Goal: Task Accomplishment & Management: Use online tool/utility

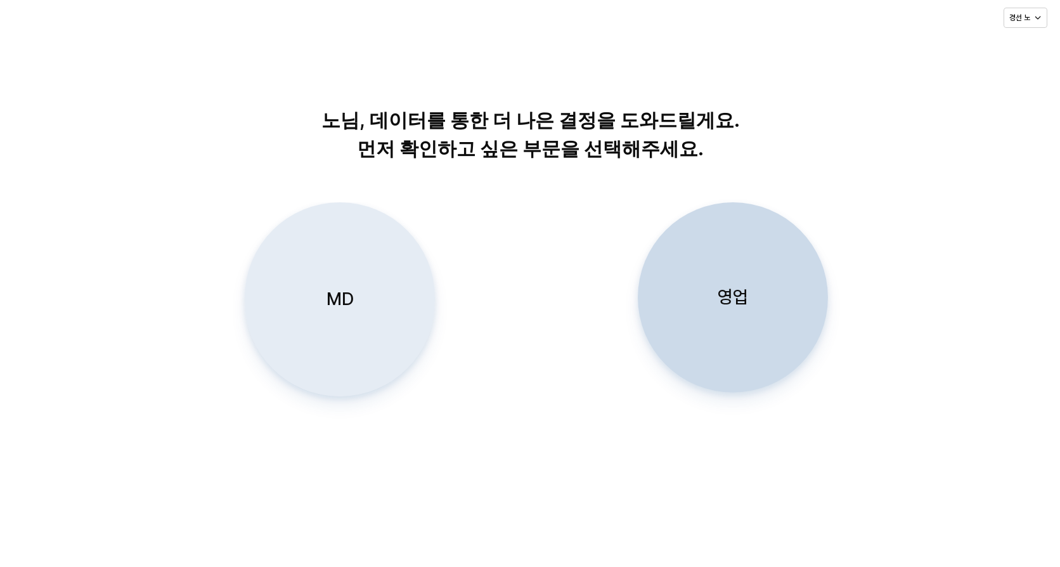
click at [353, 335] on div "MD" at bounding box center [339, 299] width 179 height 193
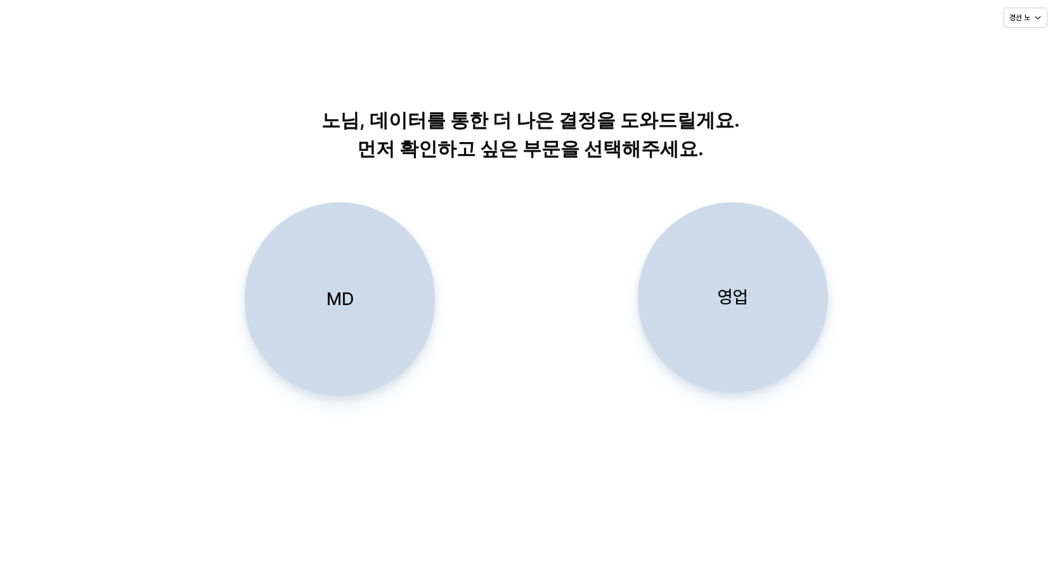
click at [399, 292] on div "MD" at bounding box center [339, 299] width 179 height 193
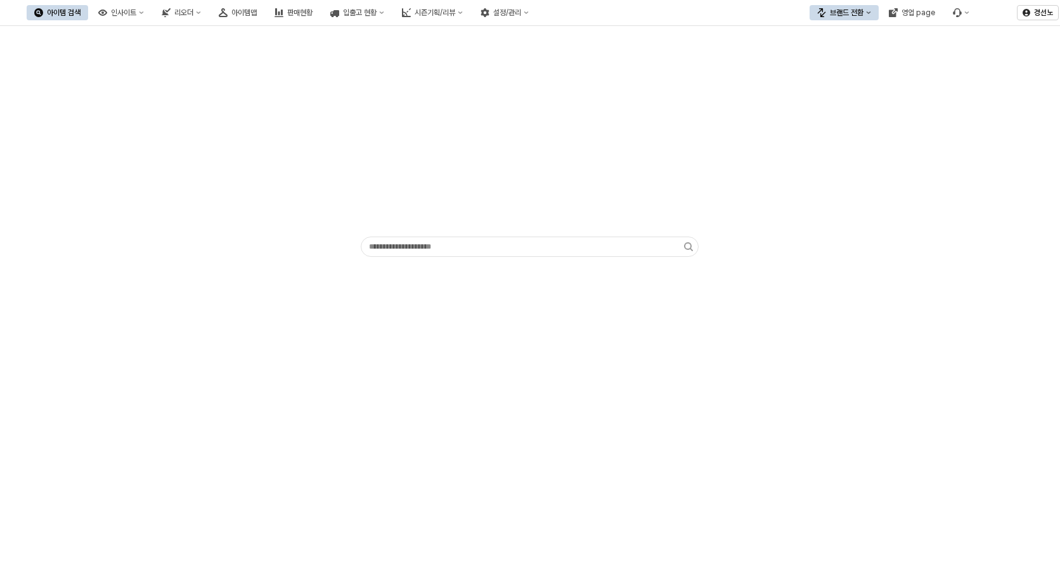
click at [867, 11] on icon "브랜드 전환" at bounding box center [868, 12] width 5 height 5
click at [836, 56] on div "에뜨와" at bounding box center [856, 58] width 77 height 10
click at [392, 15] on button "입출고 현황" at bounding box center [357, 12] width 69 height 15
click at [470, 8] on button "시즌기획/리뷰" at bounding box center [432, 12] width 76 height 15
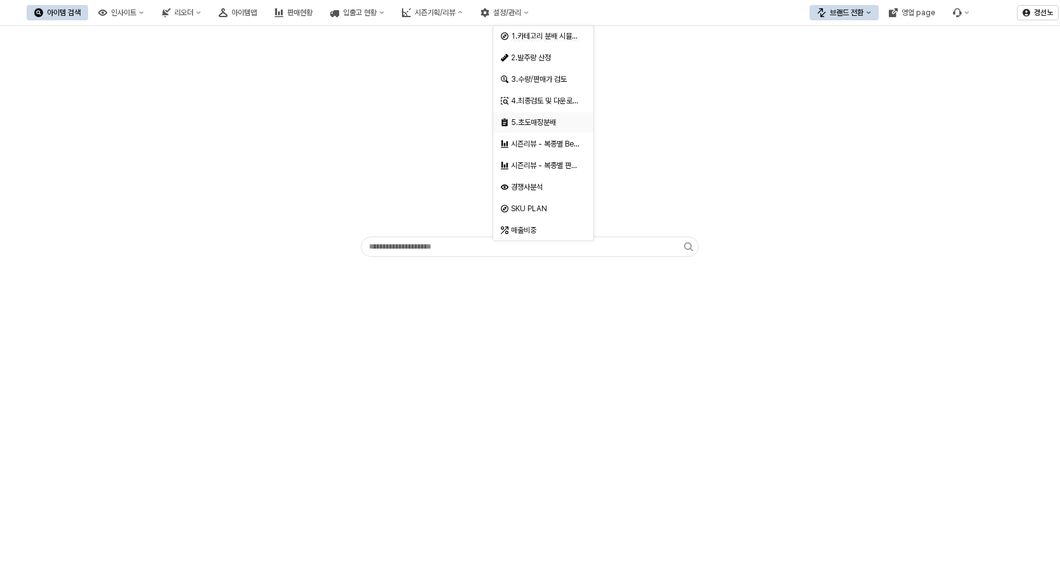
click at [555, 119] on div "5.초도매장분배" at bounding box center [544, 122] width 67 height 10
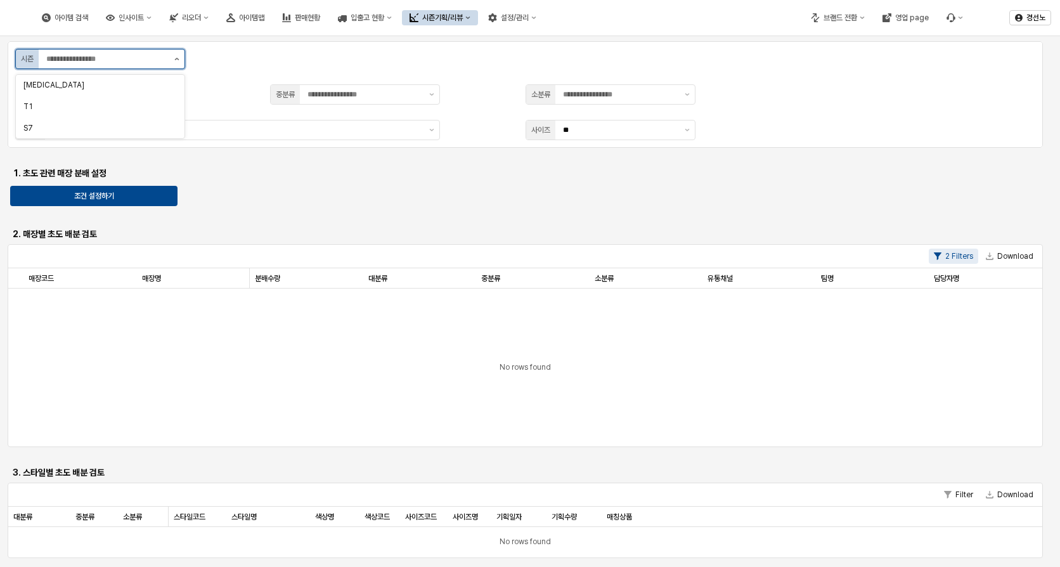
click at [176, 60] on icon "제안 사항 표시" at bounding box center [176, 59] width 5 height 3
click at [121, 129] on div "S7" at bounding box center [96, 128] width 146 height 10
type input "**"
click at [142, 135] on div "S7" at bounding box center [100, 128] width 169 height 20
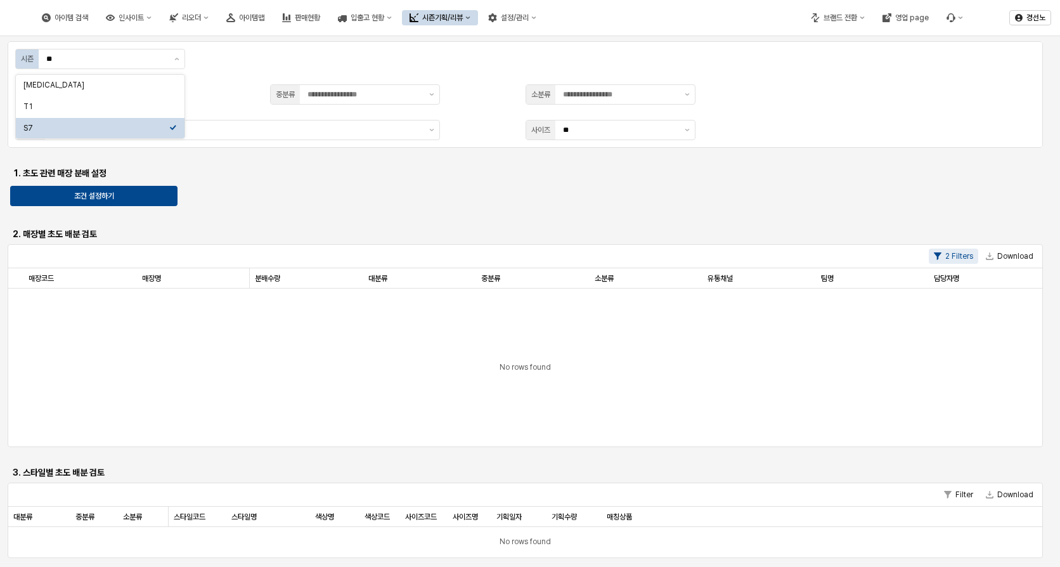
click at [242, 171] on h6 "1. 초도 관련 매장 분배 설정" at bounding box center [137, 172] width 248 height 11
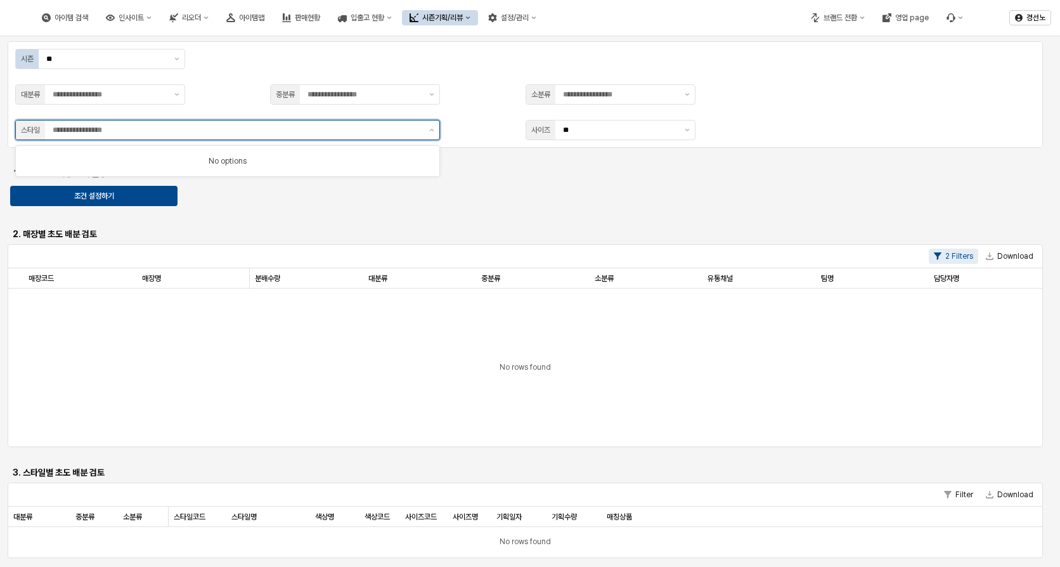
click at [193, 131] on input "App Frame" at bounding box center [237, 130] width 369 height 13
type input "*********"
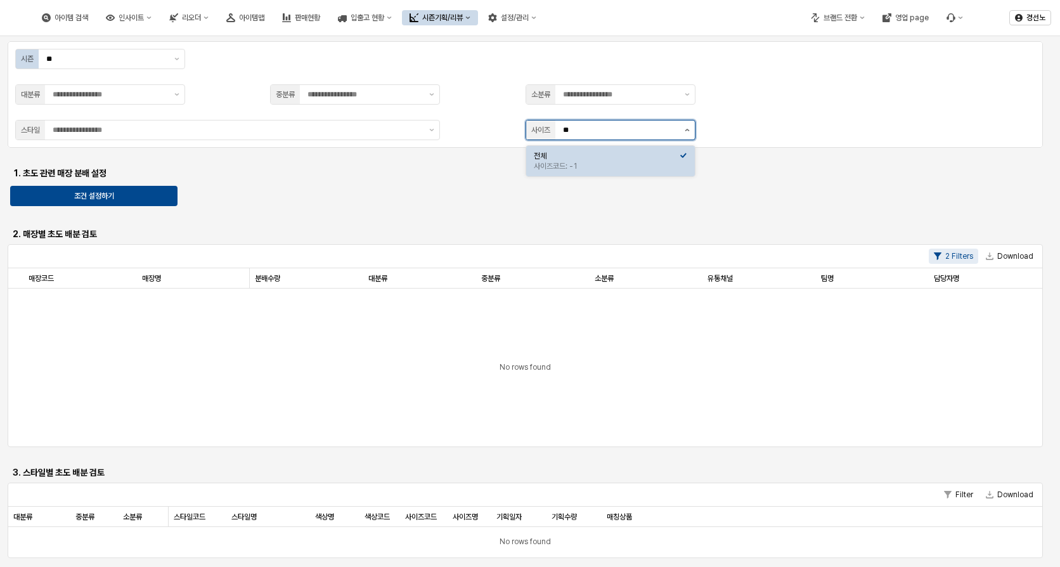
click at [685, 131] on button "제안 사항 표시" at bounding box center [687, 129] width 15 height 19
click at [633, 158] on div "전체" at bounding box center [607, 156] width 146 height 10
click at [602, 165] on div "사이즈코드: -1" at bounding box center [607, 166] width 146 height 10
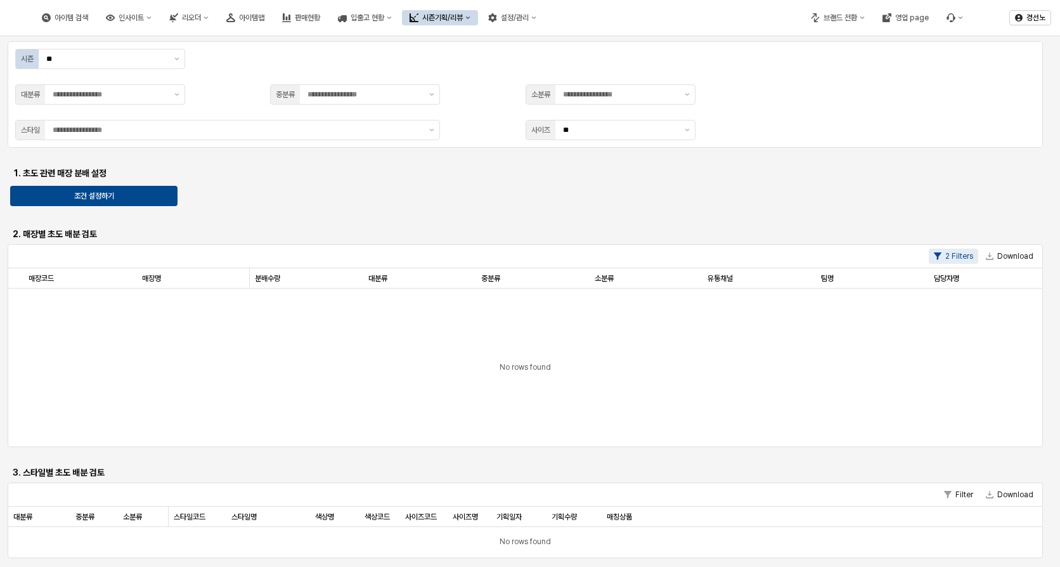
click at [240, 213] on div "App Frame" at bounding box center [525, 216] width 1025 height 10
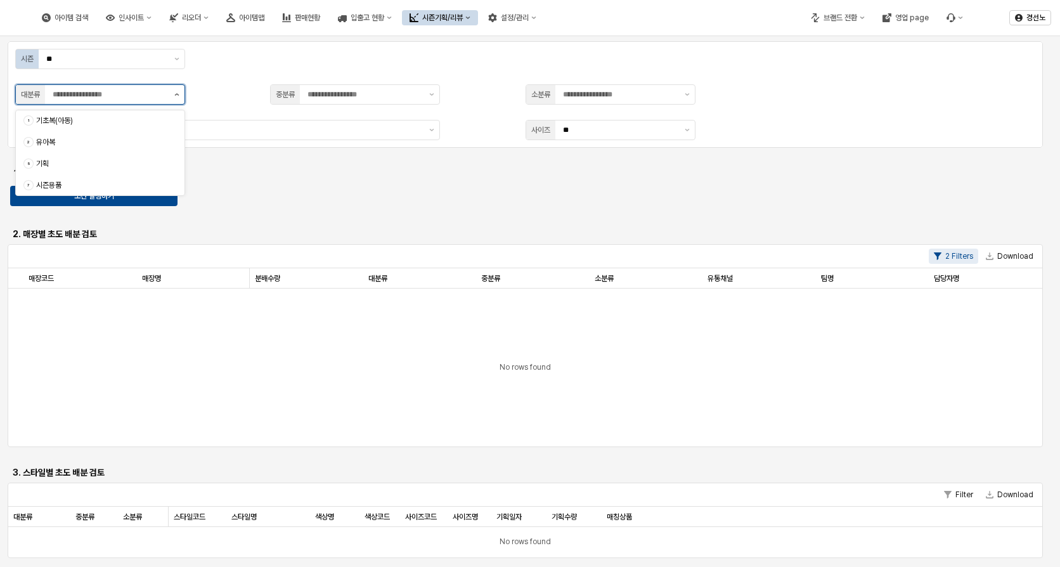
click at [181, 91] on button "제안 사항 표시" at bounding box center [176, 94] width 15 height 19
click at [119, 143] on div "유아복" at bounding box center [102, 142] width 133 height 10
type input "***"
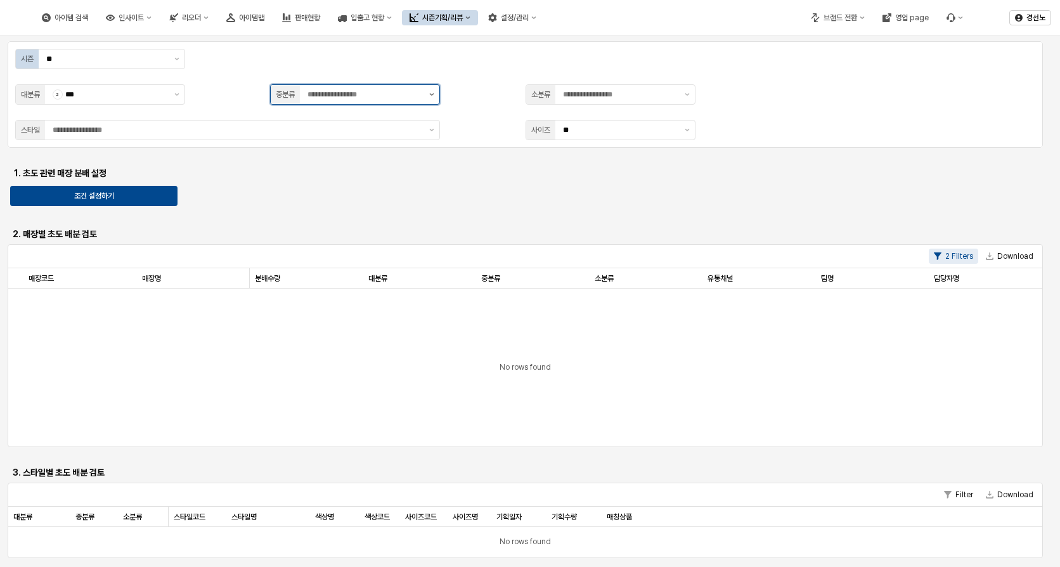
click at [432, 95] on icon "제안 사항 표시" at bounding box center [431, 94] width 5 height 3
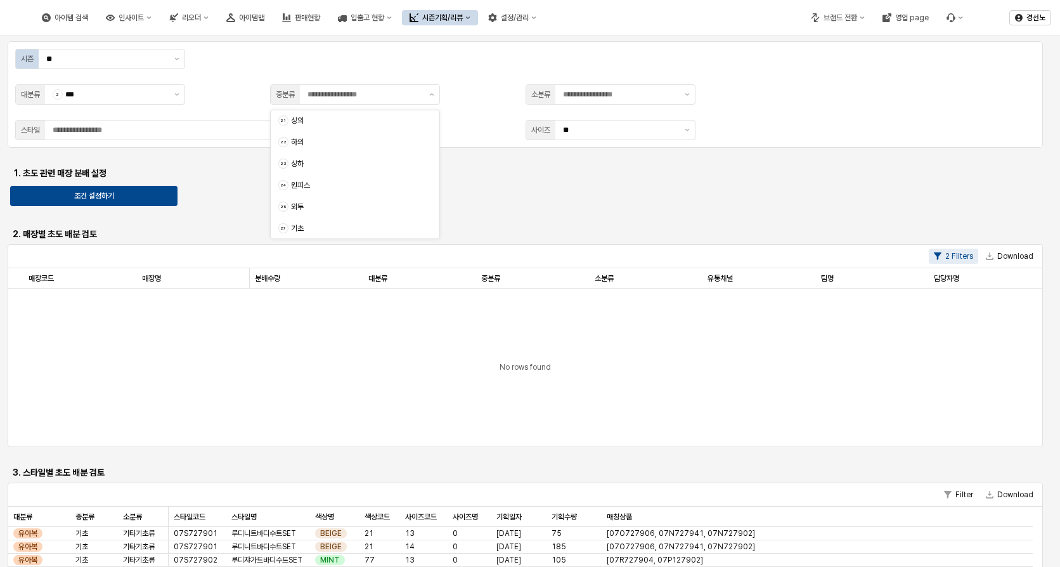
drag, startPoint x: 477, startPoint y: 219, endPoint x: 531, endPoint y: 166, distance: 75.8
click at [480, 212] on div "App Frame" at bounding box center [525, 216] width 1025 height 10
click at [429, 95] on icon "제안 사항 표시" at bounding box center [431, 94] width 5 height 3
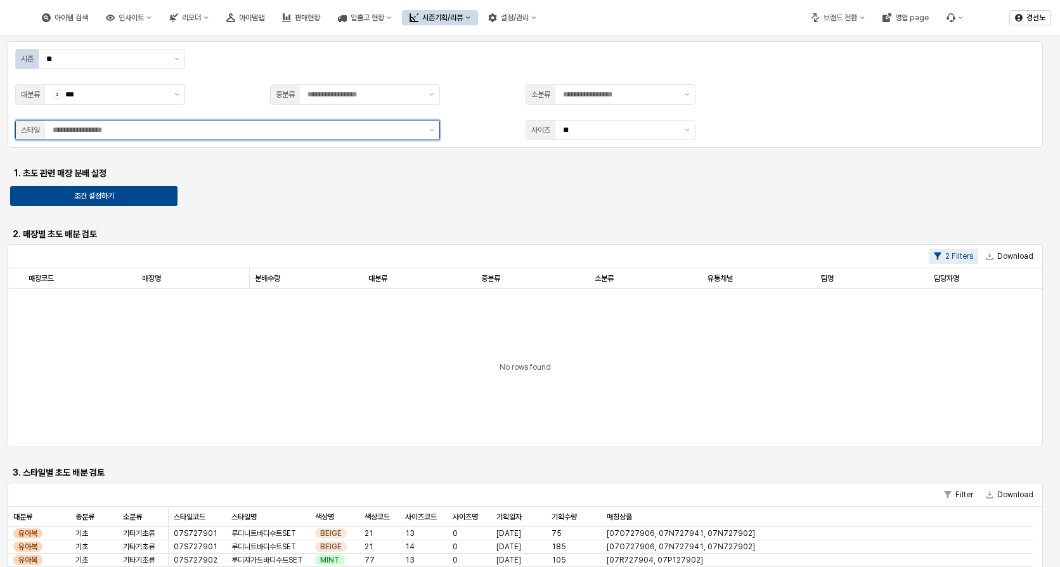
click at [157, 133] on input "App Frame" at bounding box center [237, 130] width 369 height 13
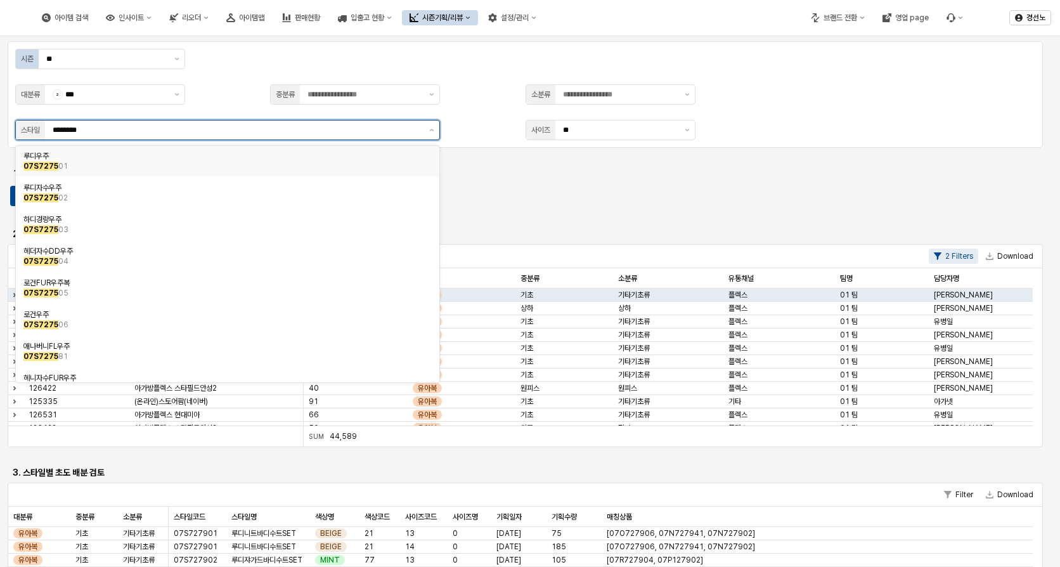
type input "*********"
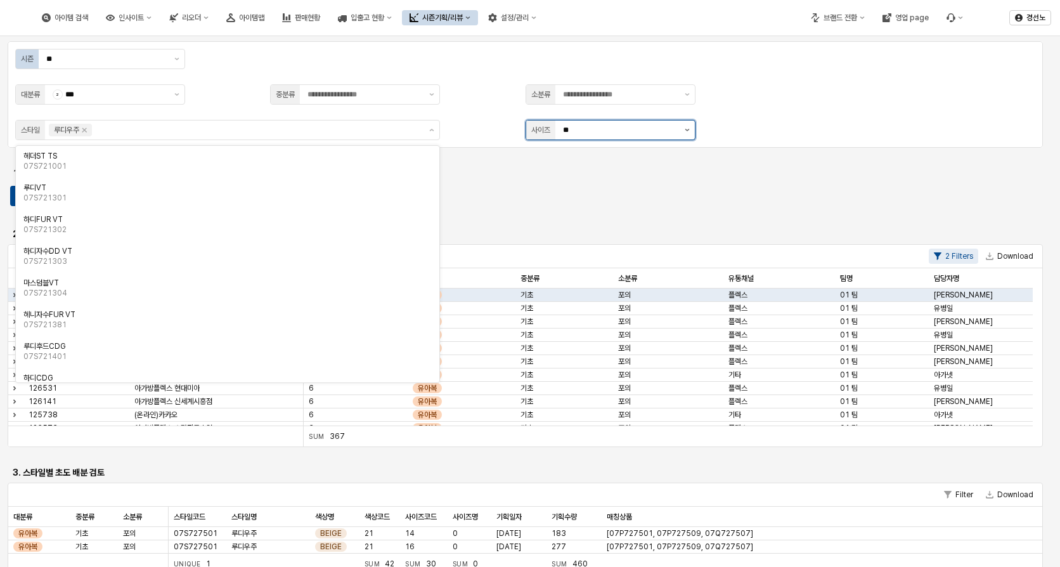
click at [681, 130] on button "제안 사항 표시" at bounding box center [687, 129] width 15 height 19
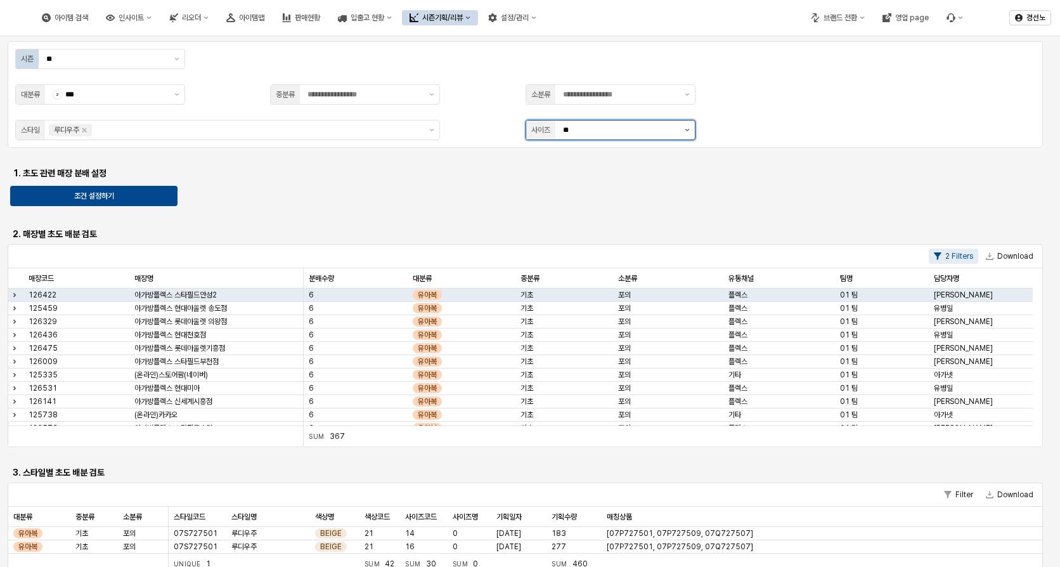
click at [685, 130] on icon "제안 사항 표시" at bounding box center [687, 130] width 5 height 3
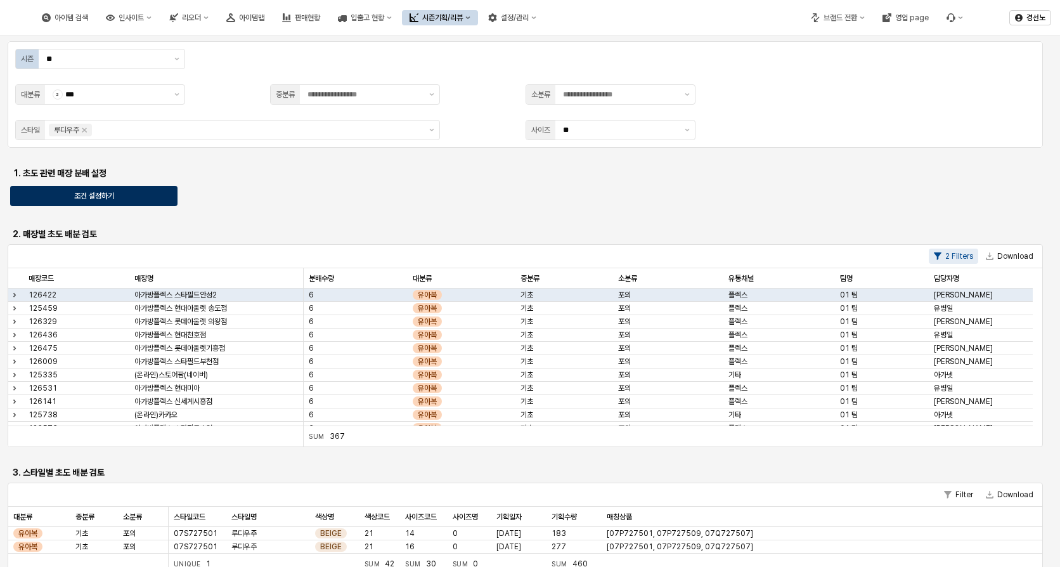
click at [134, 201] on div "조건 설정하기" at bounding box center [94, 195] width 156 height 19
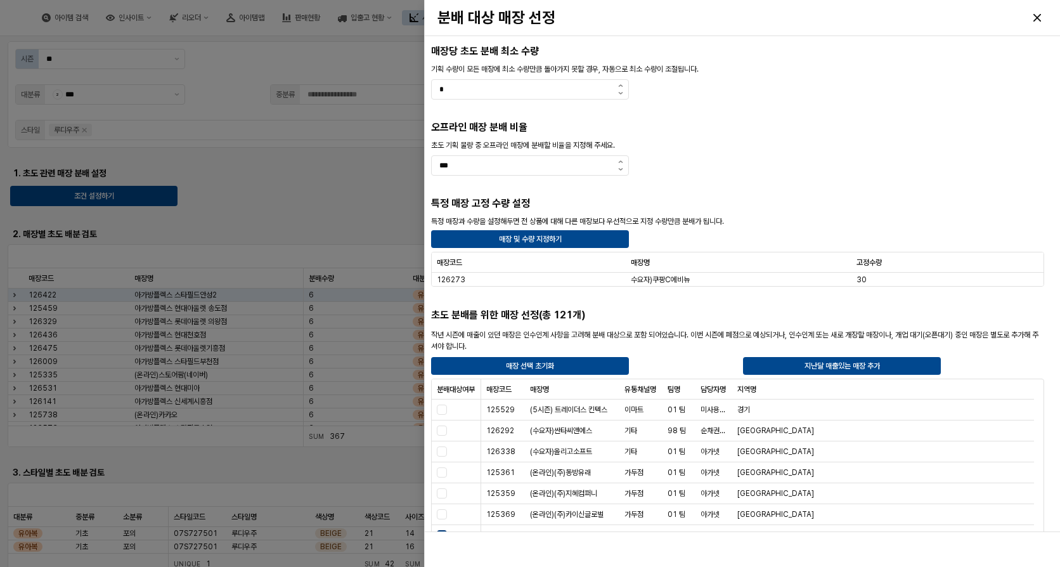
drag, startPoint x: 711, startPoint y: 20, endPoint x: 562, endPoint y: 20, distance: 149.0
click at [562, 20] on h3 "분배 대상 매장 선정" at bounding box center [664, 18] width 455 height 18
click at [634, 281] on span "수요자)쿠팡C에비뉴" at bounding box center [659, 279] width 59 height 10
click at [539, 236] on p "매장 및 수량 지정하기" at bounding box center [529, 239] width 63 height 10
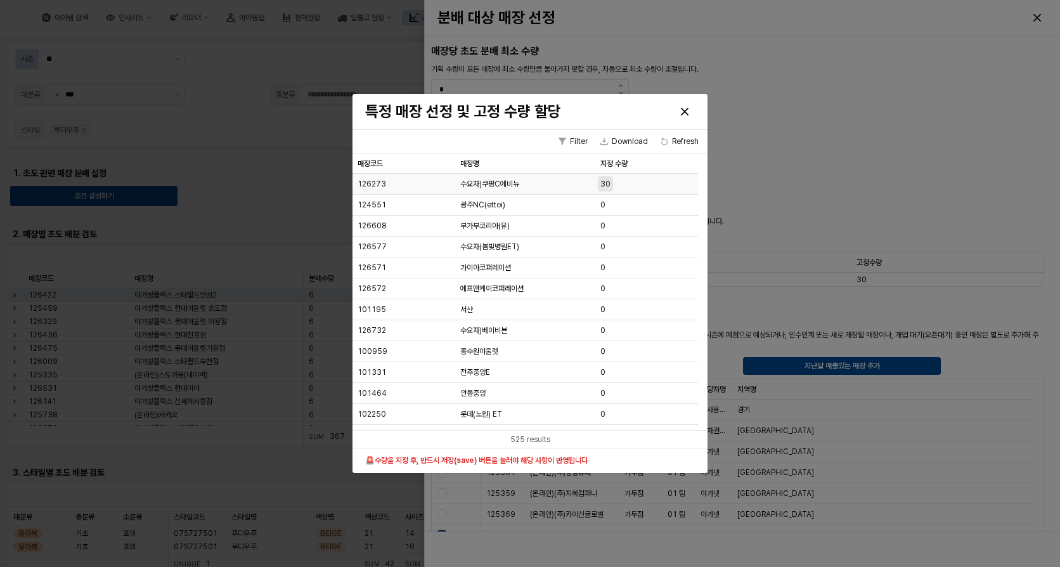
click at [609, 184] on span "30" at bounding box center [605, 184] width 10 height 10
drag, startPoint x: 614, startPoint y: 184, endPoint x: 565, endPoint y: 173, distance: 49.4
click at [565, 173] on div "매장코드 매장코드 매장명 매장명 지정 수량 지정 수량 126273 수요자)쿠팡C에비뉴 30 124551 광주NC(ettoi) 0 126608 …" at bounding box center [529, 291] width 355 height 276
type input "**"
click at [775, 156] on div at bounding box center [530, 283] width 1060 height 567
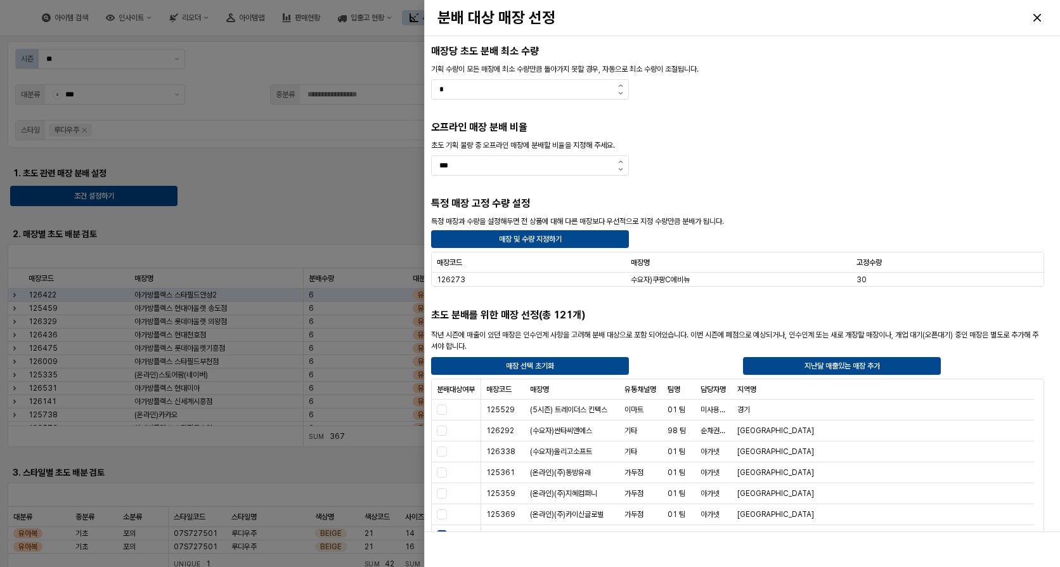
click at [299, 183] on div at bounding box center [530, 283] width 1060 height 567
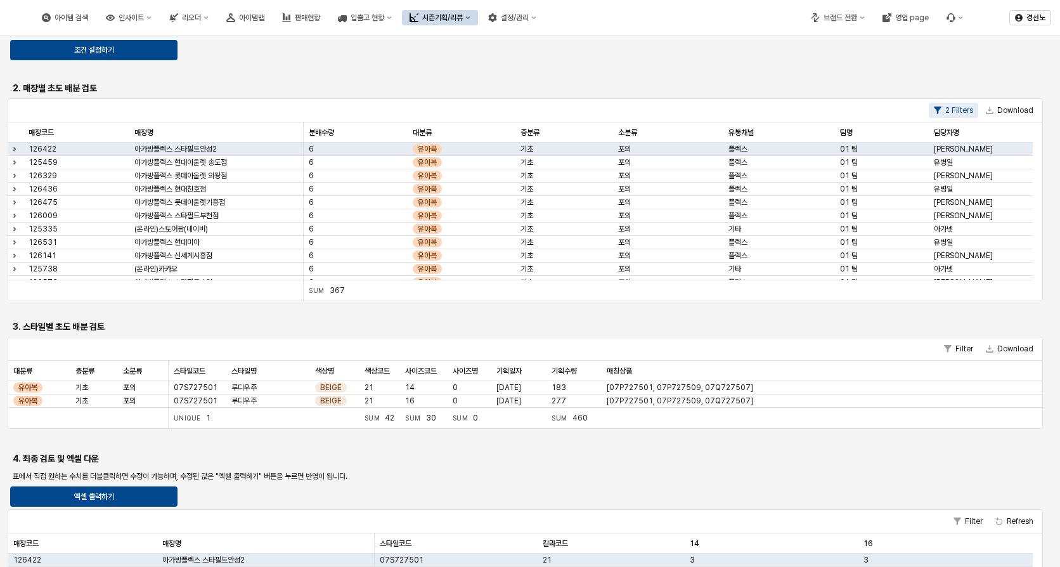
scroll to position [317, 0]
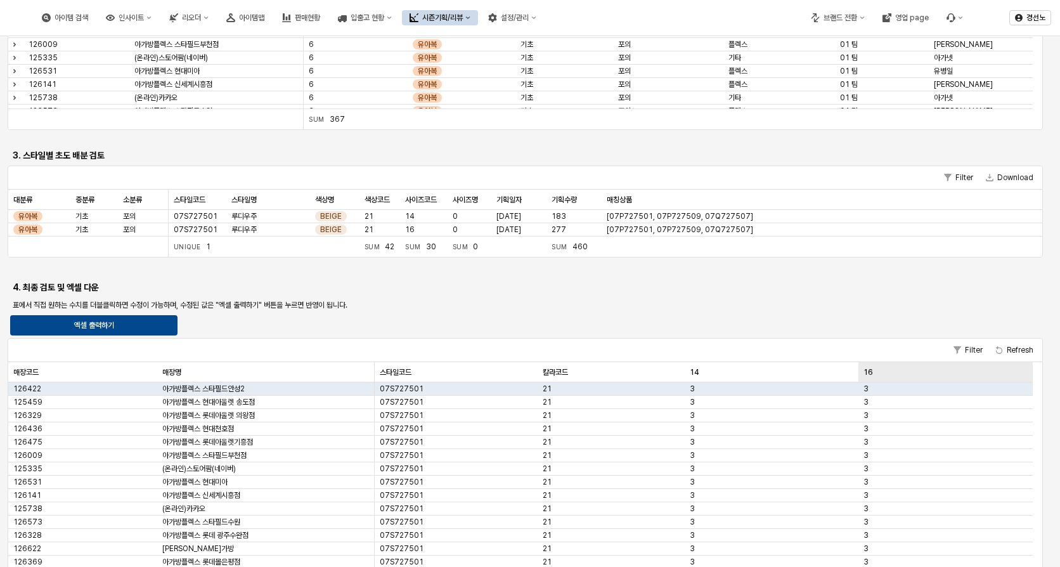
click at [867, 371] on div "16 16" at bounding box center [945, 372] width 174 height 20
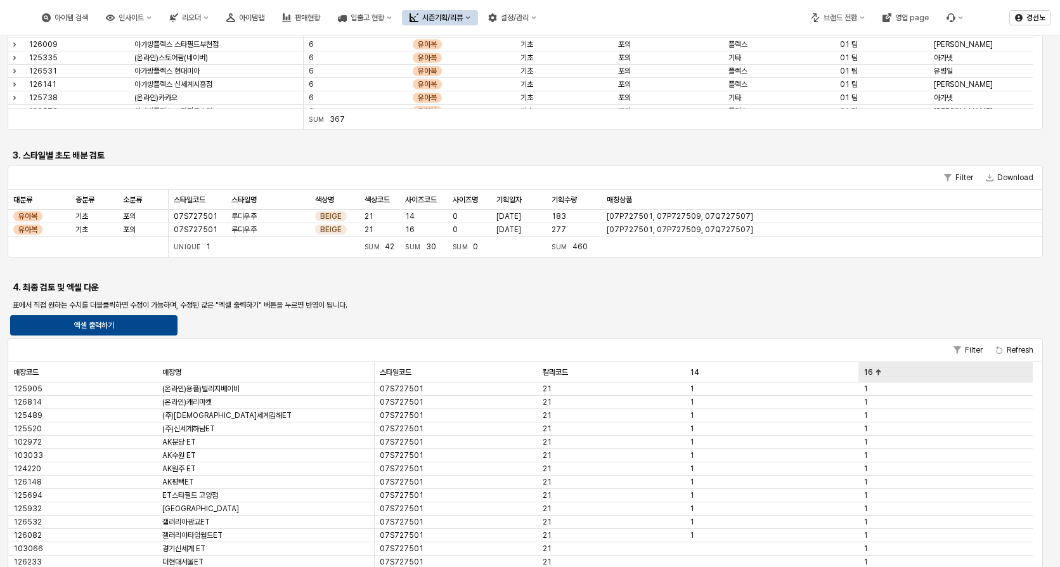
click at [867, 371] on div "16 16" at bounding box center [945, 372] width 174 height 20
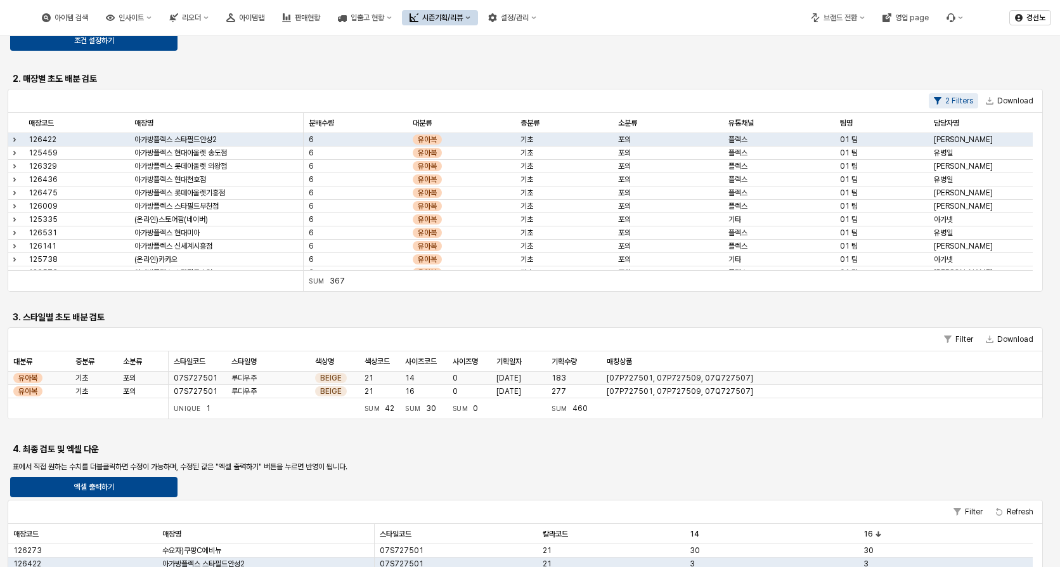
scroll to position [63, 0]
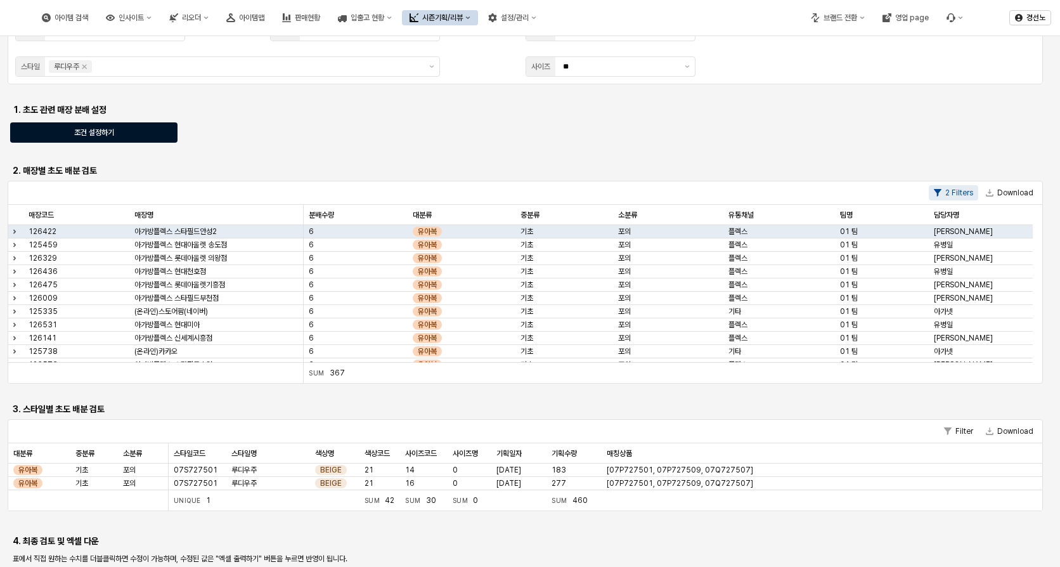
click at [115, 127] on div "조건 설정하기" at bounding box center [94, 132] width 156 height 19
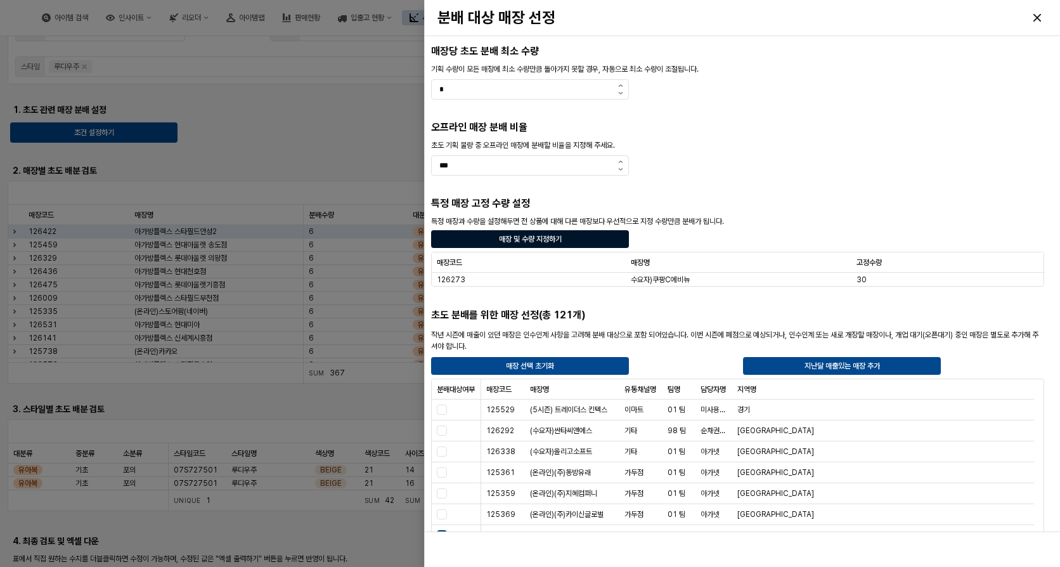
click at [545, 240] on p "매장 및 수량 지정하기" at bounding box center [529, 239] width 63 height 10
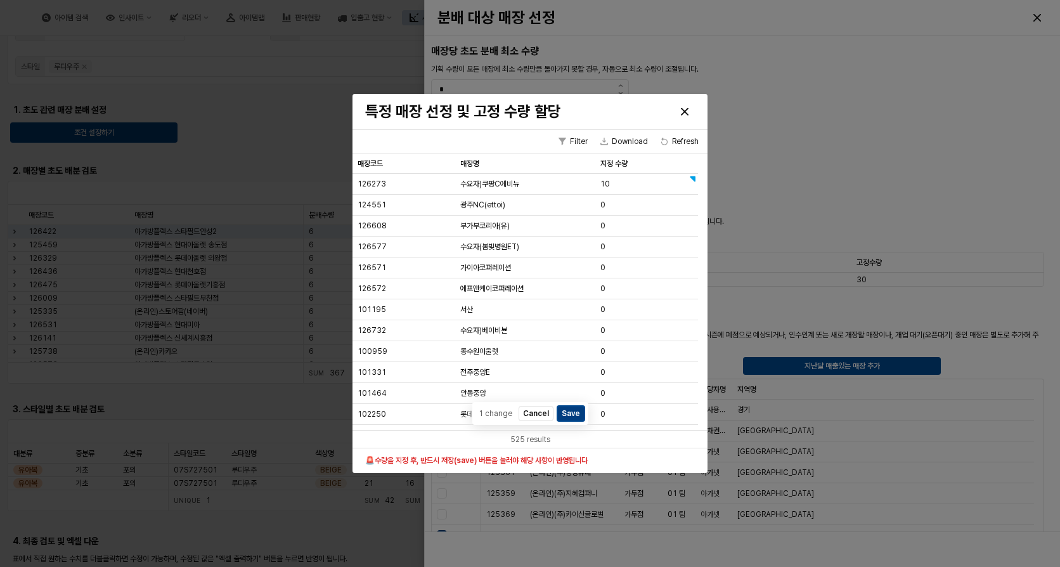
click at [567, 415] on button "Save" at bounding box center [570, 412] width 27 height 15
click at [684, 109] on icon "Close" at bounding box center [685, 112] width 8 height 8
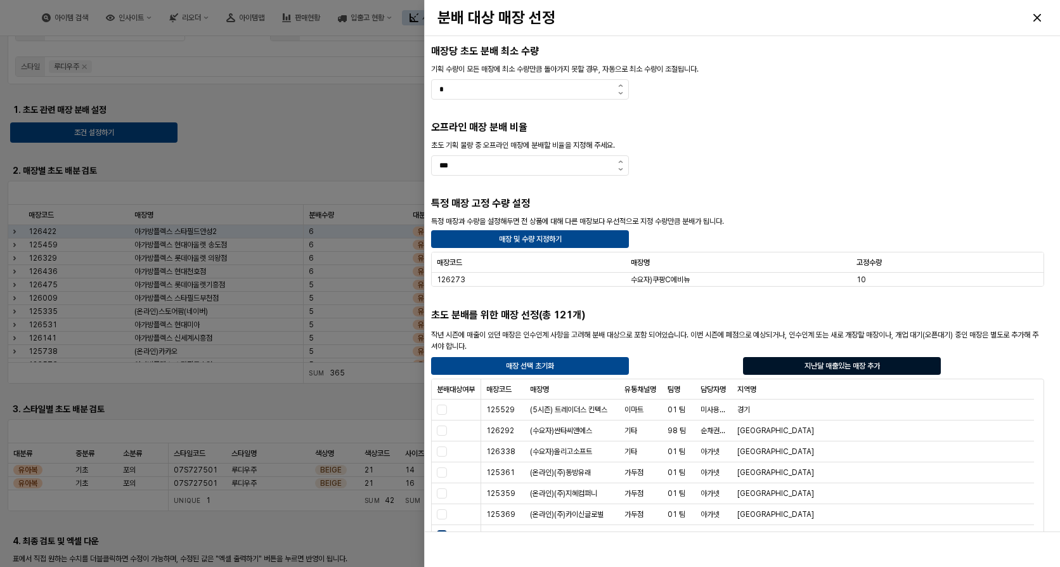
click at [854, 366] on p "지난달 매출있는 매장 추가" at bounding box center [841, 366] width 75 height 10
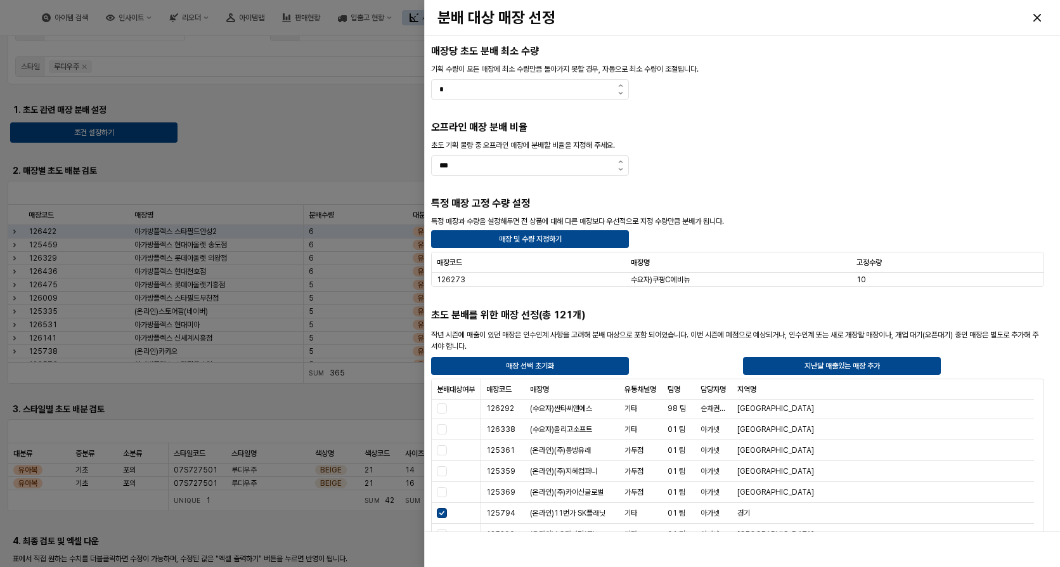
scroll to position [0, 0]
click at [452, 389] on div "분배대상여부 분배대상여부" at bounding box center [456, 389] width 49 height 20
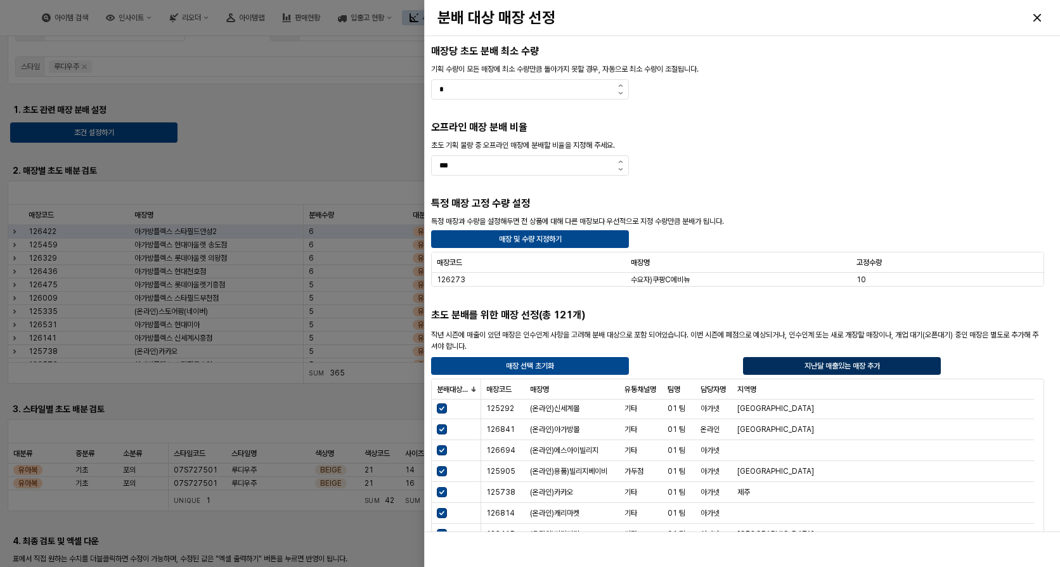
click at [774, 363] on div "지난달 매출있는 매장 추가" at bounding box center [842, 366] width 186 height 16
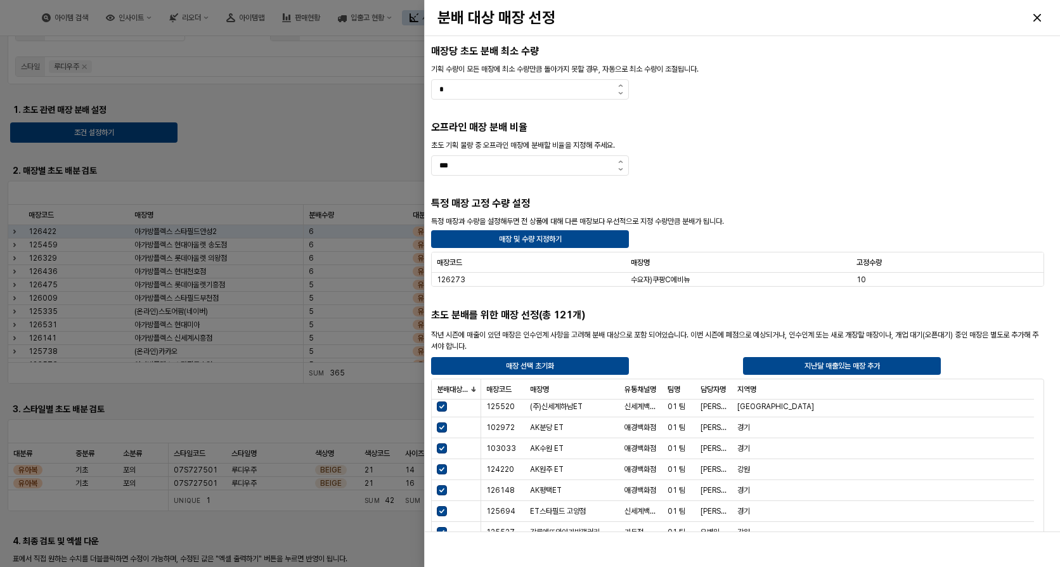
scroll to position [0, 0]
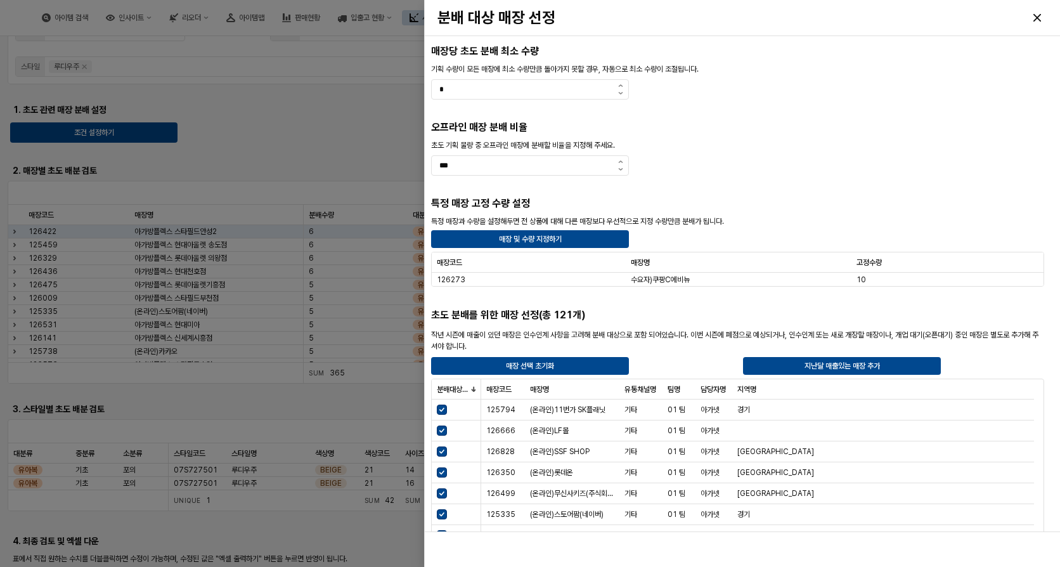
click at [298, 123] on div at bounding box center [530, 283] width 1060 height 567
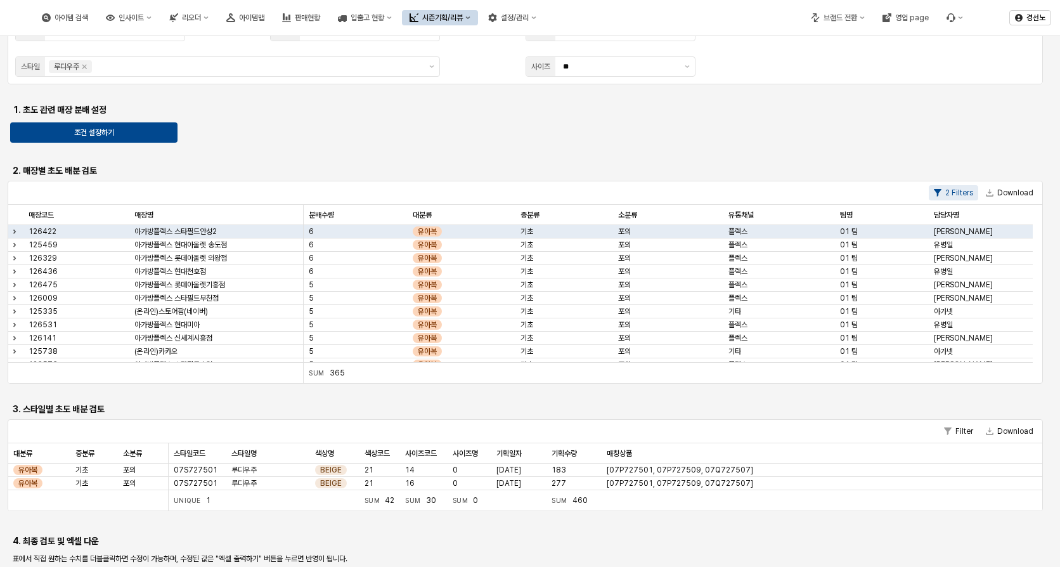
scroll to position [190, 0]
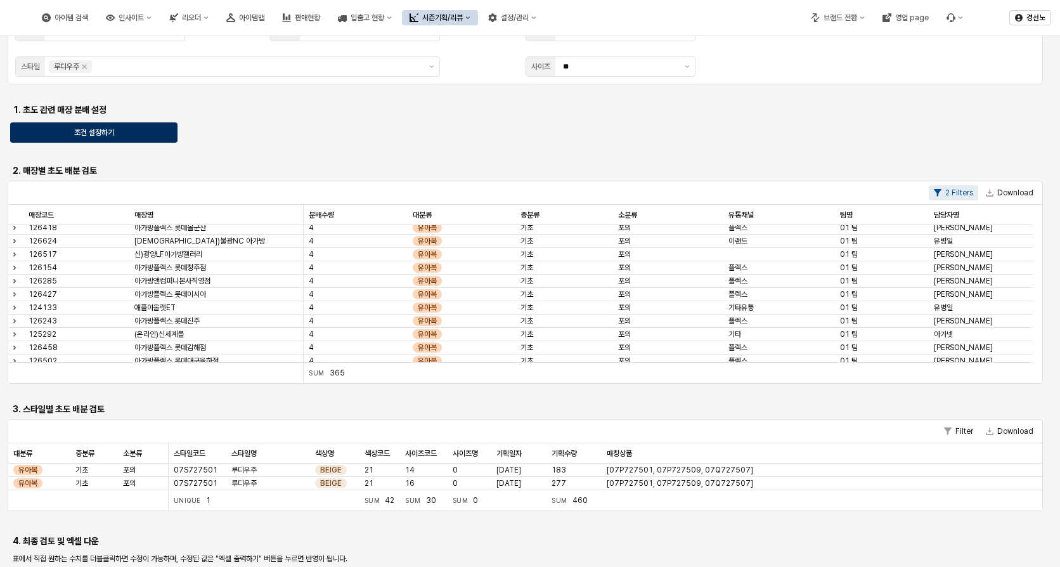
click at [125, 129] on div "조건 설정하기" at bounding box center [94, 132] width 156 height 19
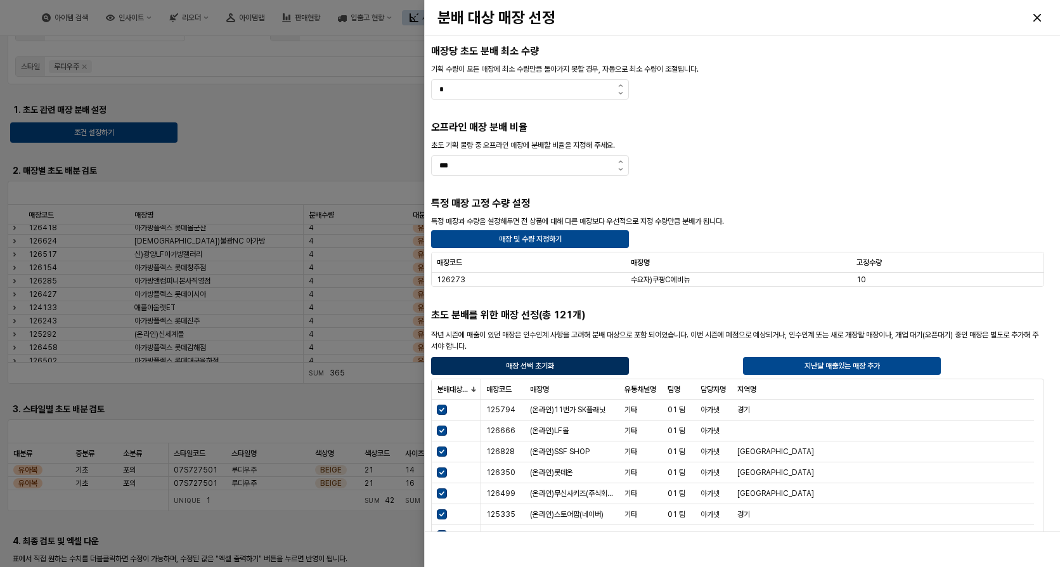
click at [562, 368] on div "매장 선택 초기화" at bounding box center [530, 366] width 186 height 16
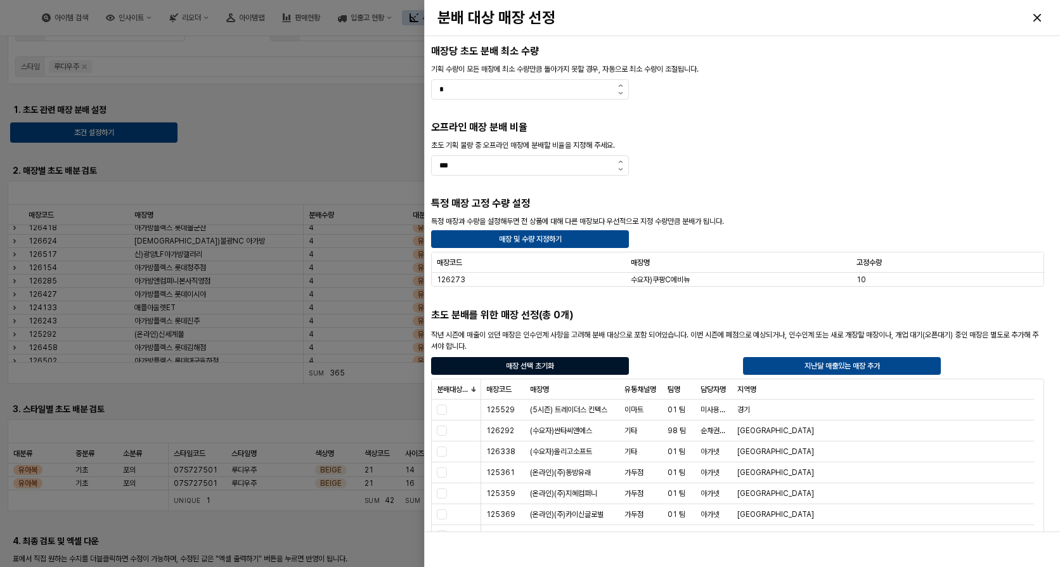
click at [516, 360] on div "매장 선택 초기화" at bounding box center [530, 366] width 186 height 16
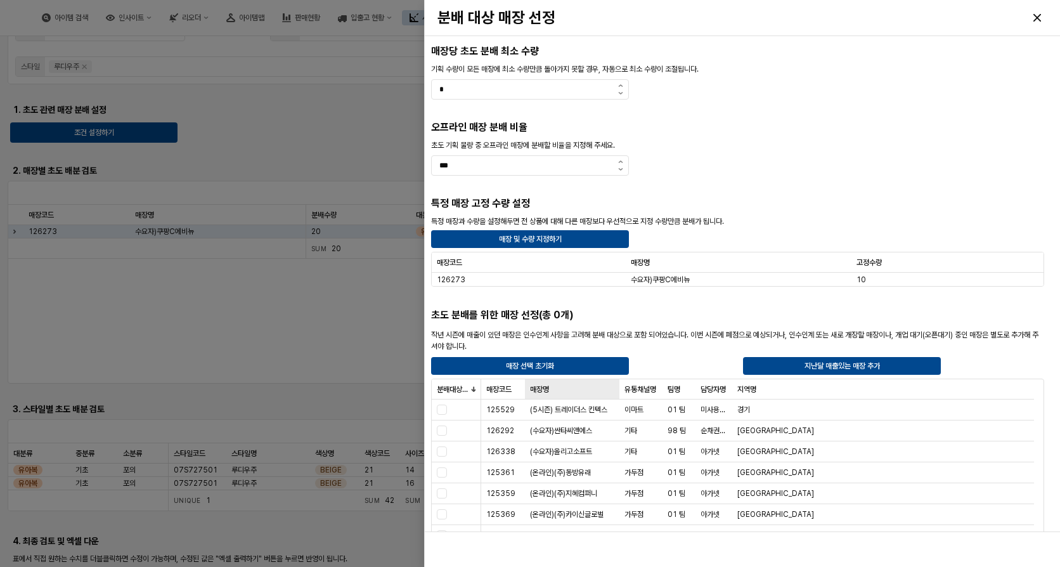
click at [551, 394] on div "매장명 매장명" at bounding box center [572, 389] width 94 height 20
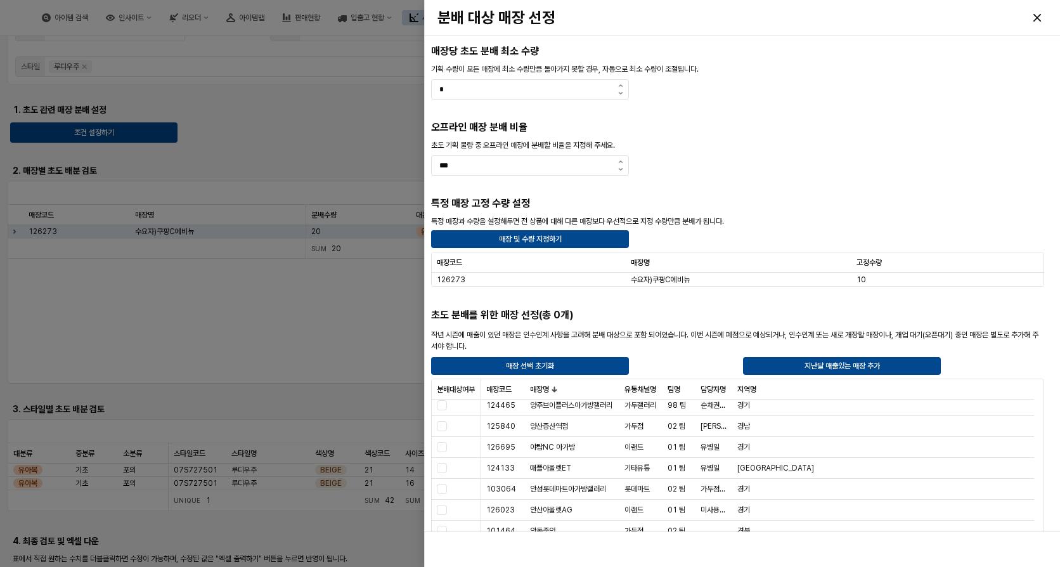
scroll to position [3245, 0]
click at [313, 146] on div at bounding box center [530, 283] width 1060 height 567
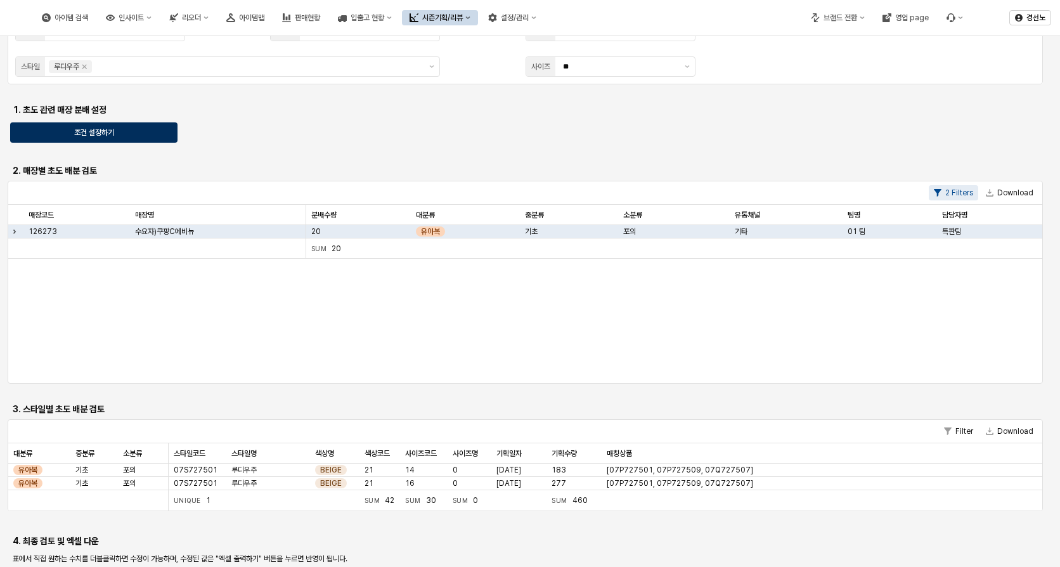
click at [117, 131] on div "조건 설정하기" at bounding box center [94, 132] width 156 height 19
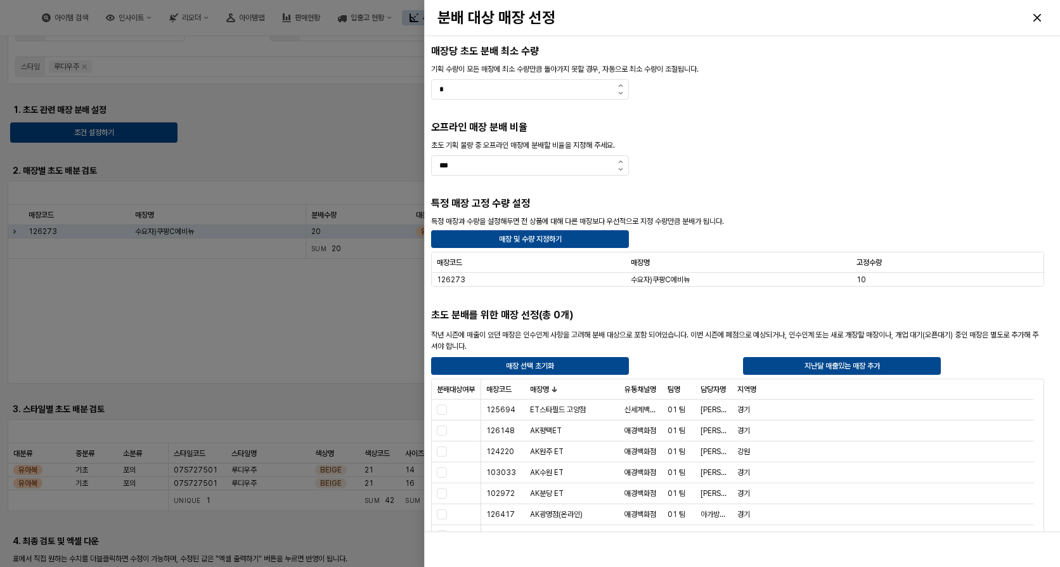
click at [280, 326] on div at bounding box center [530, 283] width 1060 height 567
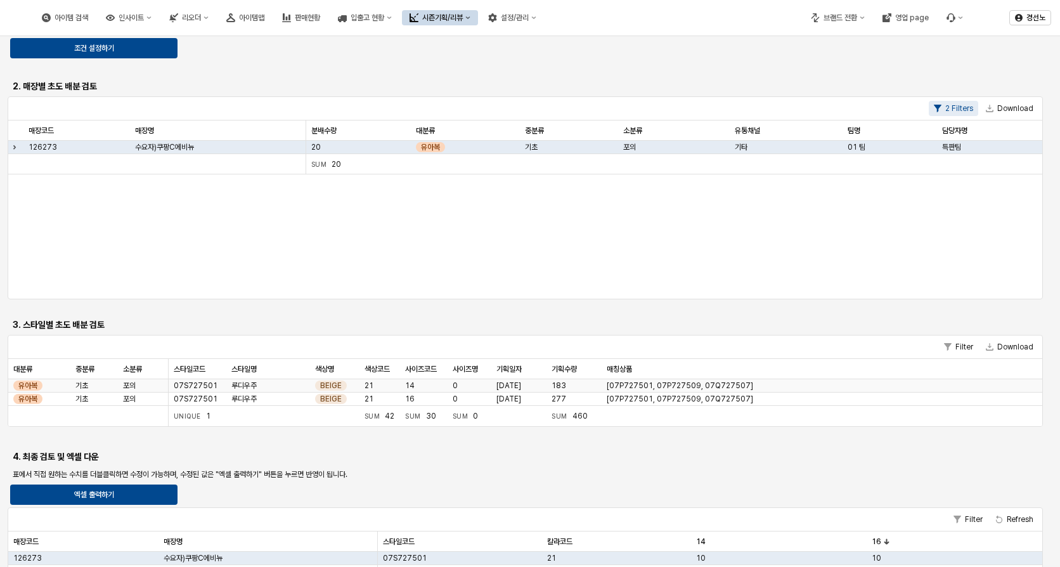
scroll to position [212, 0]
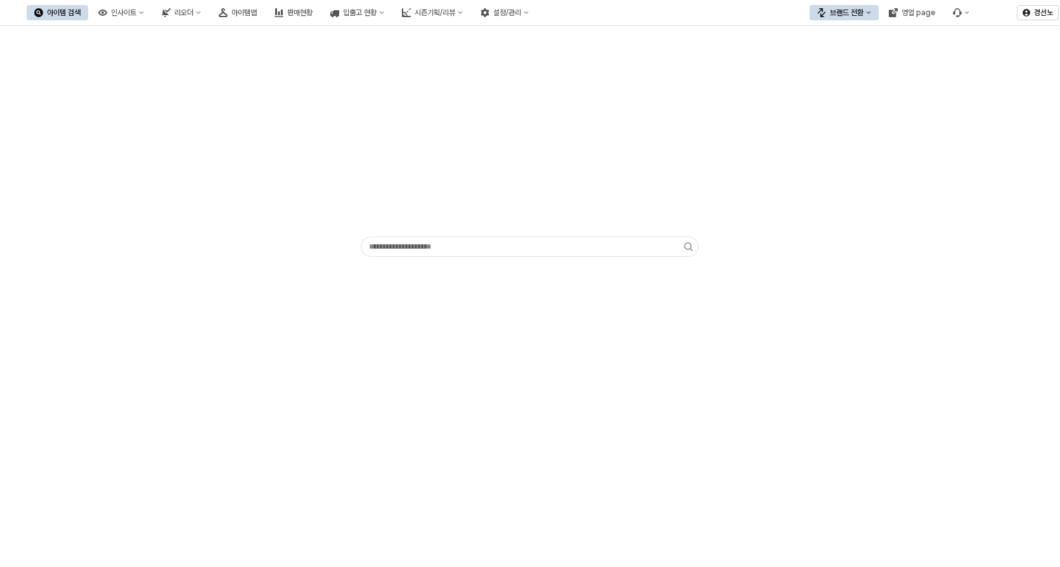
click at [877, 15] on button "브랜드 전환" at bounding box center [843, 12] width 69 height 15
click at [839, 57] on div "에뜨와" at bounding box center [856, 58] width 77 height 10
click at [455, 10] on div "시즌기획/리뷰" at bounding box center [435, 12] width 41 height 9
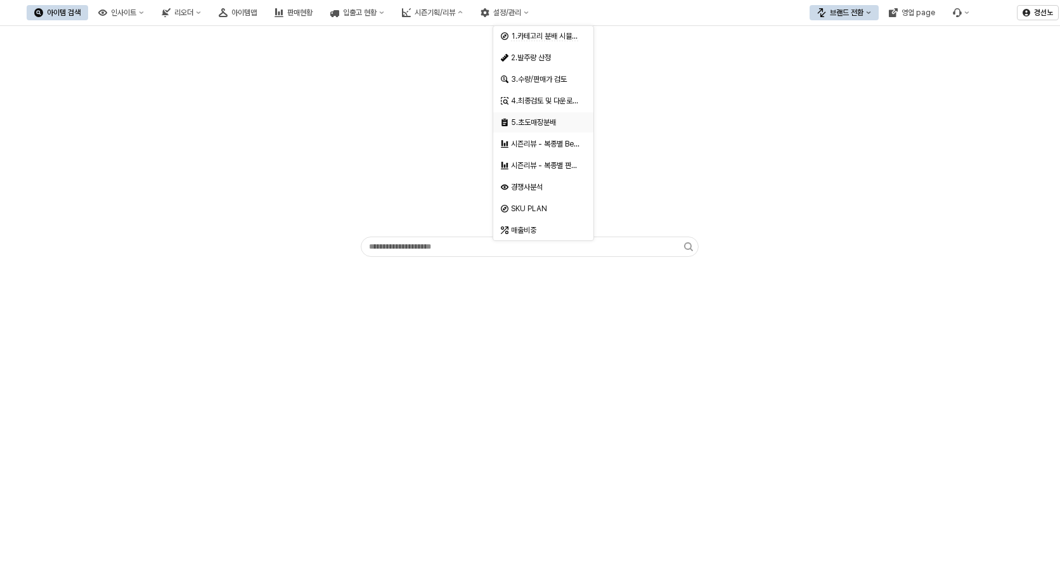
click at [546, 119] on div "5.초도매장분배" at bounding box center [544, 122] width 67 height 10
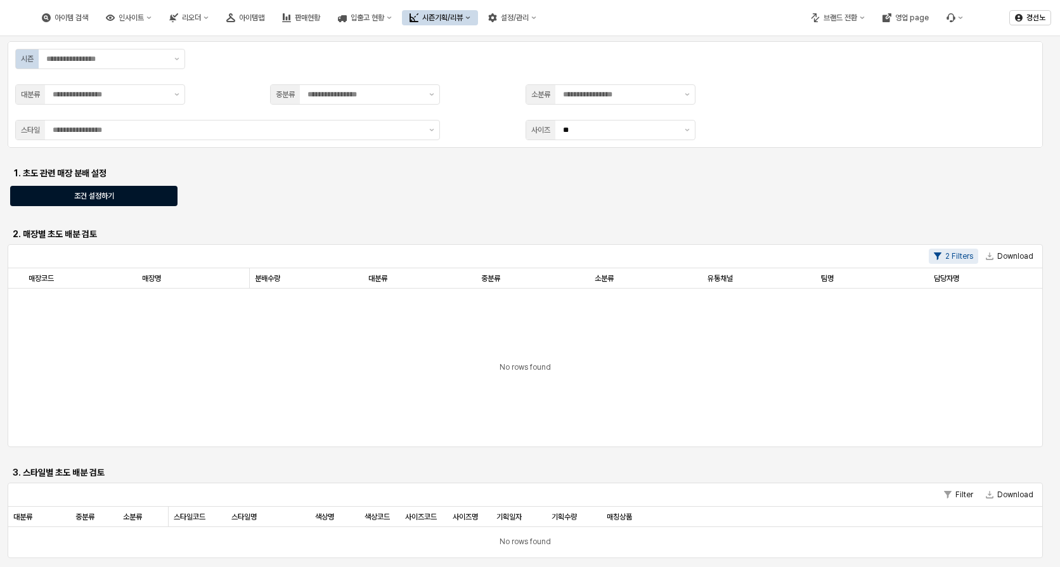
click at [121, 194] on div "조건 설정하기" at bounding box center [94, 195] width 156 height 19
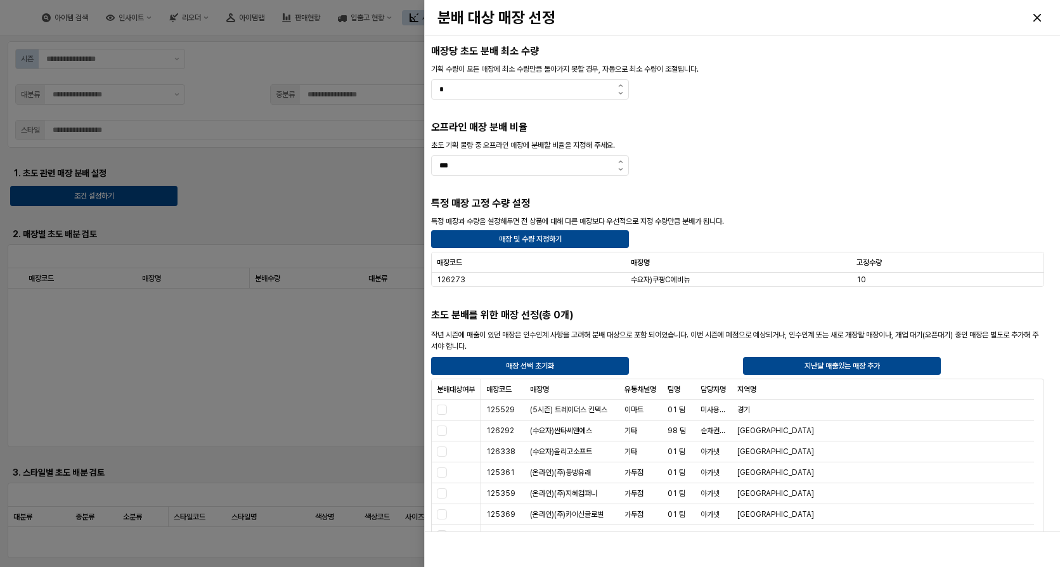
click at [329, 177] on div at bounding box center [530, 283] width 1060 height 567
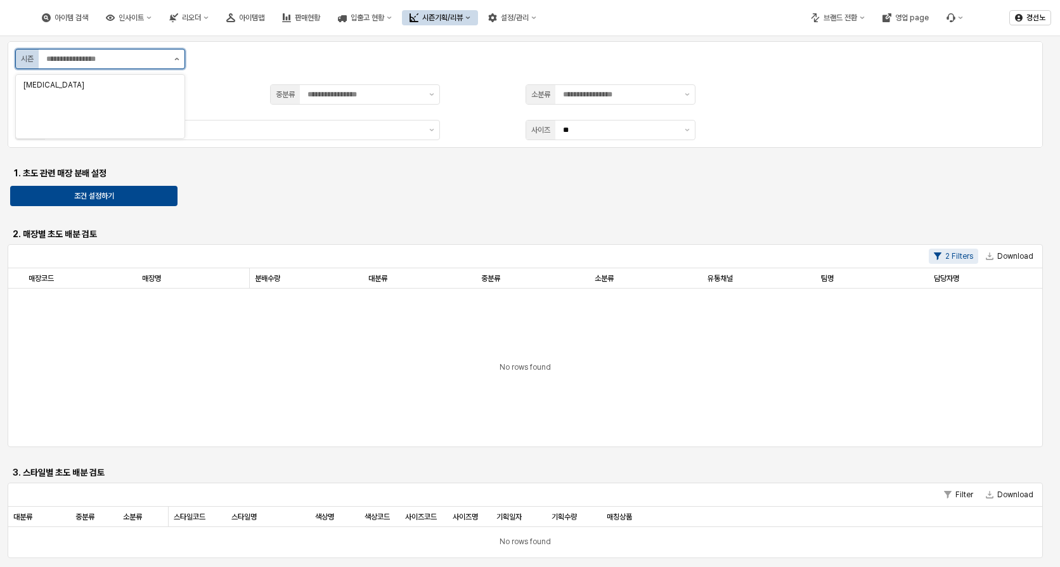
click at [183, 61] on button "제안 사항 표시" at bounding box center [176, 58] width 15 height 19
click at [78, 129] on div "S7" at bounding box center [96, 128] width 146 height 10
type input "**"
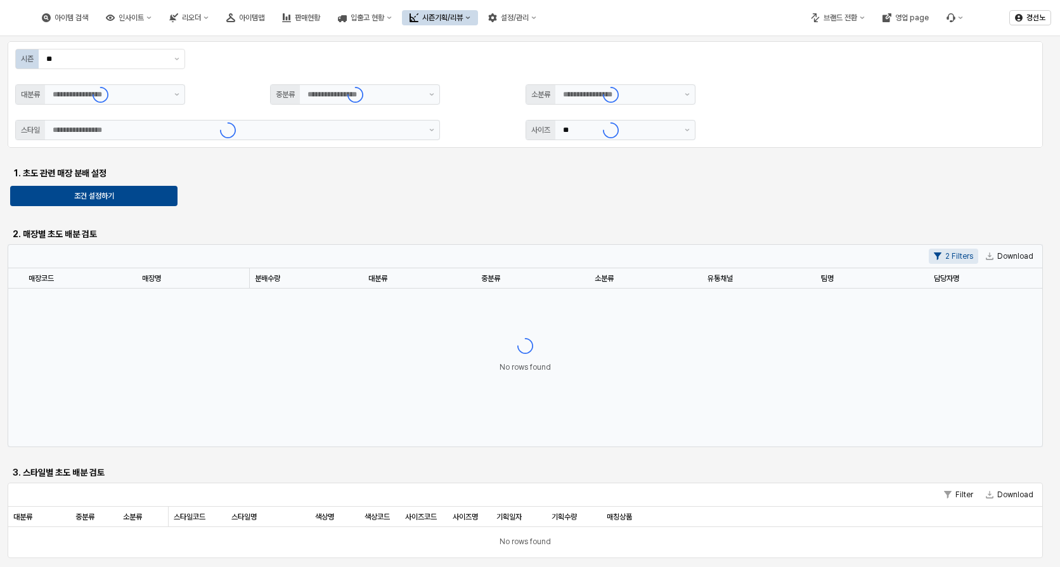
click at [172, 91] on div "App Frame" at bounding box center [100, 94] width 170 height 20
click at [178, 94] on div "App Frame" at bounding box center [100, 94] width 170 height 20
click at [329, 200] on div "시즌 ** 대분류 중분류 소분류 스타일 사이즈 ** 1. 초도 관련 매장 분배 설정 조건 설정하기 2. 매장별 초도 배분 검토 2 Filter…" at bounding box center [530, 375] width 1045 height 669
click at [170, 95] on button "제안 사항 표시" at bounding box center [176, 94] width 15 height 19
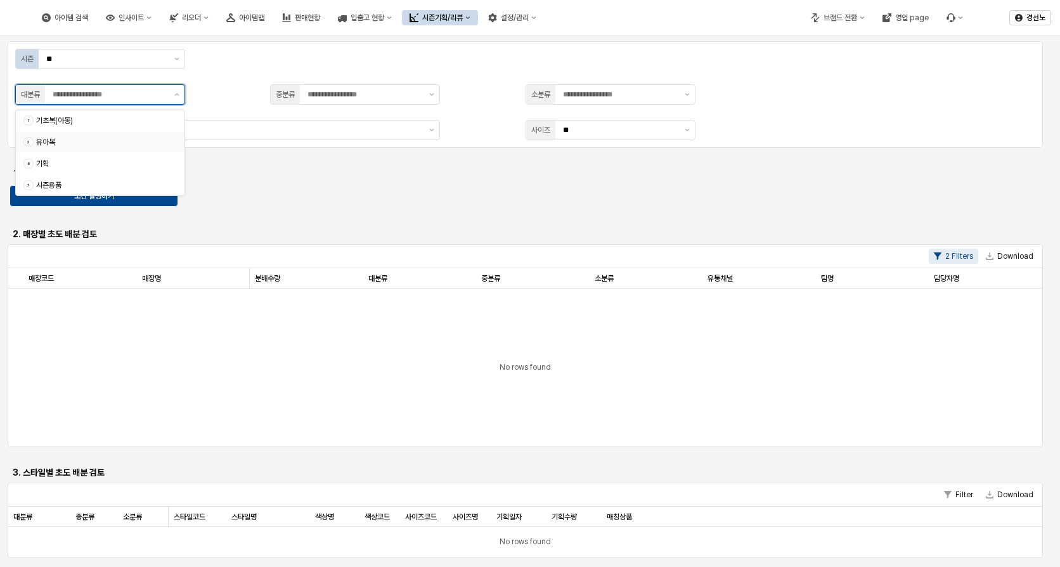
click at [91, 147] on div "2 유아복" at bounding box center [96, 142] width 146 height 13
type input "***"
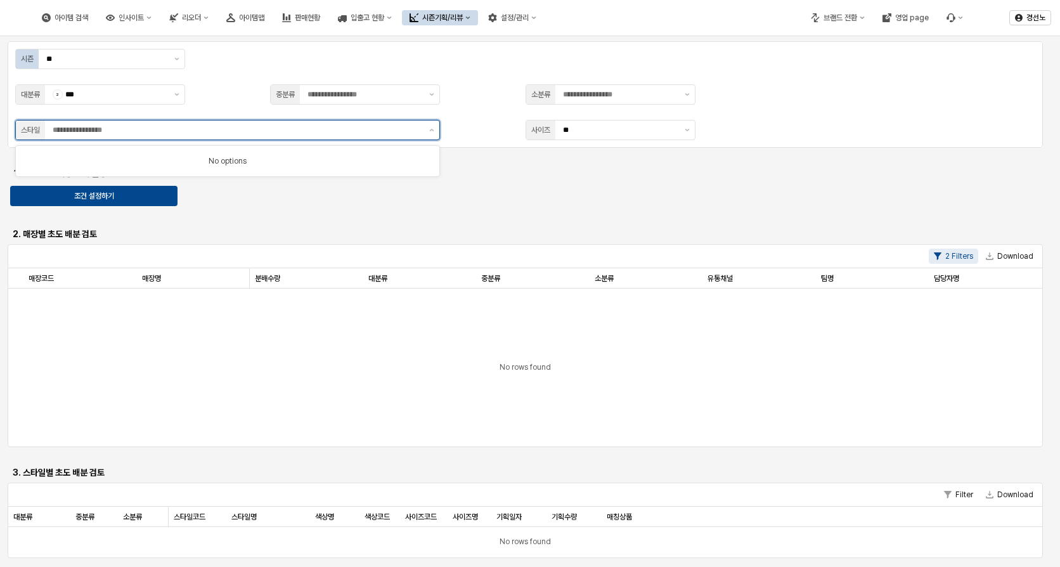
click at [111, 129] on input "App Frame" at bounding box center [237, 130] width 369 height 13
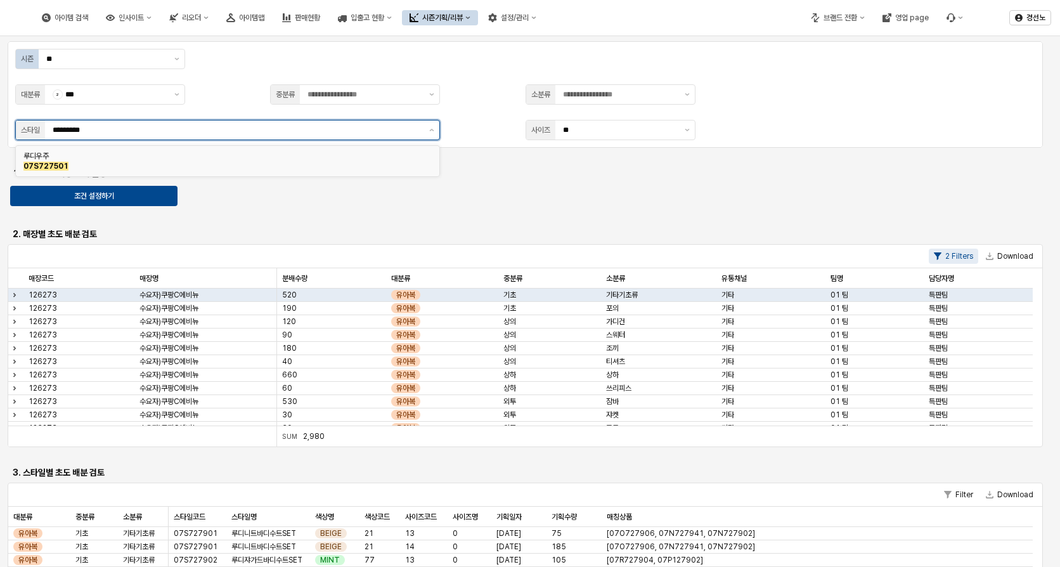
type input "*********"
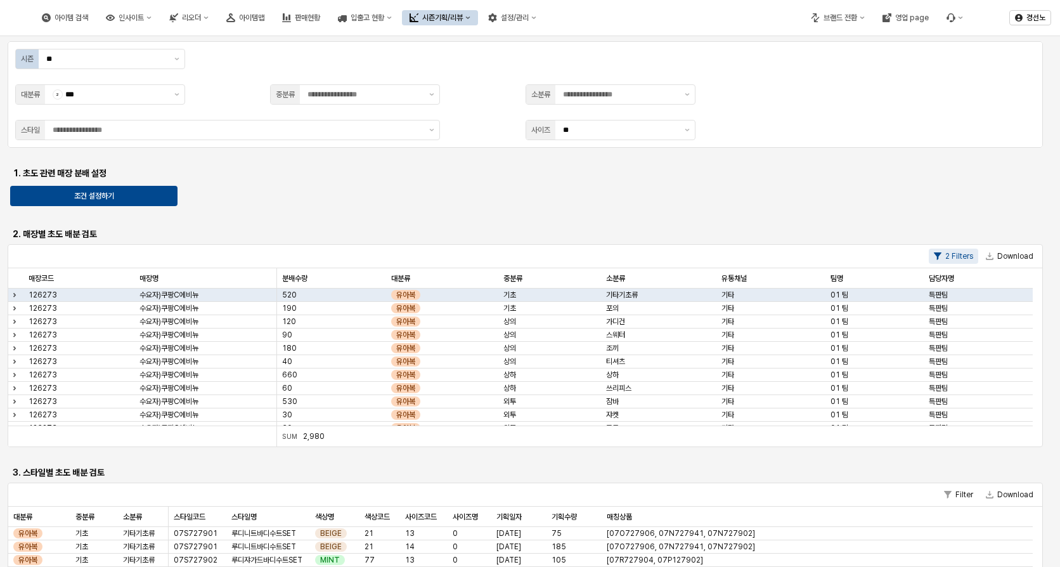
drag, startPoint x: 545, startPoint y: 194, endPoint x: 633, endPoint y: 177, distance: 90.4
click at [157, 199] on div "조건 설정하기" at bounding box center [94, 195] width 156 height 19
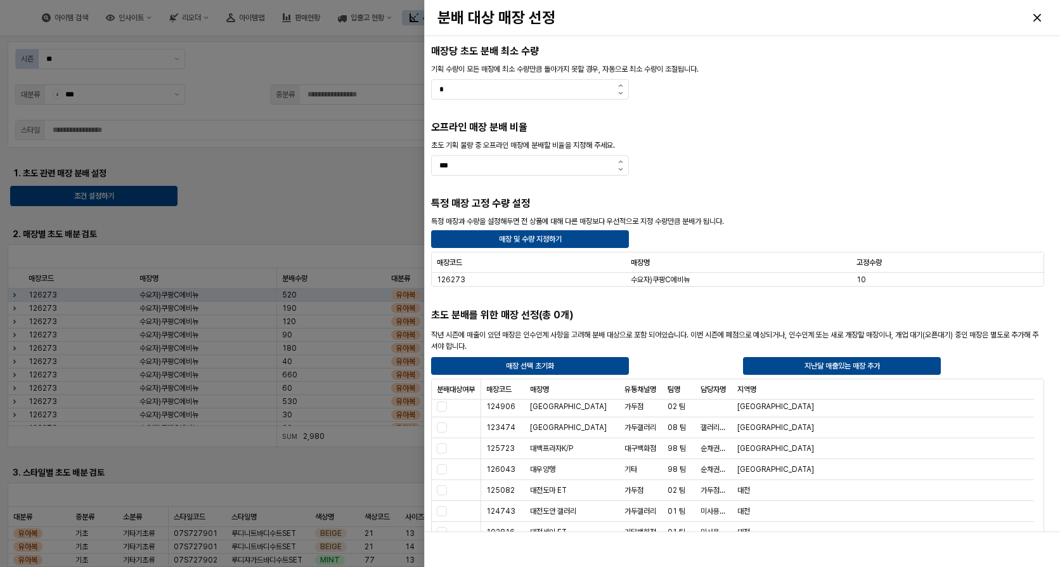
scroll to position [3273, 0]
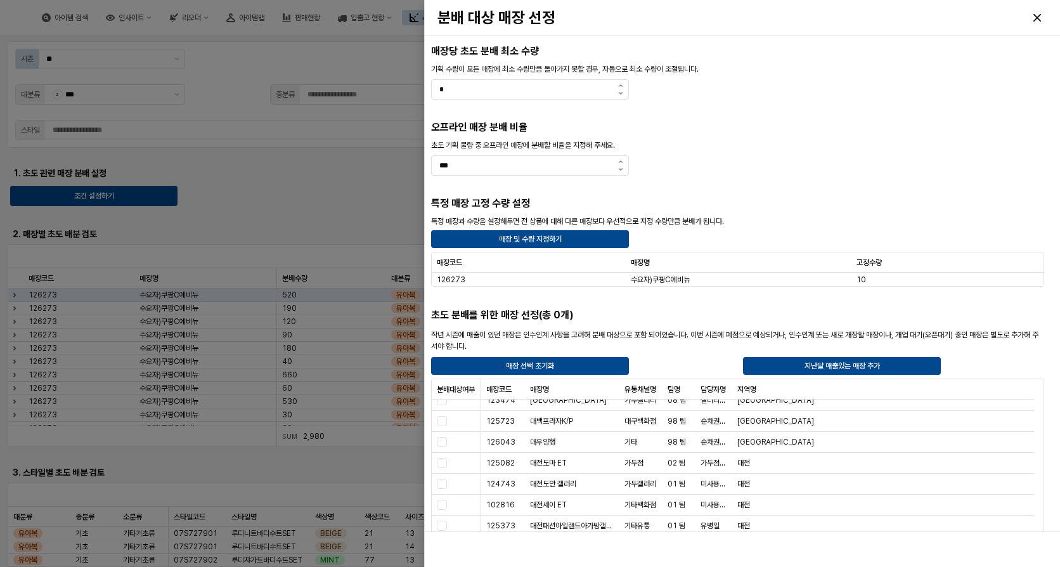
click at [261, 474] on div at bounding box center [530, 283] width 1060 height 567
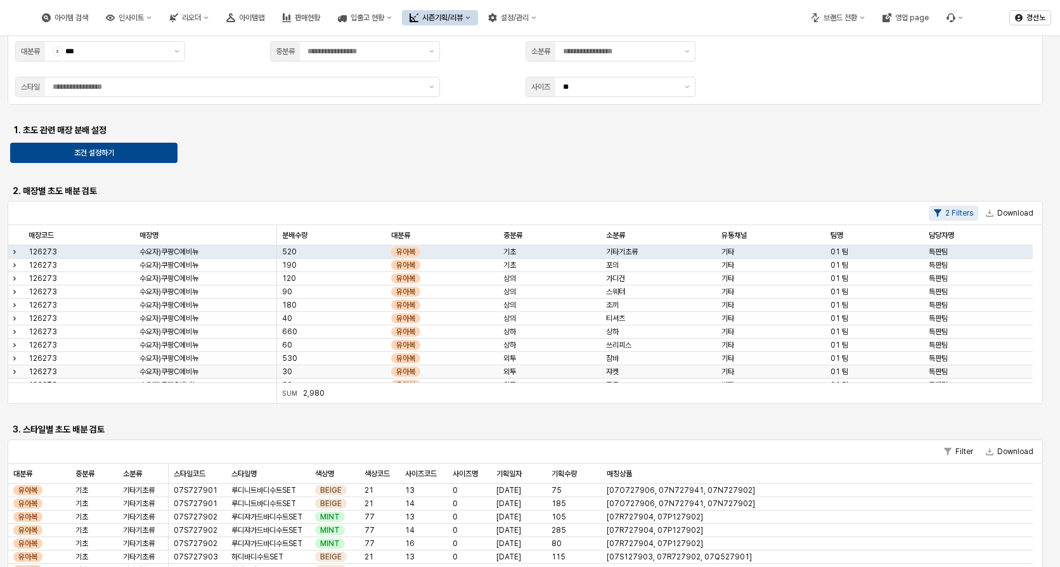
scroll to position [0, 0]
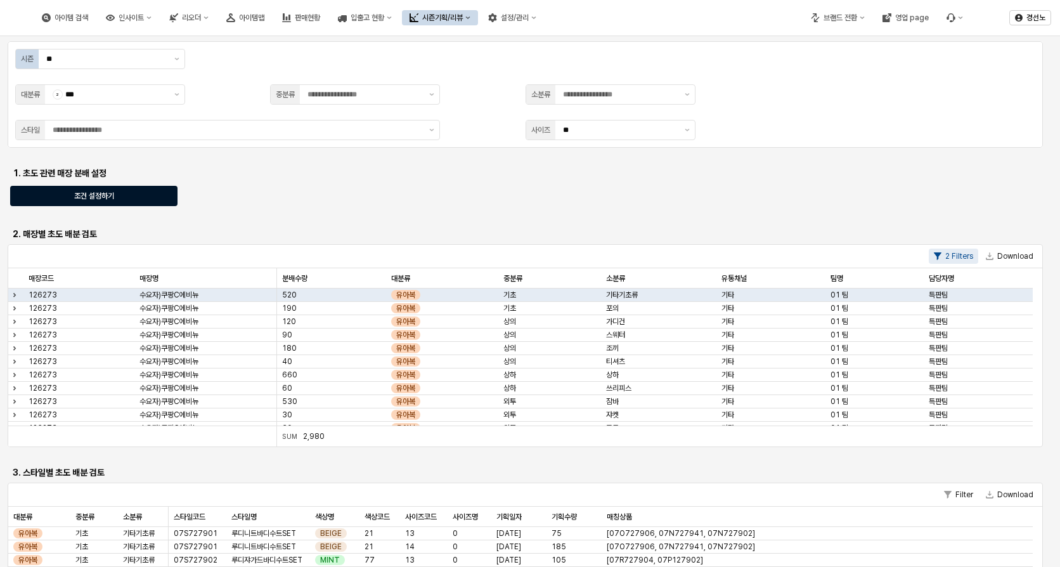
click at [118, 195] on div "조건 설정하기" at bounding box center [94, 195] width 156 height 19
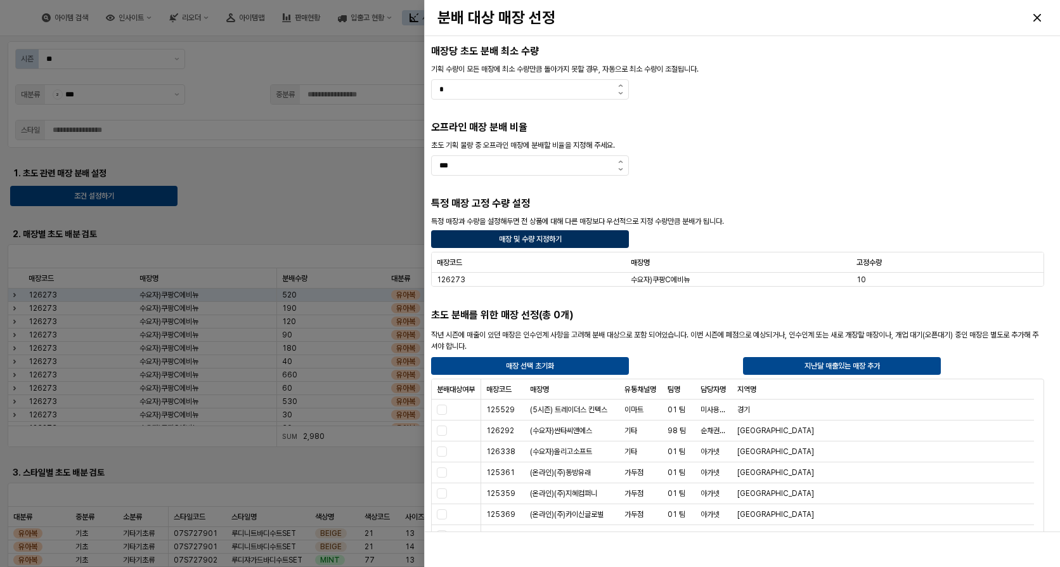
click at [543, 233] on div "매장 및 수량 지정하기" at bounding box center [530, 239] width 186 height 16
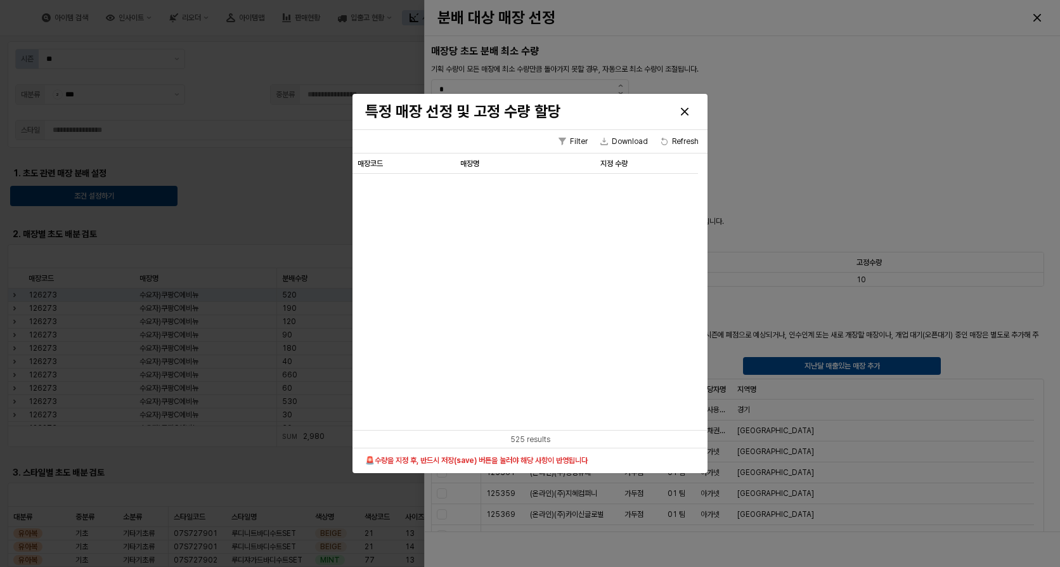
scroll to position [10726, 0]
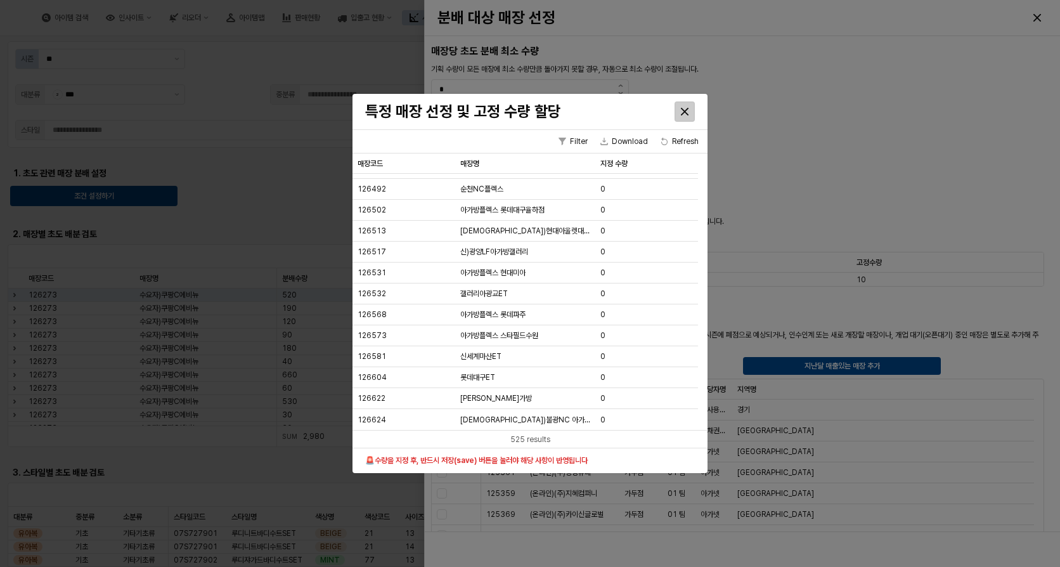
click at [681, 108] on icon "Close" at bounding box center [685, 111] width 8 height 8
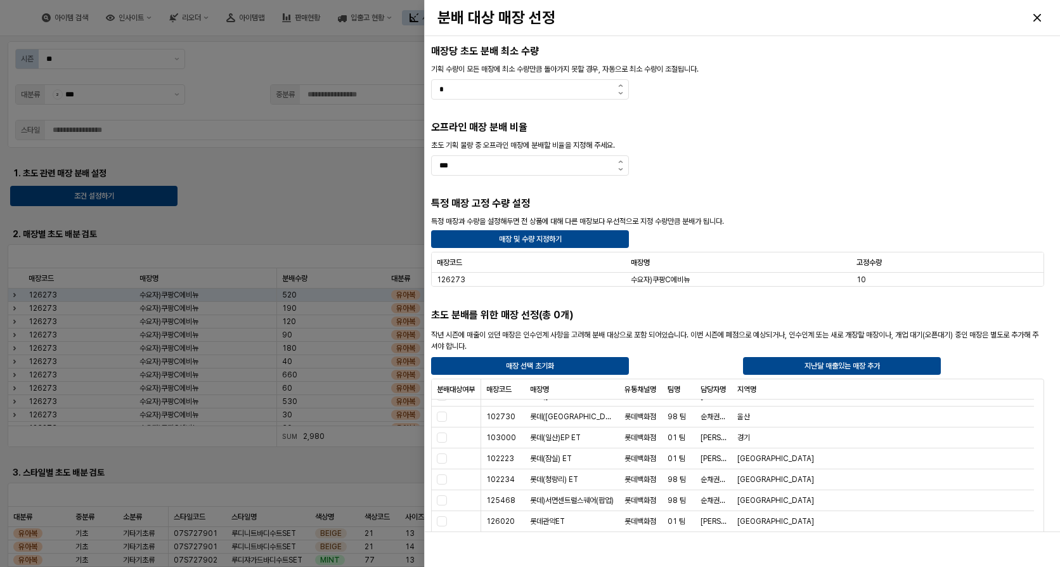
scroll to position [3805, 0]
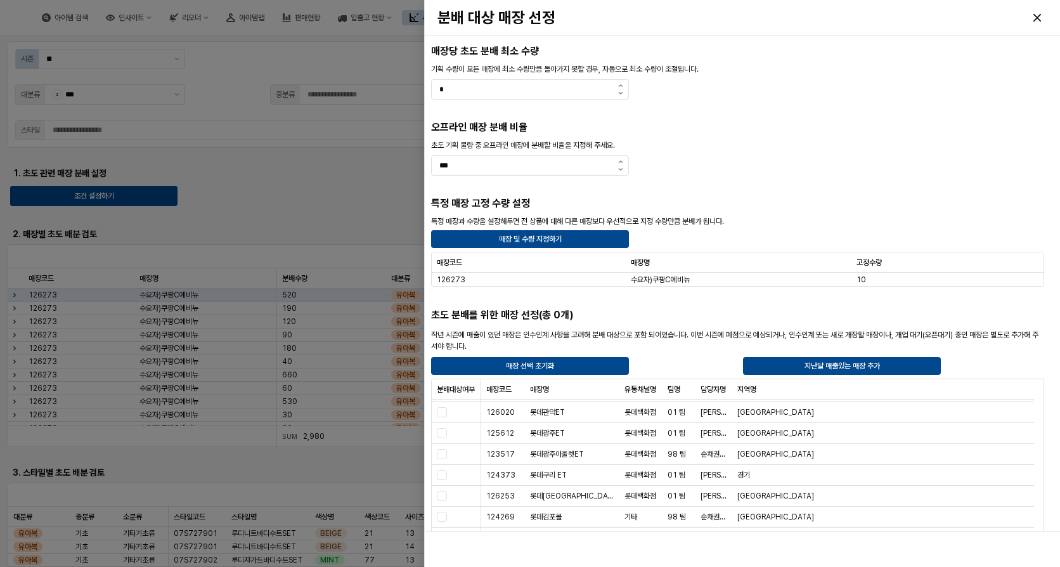
drag, startPoint x: 272, startPoint y: 197, endPoint x: 286, endPoint y: 15, distance: 183.1
click at [272, 194] on div at bounding box center [530, 283] width 1060 height 567
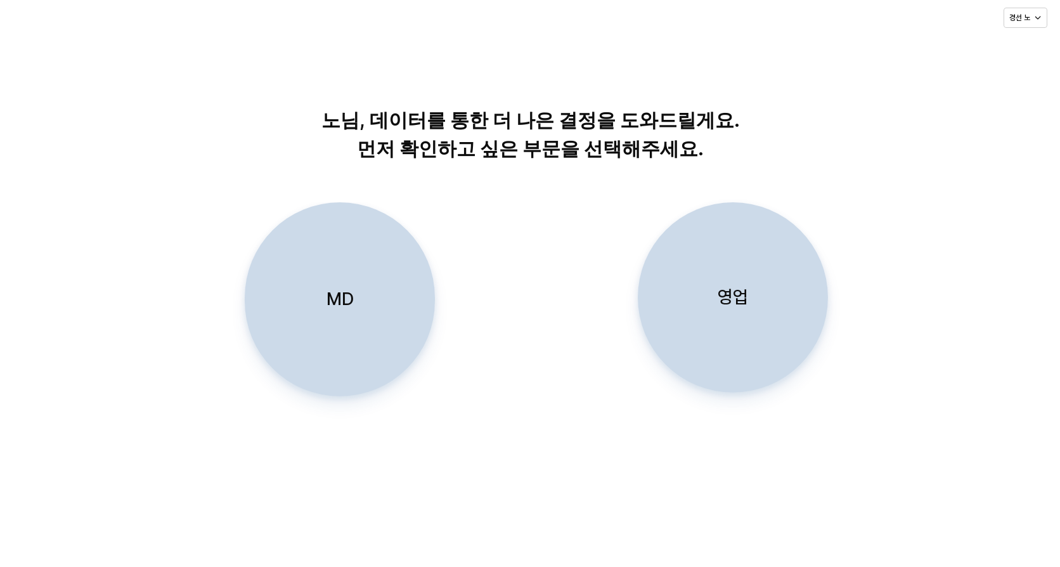
click at [307, 337] on div "MD" at bounding box center [339, 299] width 179 height 193
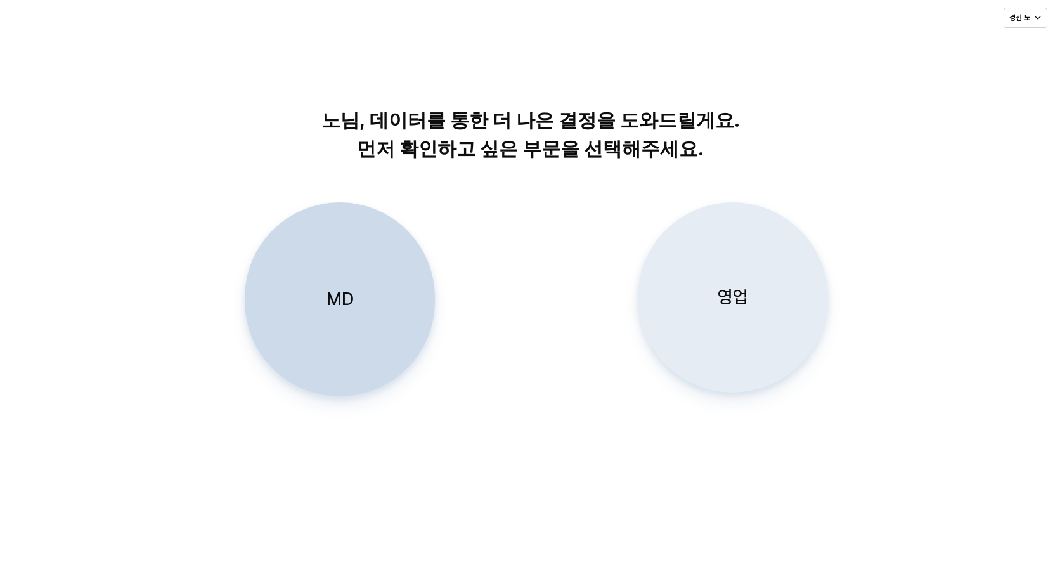
click at [746, 299] on p "영업" at bounding box center [733, 296] width 30 height 23
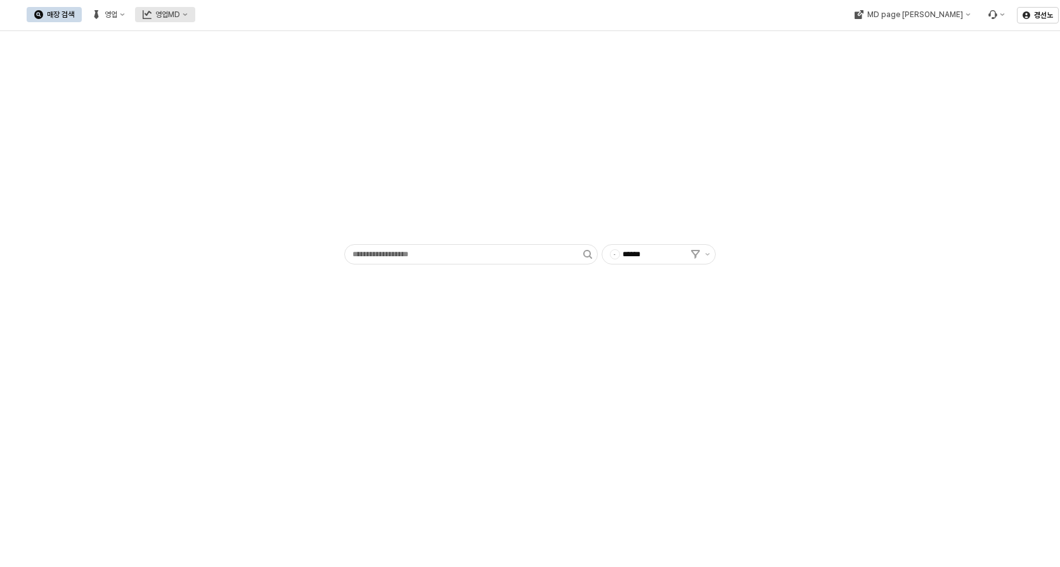
click at [195, 16] on button "영업MD" at bounding box center [165, 14] width 60 height 15
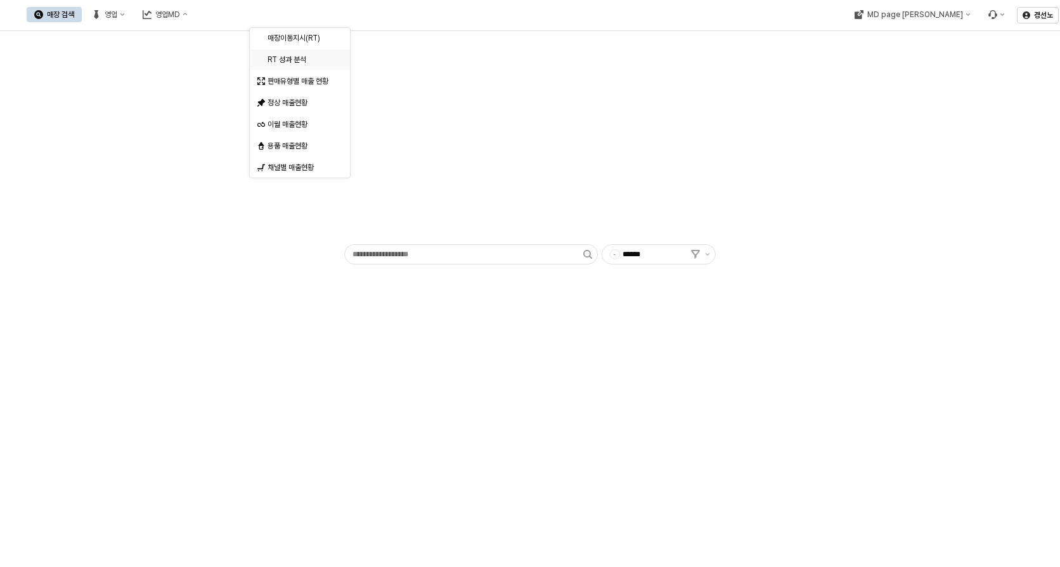
click at [288, 60] on div "RT 성과 분석" at bounding box center [300, 60] width 67 height 10
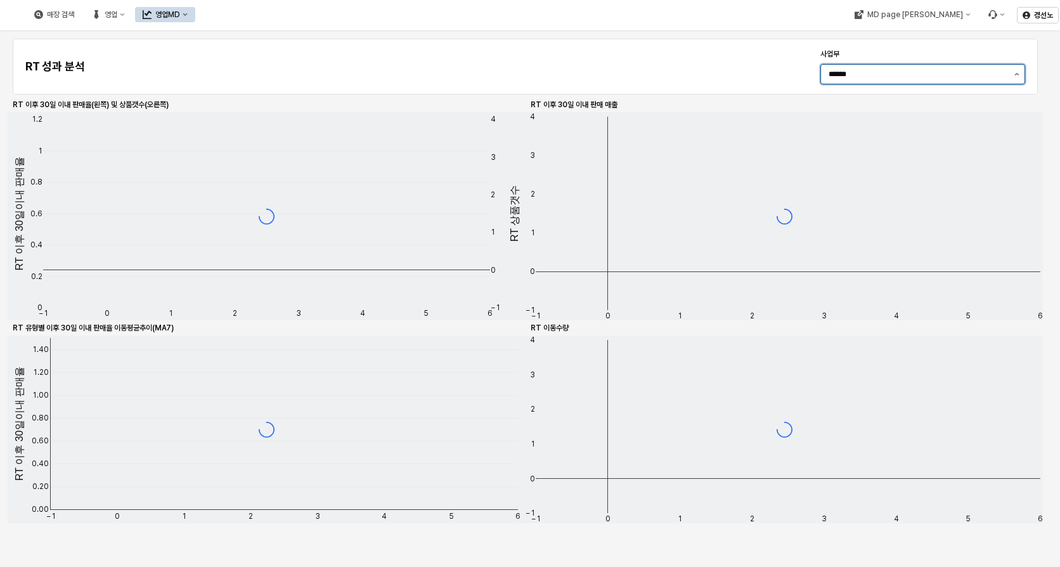
click at [1013, 74] on button "제안 사항 표시" at bounding box center [1016, 74] width 15 height 19
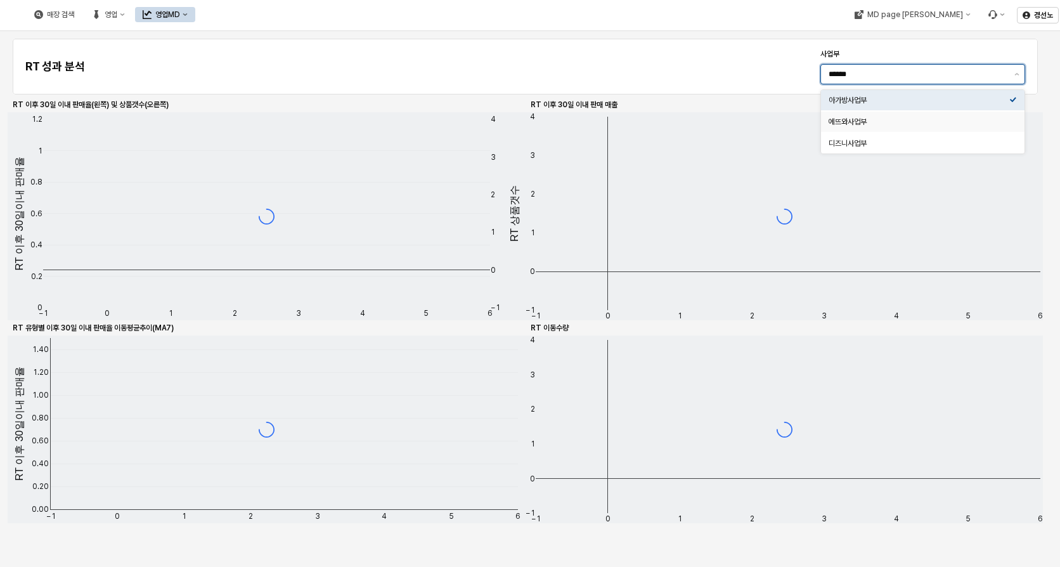
click at [877, 120] on div "에뜨와사업부" at bounding box center [918, 122] width 181 height 10
type input "******"
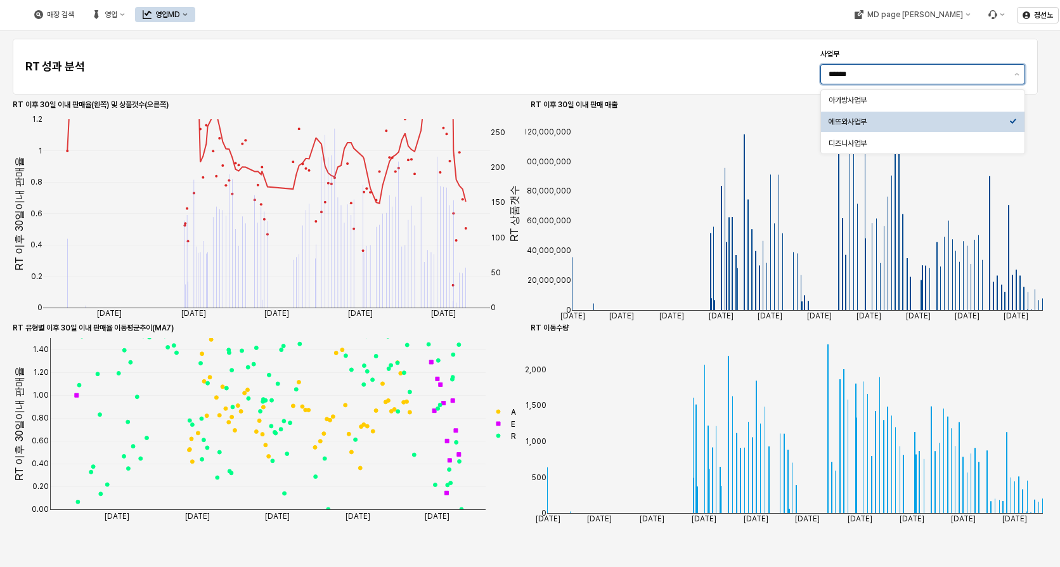
click at [887, 72] on input "******" at bounding box center [917, 74] width 178 height 13
click at [859, 122] on div "에뜨와사업부" at bounding box center [918, 122] width 181 height 10
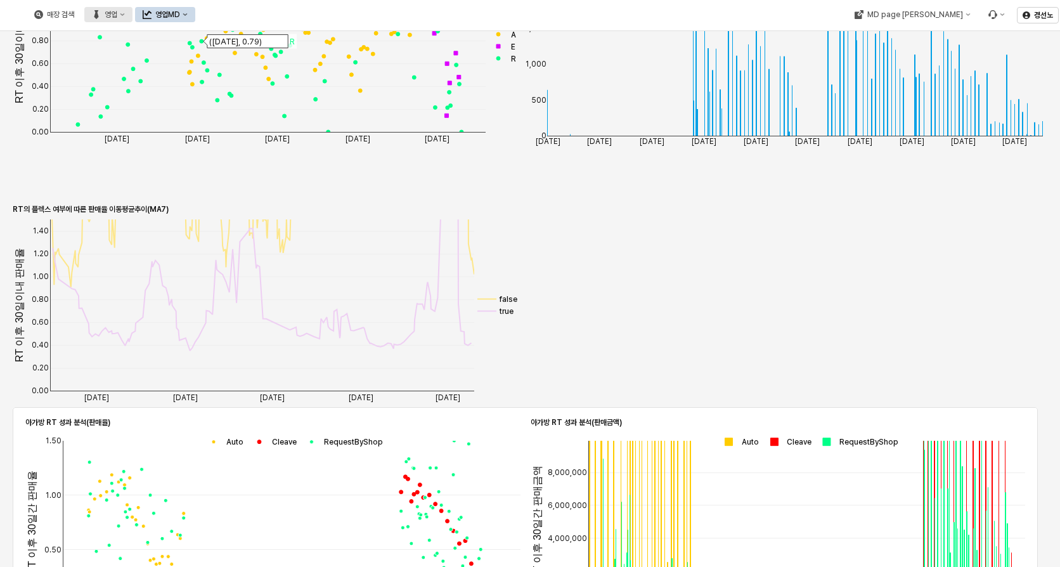
scroll to position [187, 0]
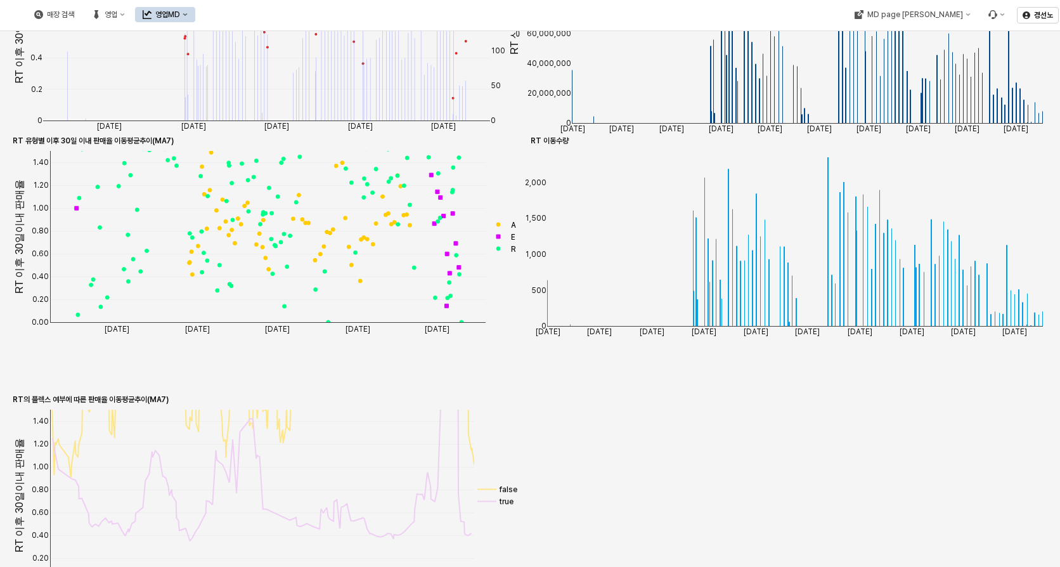
click at [195, 16] on button "영업MD" at bounding box center [165, 14] width 60 height 15
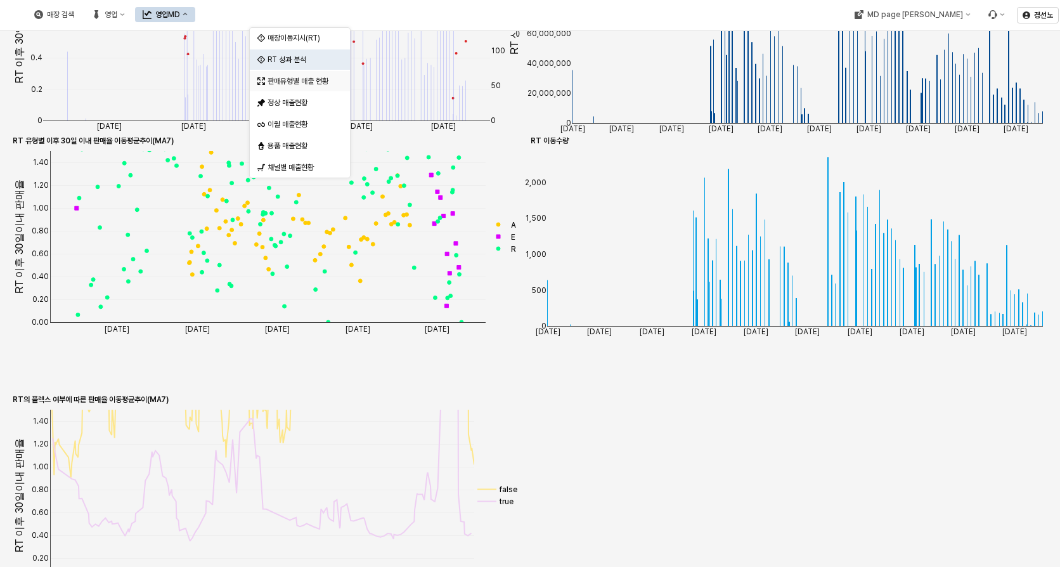
click at [296, 79] on div "판매유형별 매출 현황" at bounding box center [300, 81] width 67 height 10
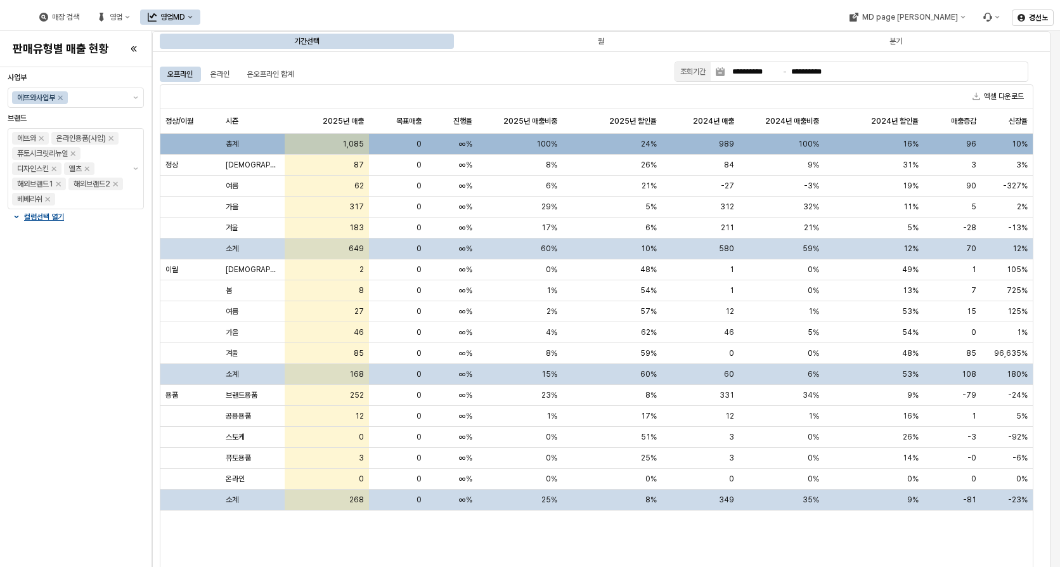
click at [193, 18] on icon "영업MD" at bounding box center [190, 17] width 5 height 5
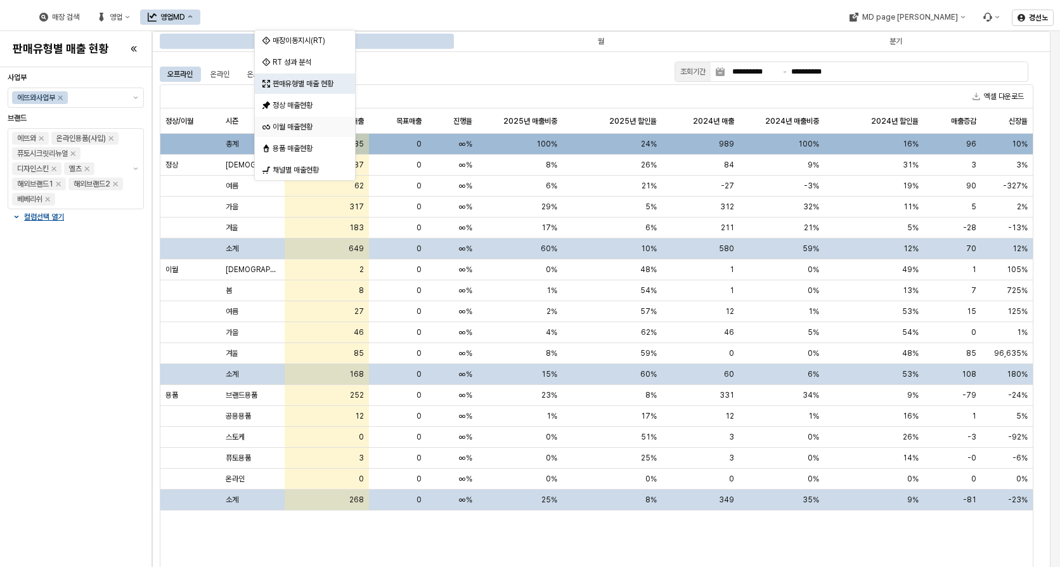
click at [300, 127] on div "이월 매출현황" at bounding box center [306, 127] width 67 height 10
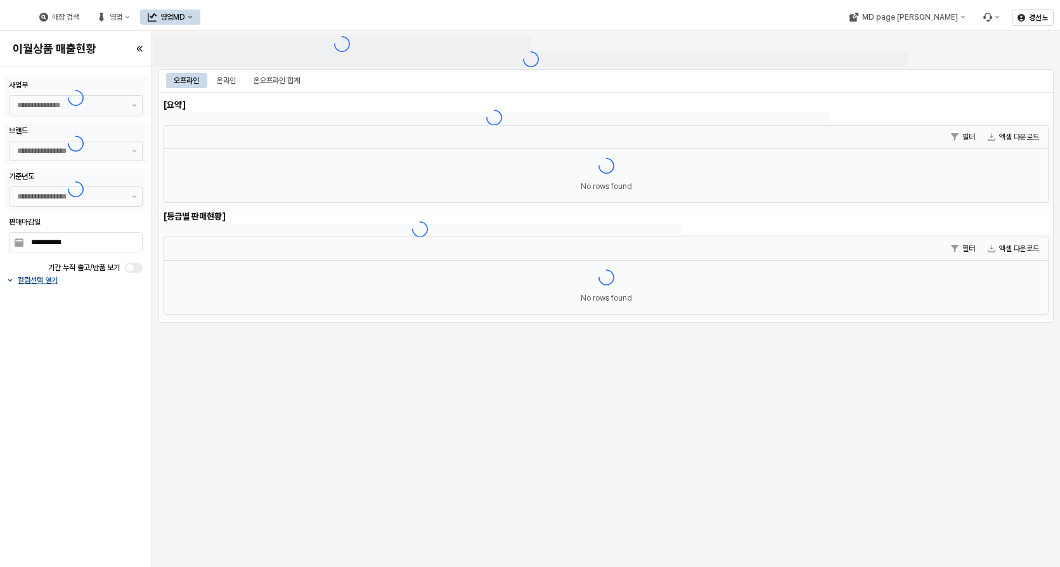
type input "******"
type input "***"
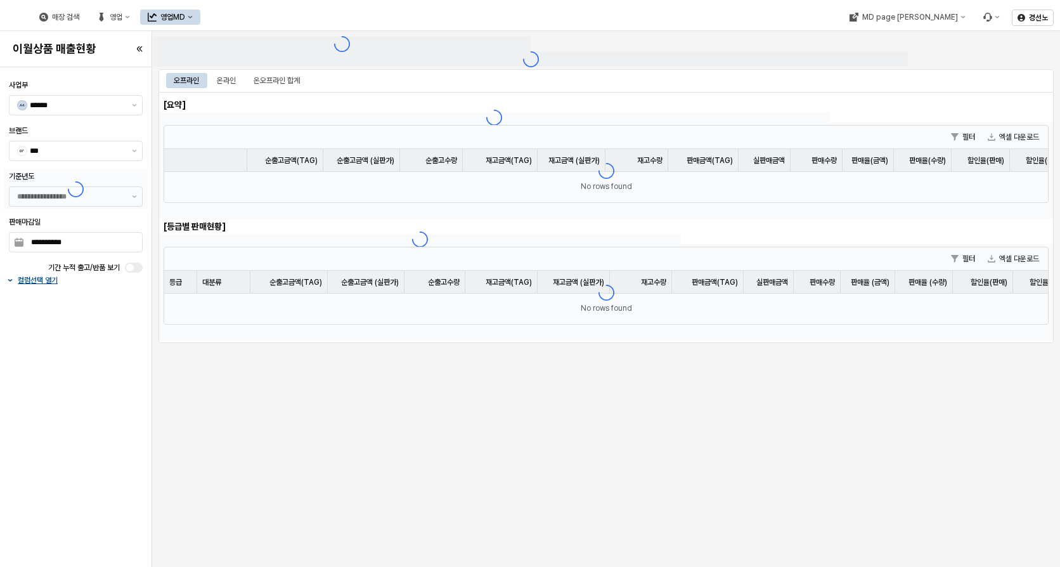
type input "**********"
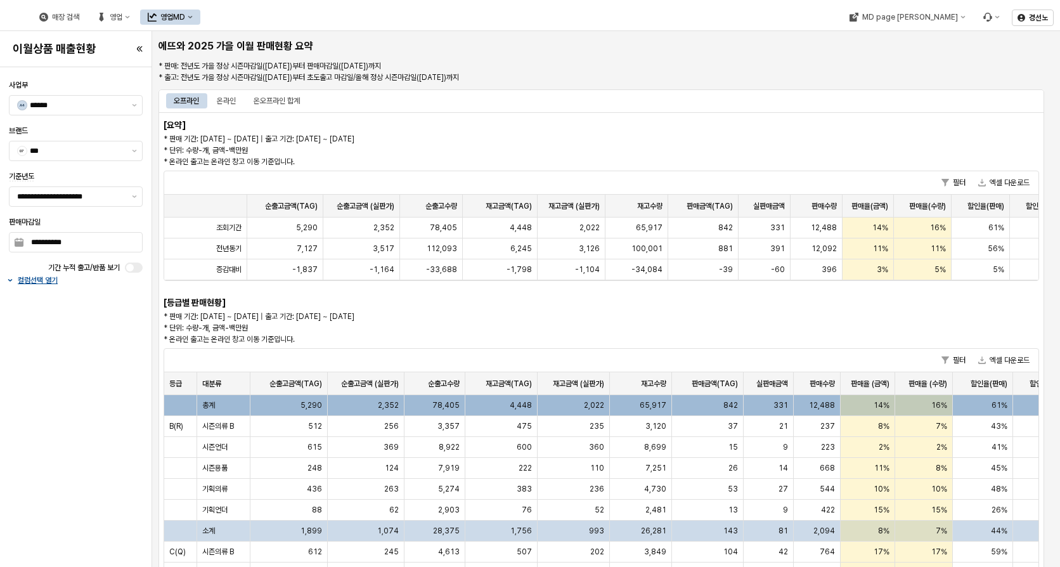
click at [193, 18] on icon "영업MD" at bounding box center [190, 17] width 5 height 5
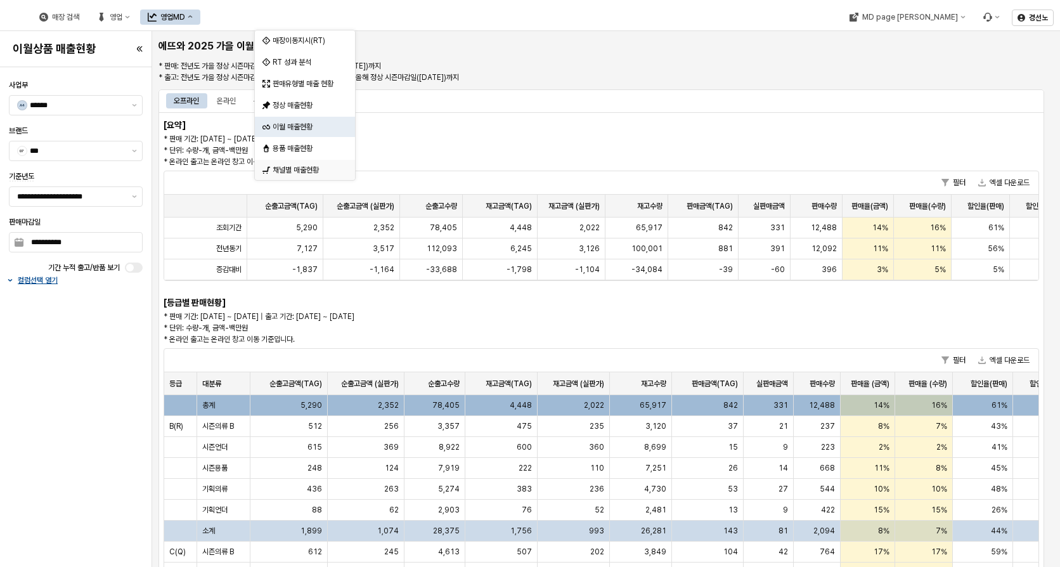
click at [304, 173] on div "채널별 매출현황" at bounding box center [306, 170] width 67 height 10
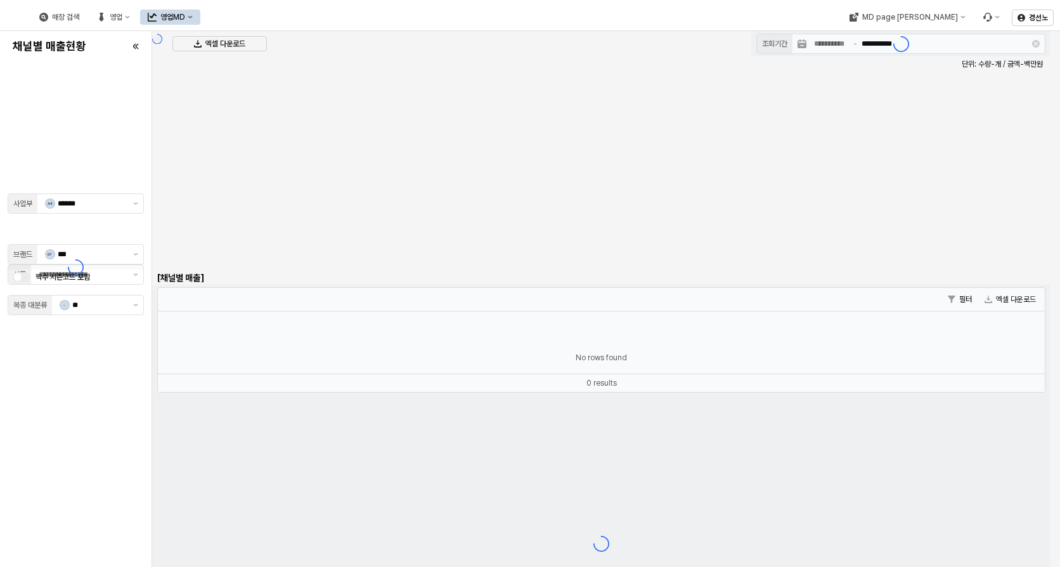
type input "******"
type input "***"
type input "**"
type input "**********"
type input "******"
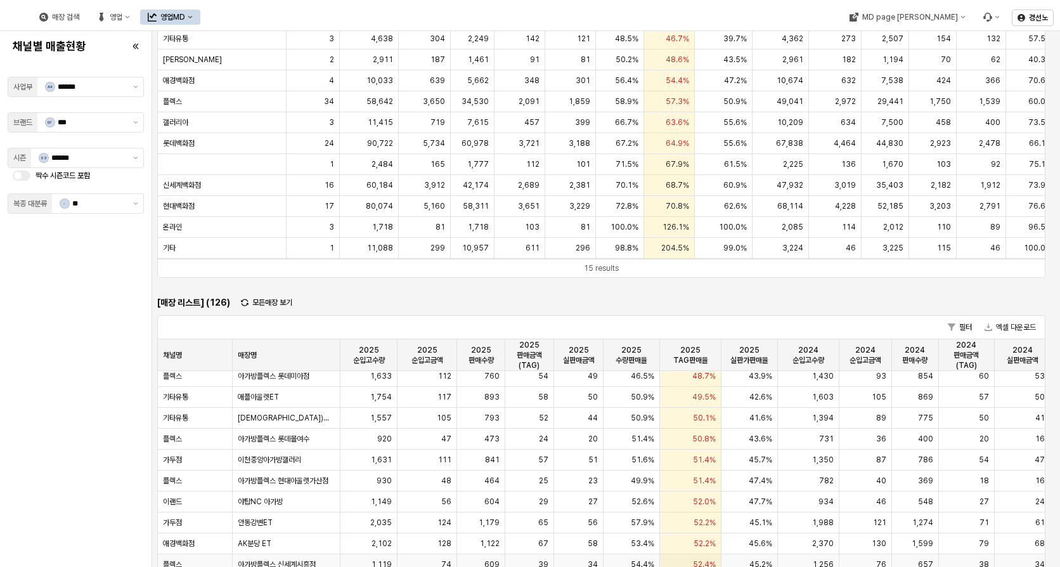
scroll to position [697, 0]
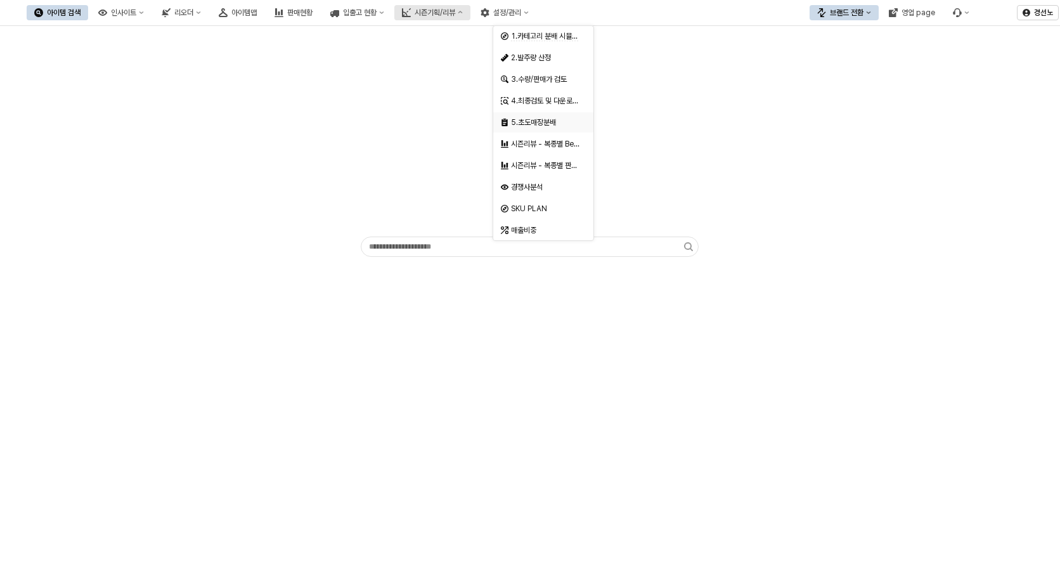
click at [539, 115] on div "5.초도매장분배" at bounding box center [543, 122] width 100 height 20
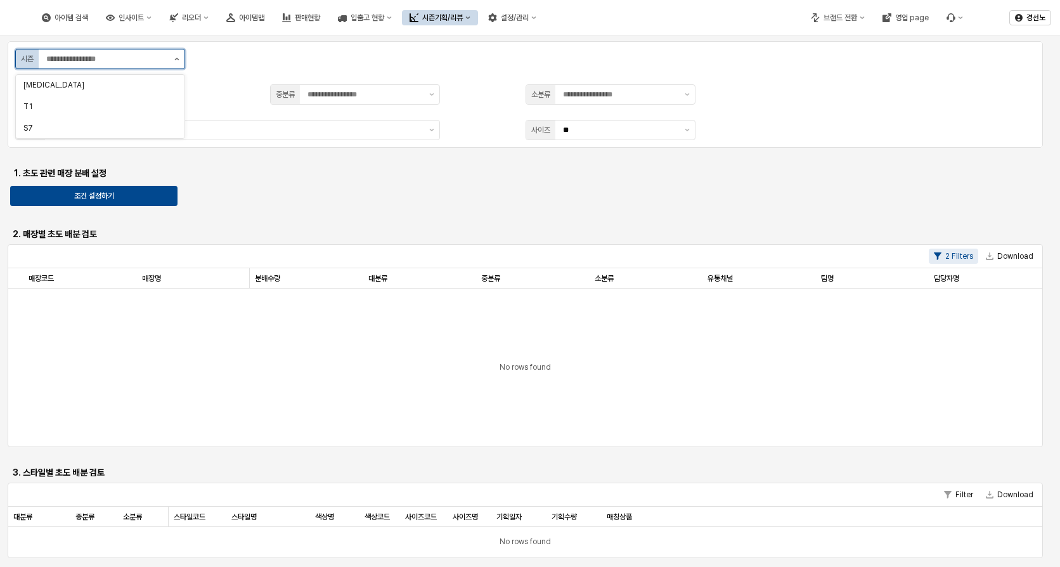
click at [177, 61] on button "제안 사항 표시" at bounding box center [176, 58] width 15 height 19
click at [104, 128] on div "S7" at bounding box center [96, 128] width 146 height 10
type input "**"
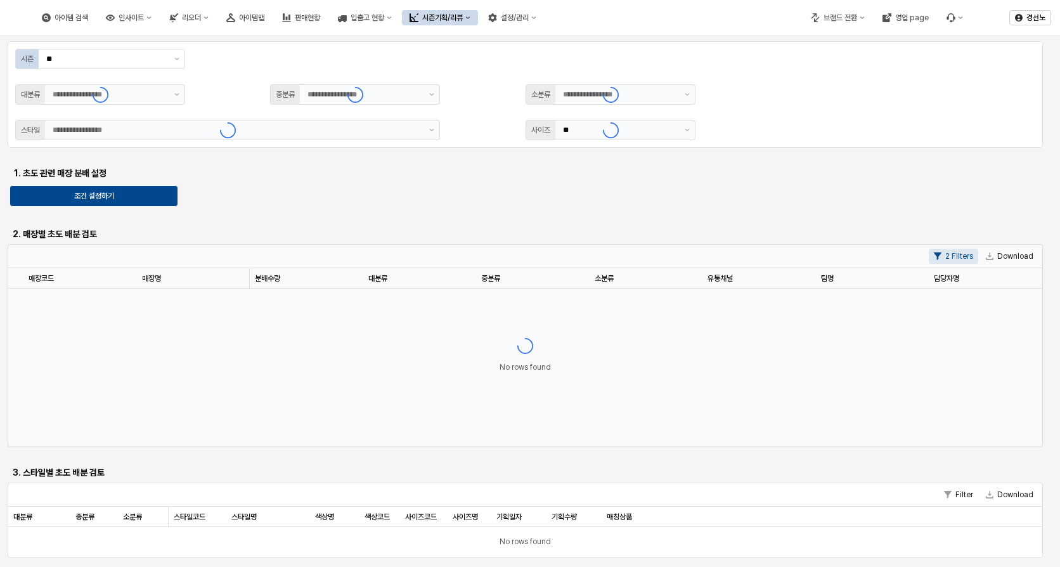
click at [174, 91] on div "App Frame" at bounding box center [100, 94] width 170 height 20
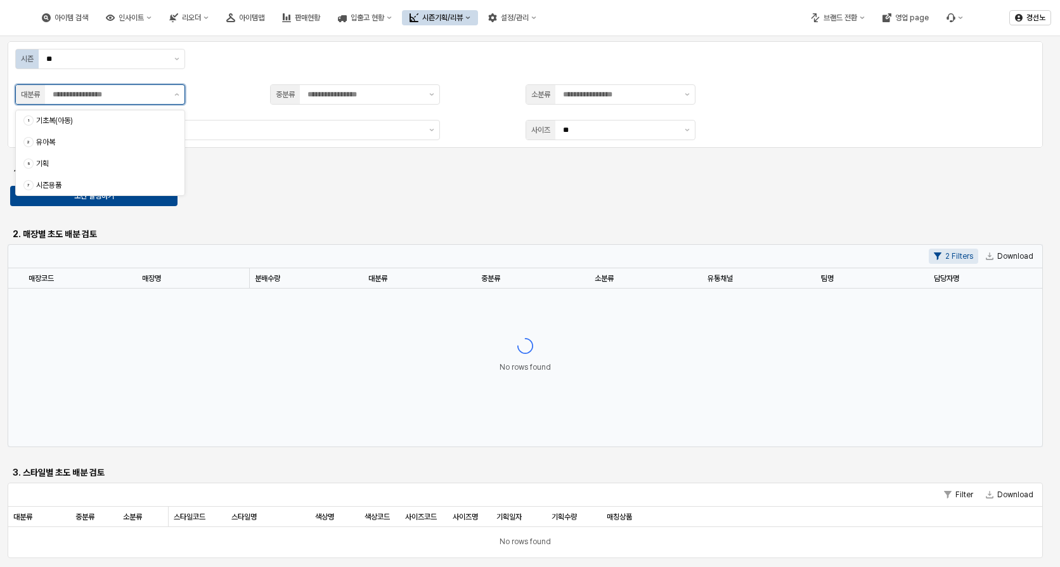
click at [181, 94] on button "제안 사항 표시" at bounding box center [176, 94] width 15 height 19
click at [69, 145] on div "유아복" at bounding box center [102, 142] width 133 height 10
type input "***"
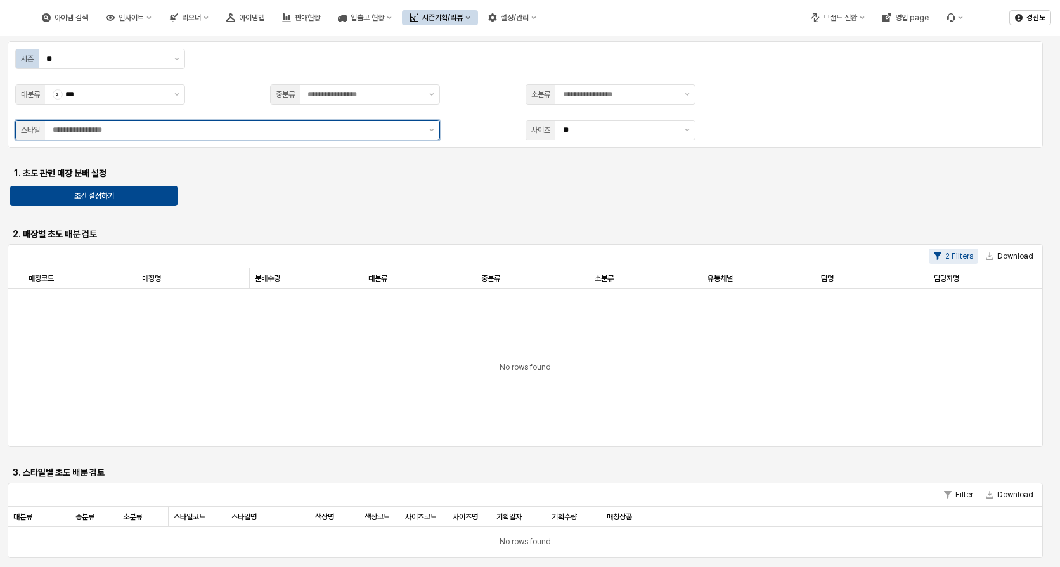
click at [100, 126] on input "App Frame" at bounding box center [237, 130] width 369 height 13
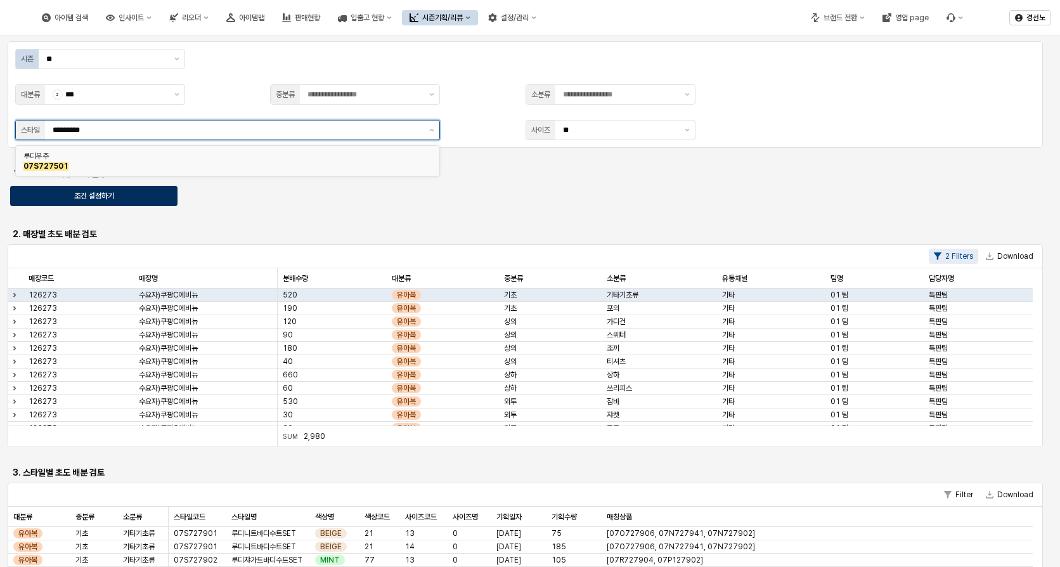
type input "*********"
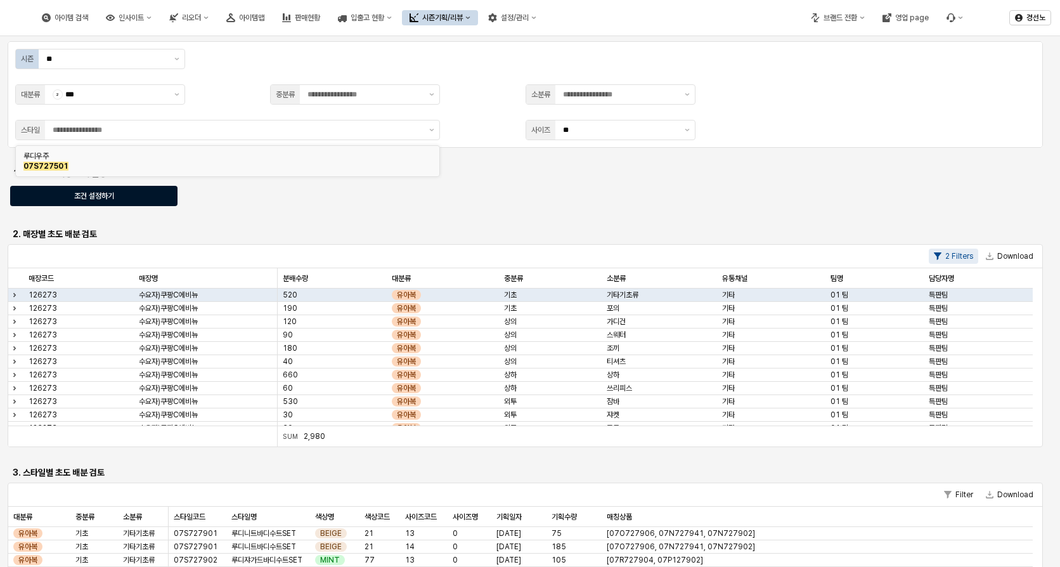
click at [122, 197] on div "조건 설정하기" at bounding box center [94, 195] width 156 height 19
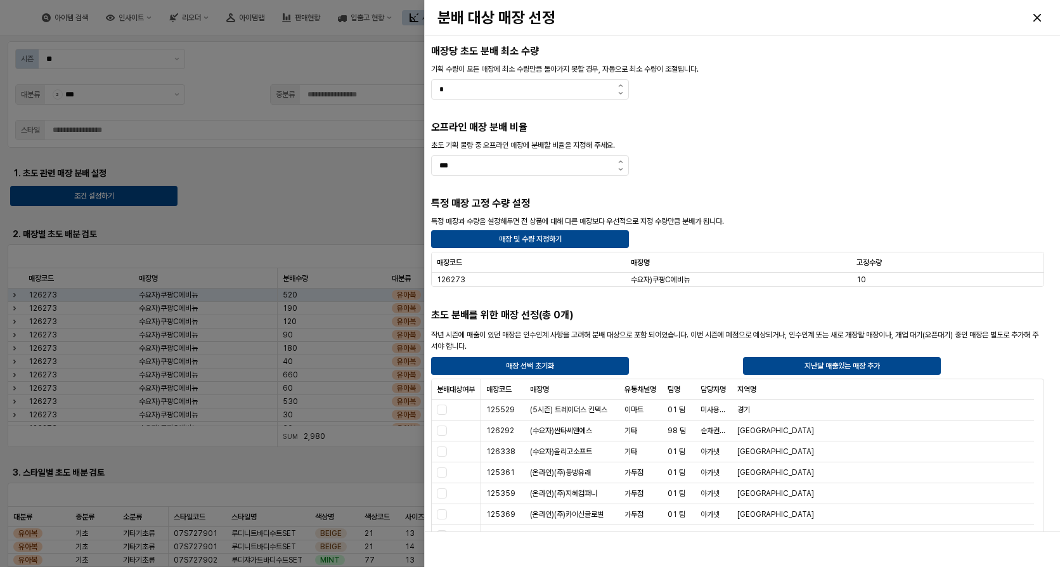
click at [706, 305] on div "초도 분배를 위한 매장 선정(총 0개)" at bounding box center [582, 315] width 312 height 20
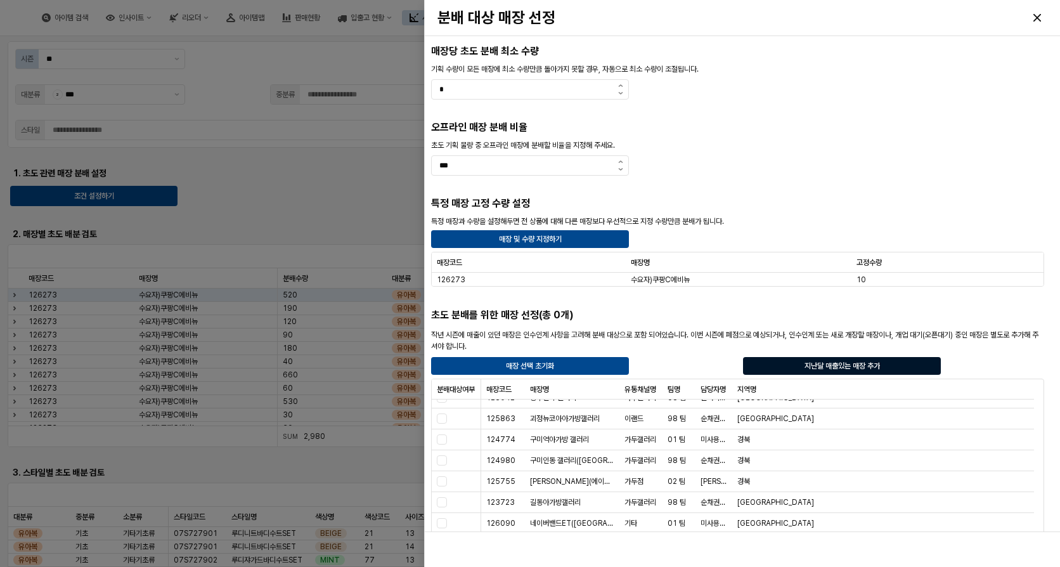
click at [873, 364] on p "지난달 매출있는 매장 추가" at bounding box center [841, 366] width 75 height 10
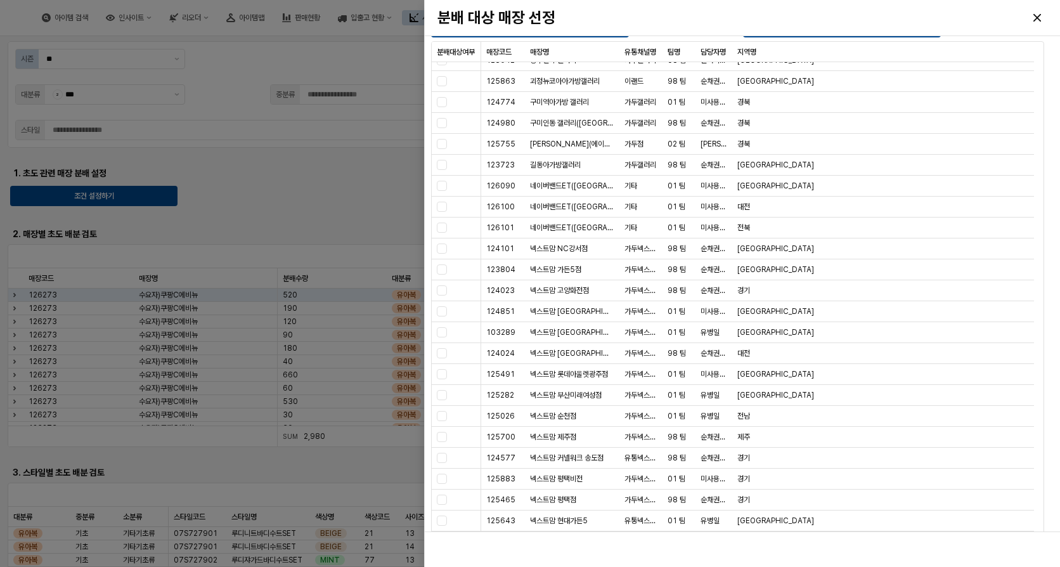
scroll to position [176, 0]
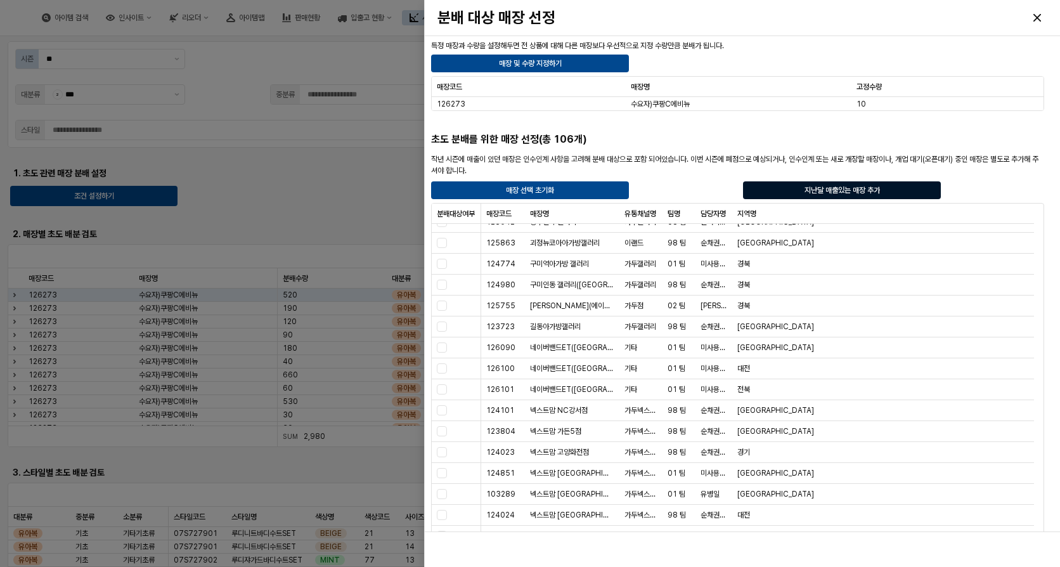
click at [782, 190] on div "지난달 매출있는 매장 추가" at bounding box center [842, 190] width 186 height 16
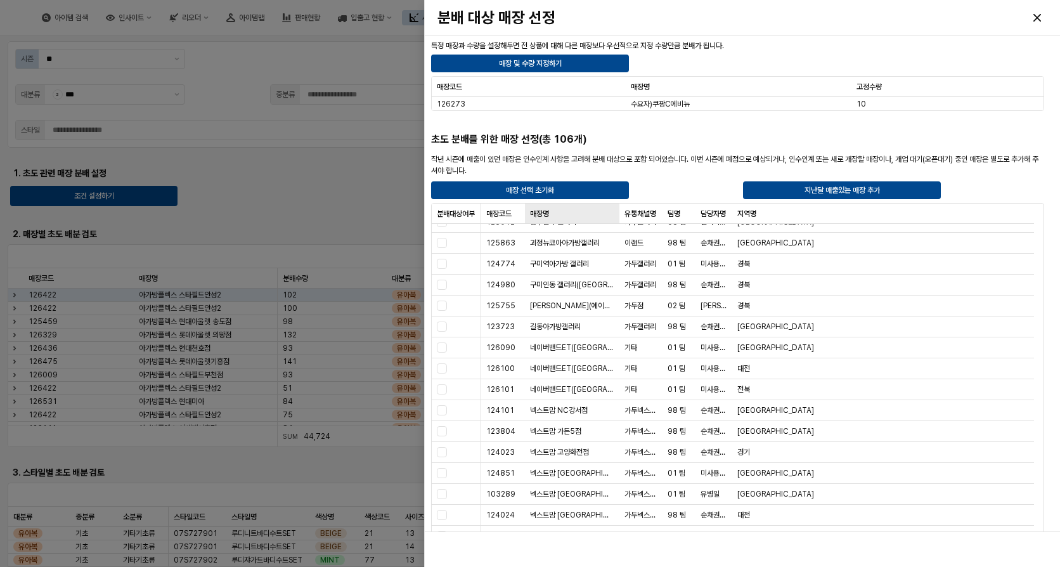
click at [548, 214] on div "매장명 매장명" at bounding box center [572, 213] width 94 height 20
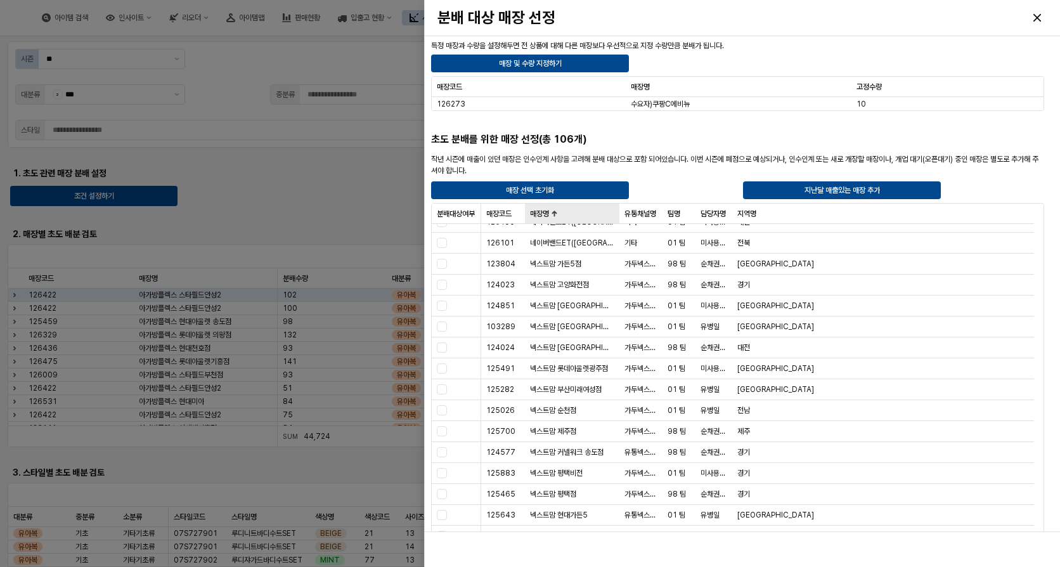
click at [548, 214] on div "매장명 매장명" at bounding box center [572, 213] width 94 height 20
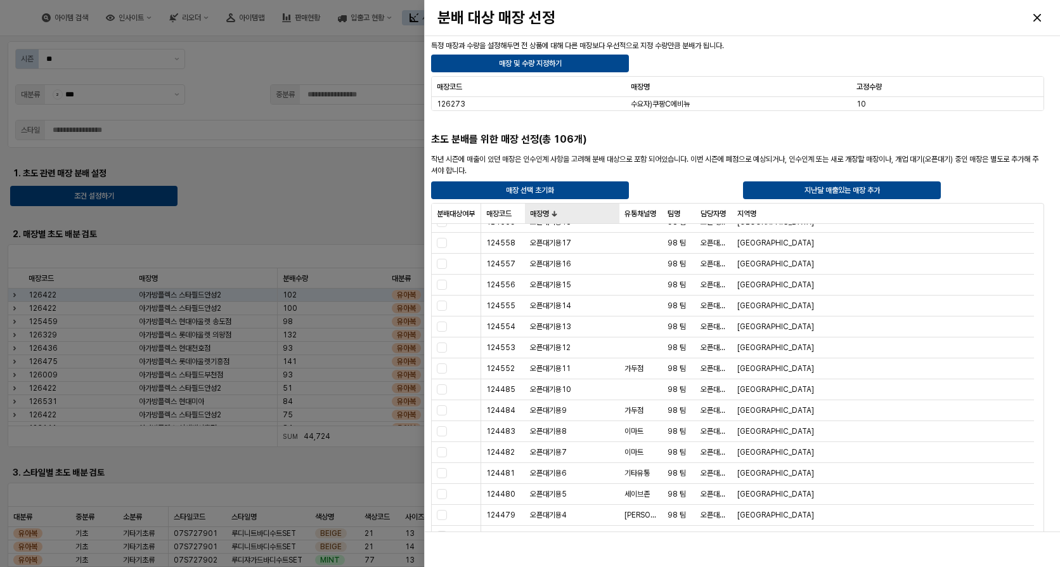
click at [548, 214] on div "매장명 매장명" at bounding box center [572, 213] width 94 height 20
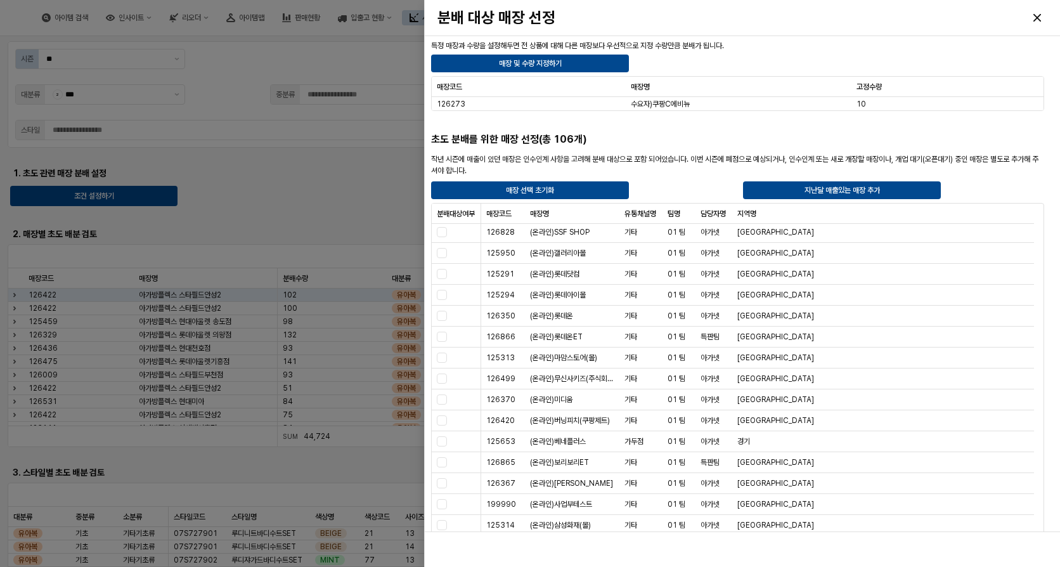
scroll to position [0, 0]
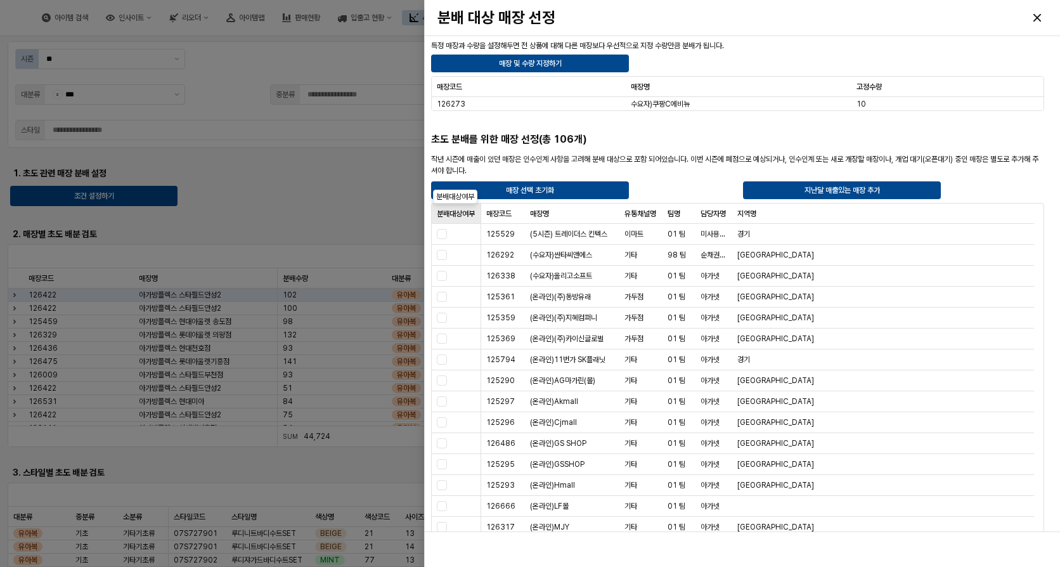
click at [454, 213] on div "분배대상여부 분배대상여부" at bounding box center [456, 213] width 49 height 20
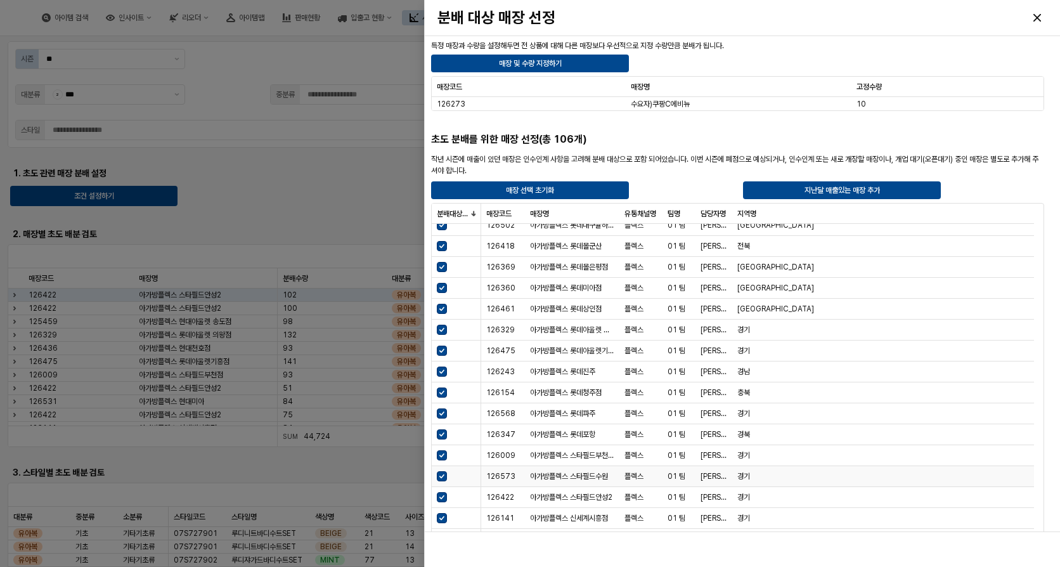
scroll to position [1395, 0]
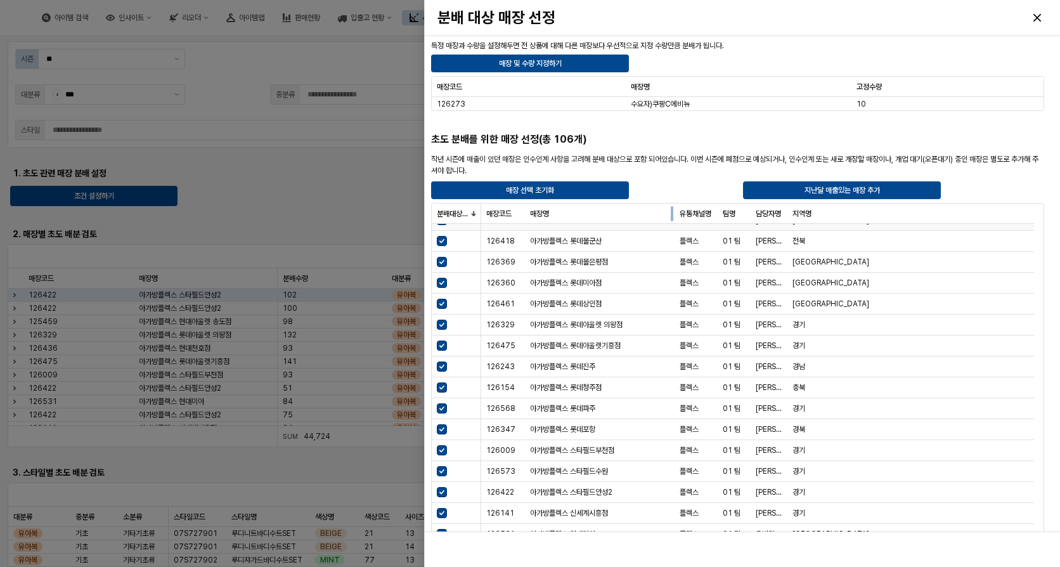
drag, startPoint x: 624, startPoint y: 221, endPoint x: 680, endPoint y: 229, distance: 55.8
click at [680, 229] on div "분배대상여부 분배대상여부 매장코드 매장코드 매장명 매장명 유통채널명 유통채널명 팀명 팀명 담당자명 담당자명 지역명 지역명 126167 신세계사…" at bounding box center [738, 475] width 612 height 545
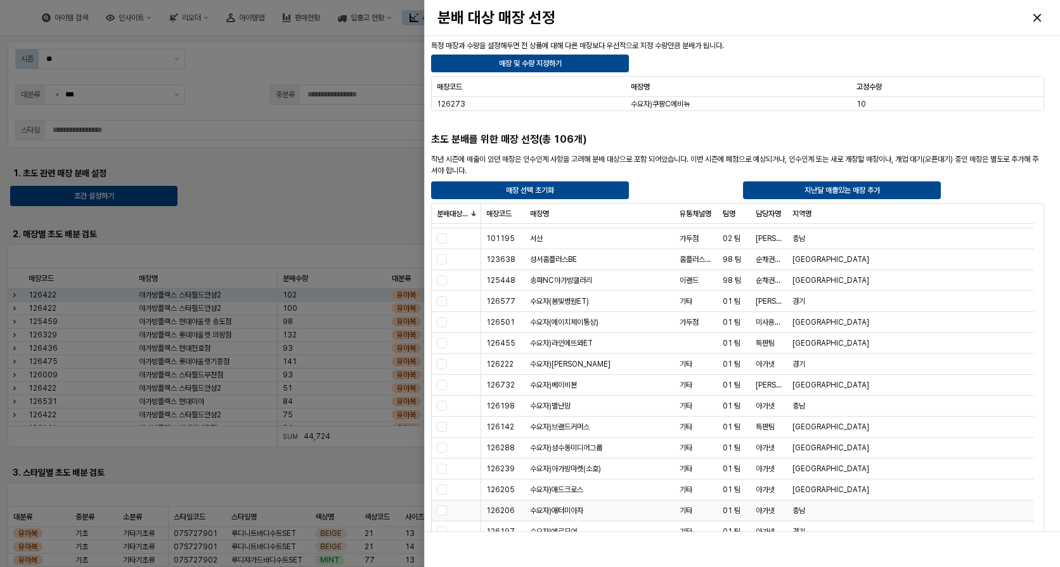
scroll to position [6445, 0]
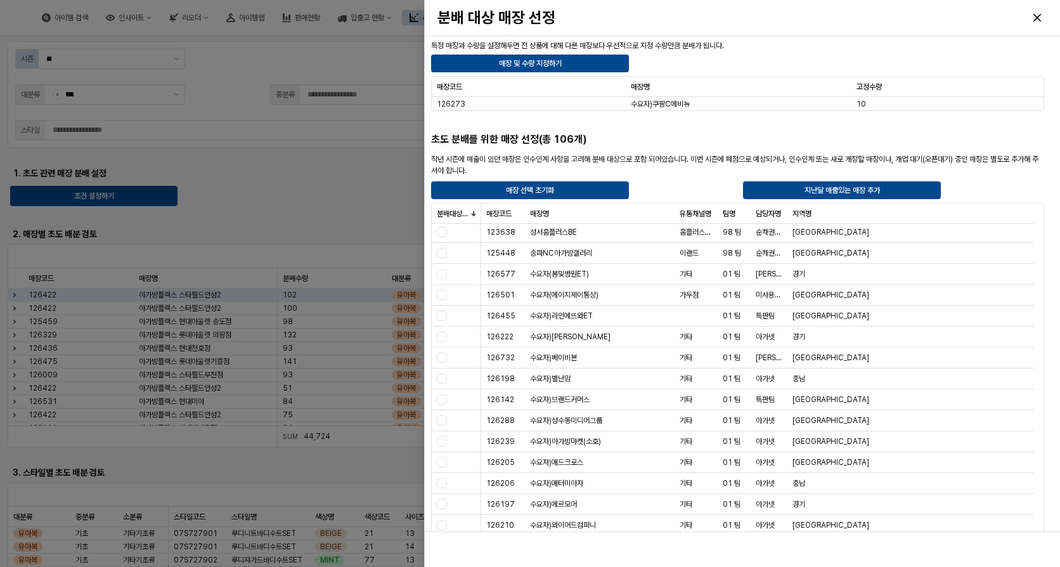
click at [283, 200] on div at bounding box center [530, 283] width 1060 height 567
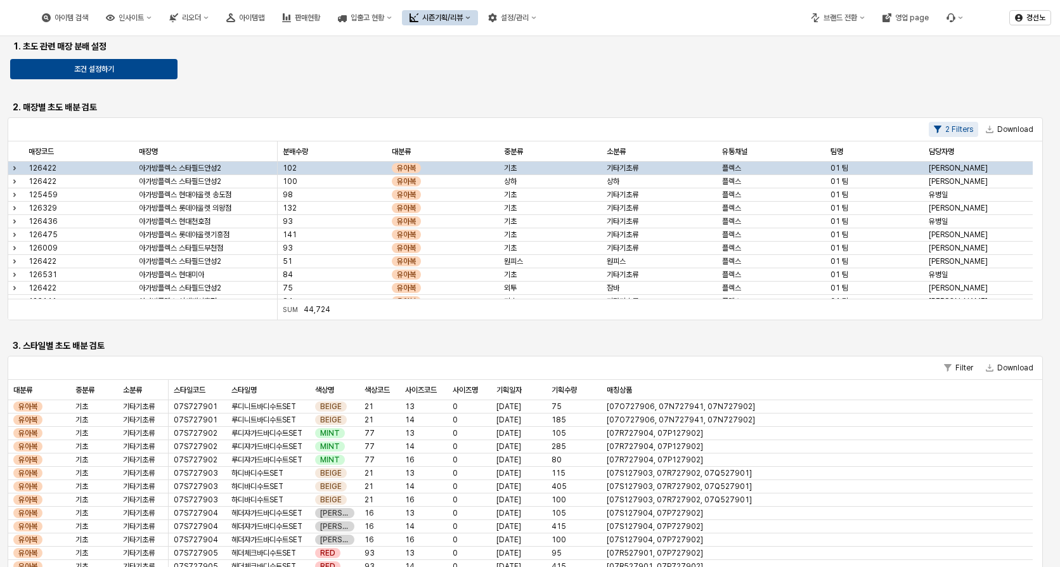
scroll to position [0, 0]
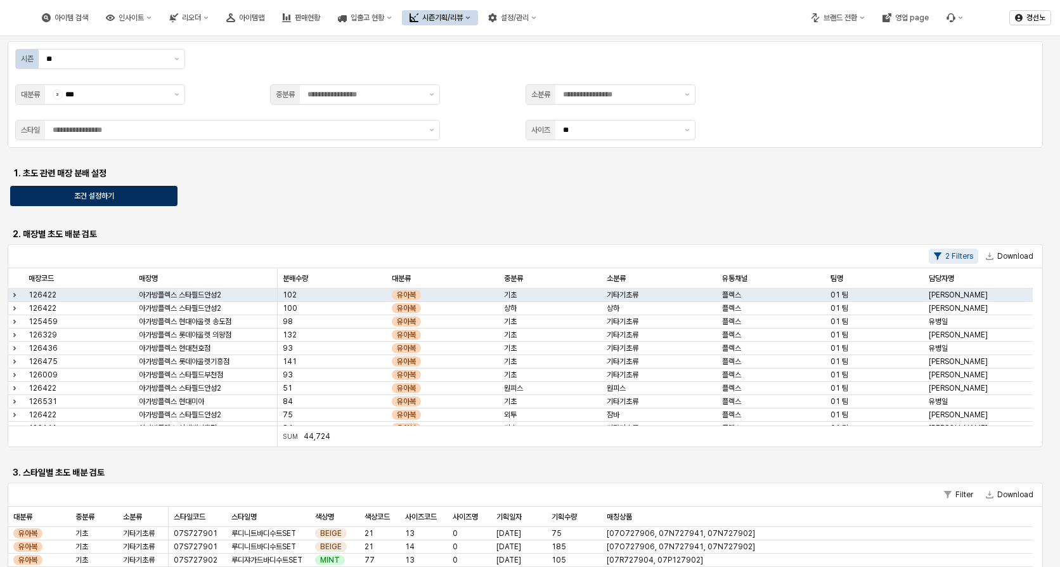
click at [119, 195] on div "조건 설정하기" at bounding box center [94, 195] width 156 height 19
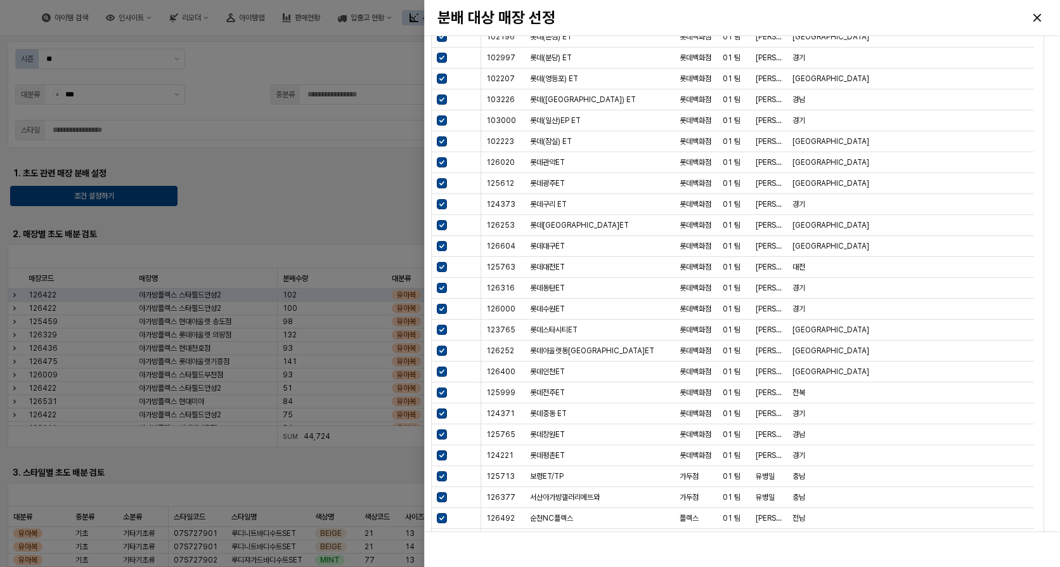
scroll to position [418, 0]
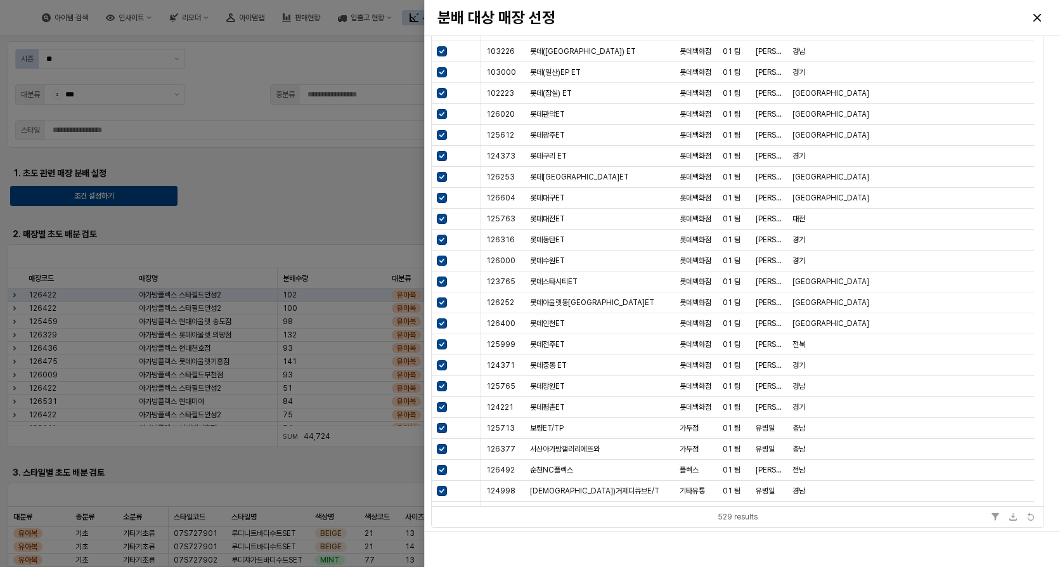
click at [242, 75] on div at bounding box center [530, 283] width 1060 height 567
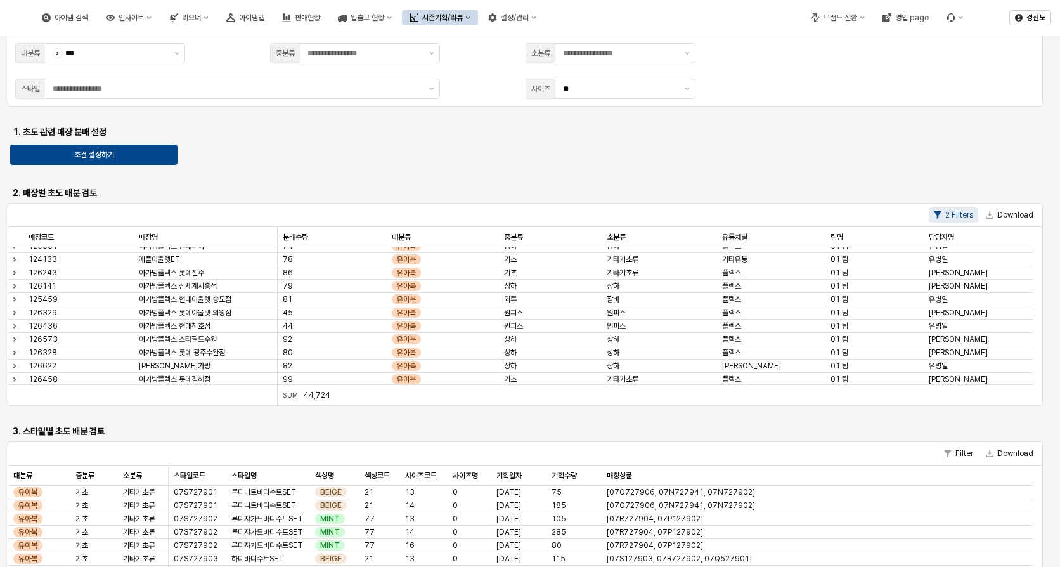
scroll to position [0, 0]
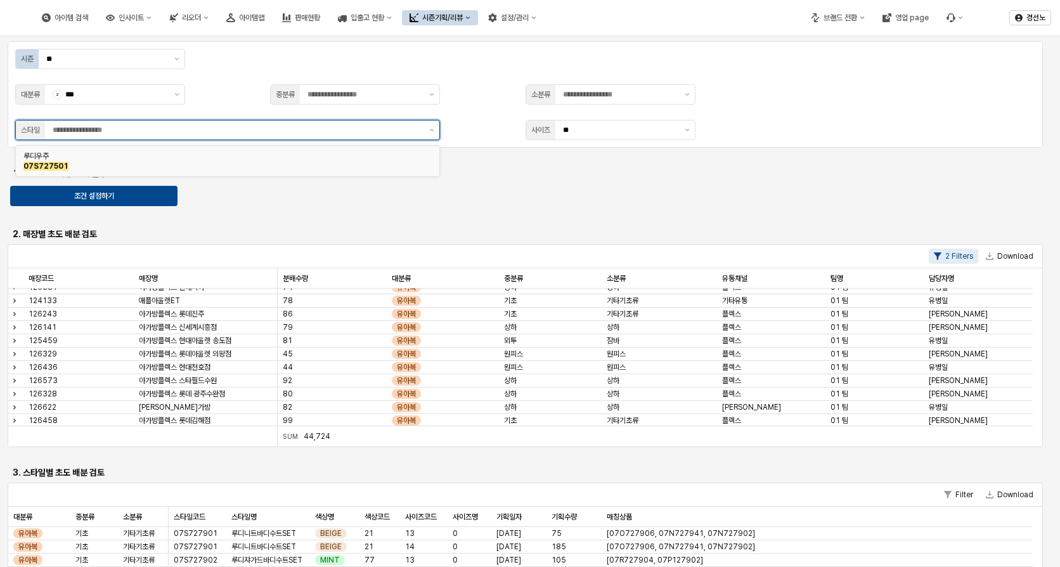
click at [122, 127] on input "App Frame" at bounding box center [237, 130] width 369 height 13
click at [39, 166] on span "07S727501" at bounding box center [45, 166] width 45 height 9
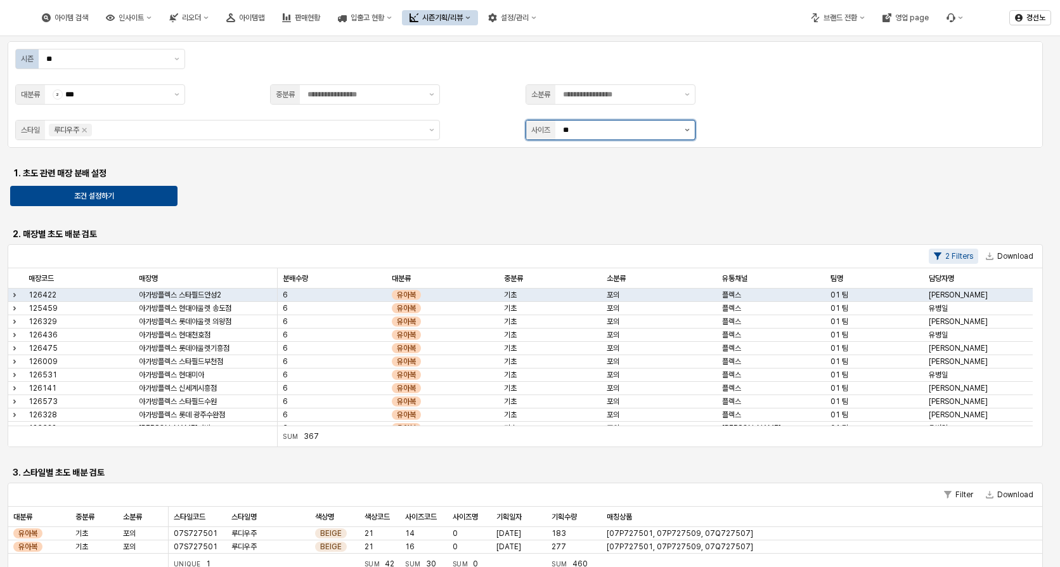
click at [687, 130] on icon "제안 사항 표시" at bounding box center [687, 130] width 5 height 3
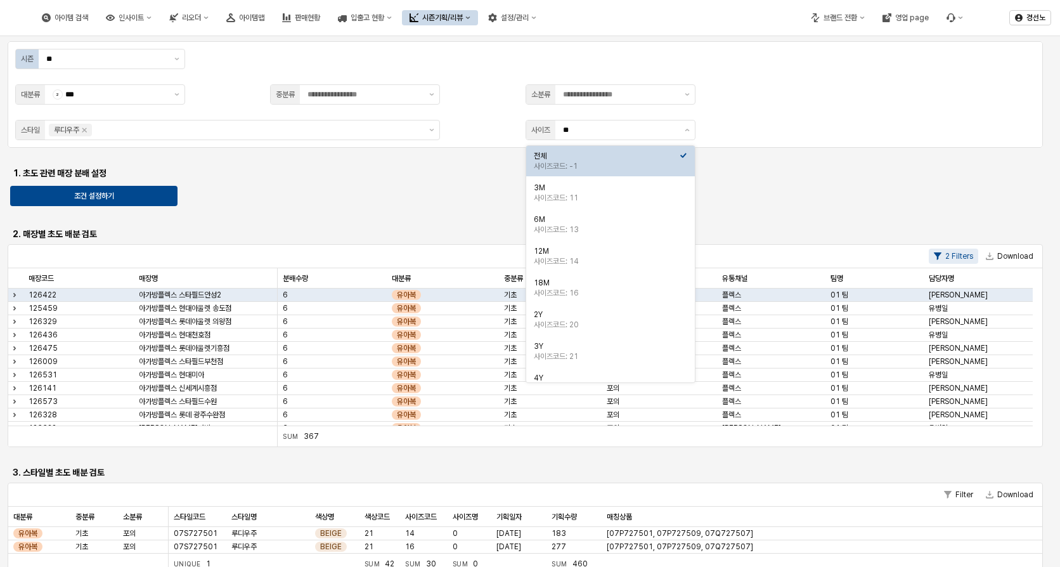
click at [793, 148] on div "App Frame" at bounding box center [525, 155] width 1035 height 15
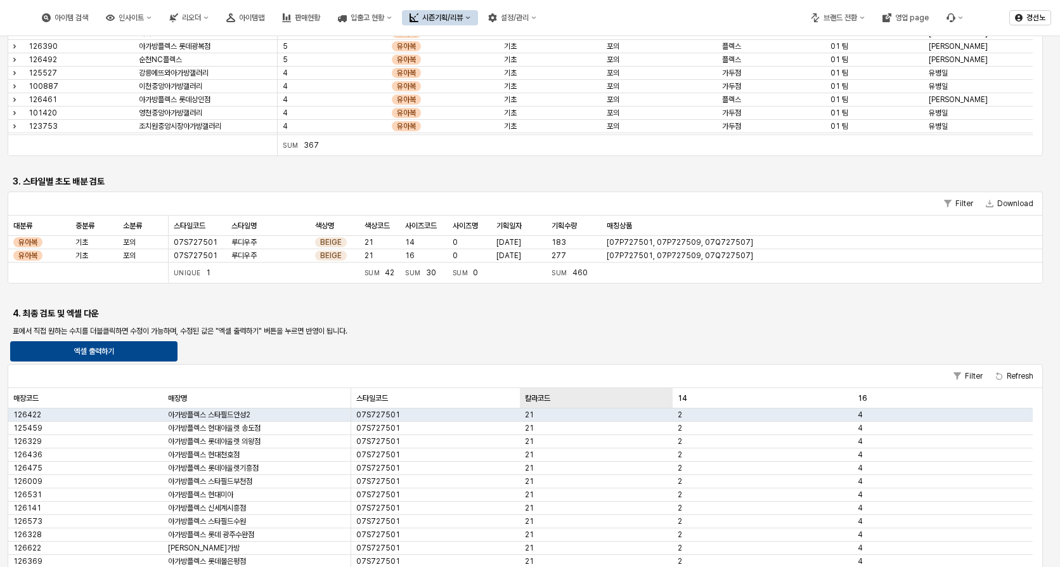
scroll to position [382, 0]
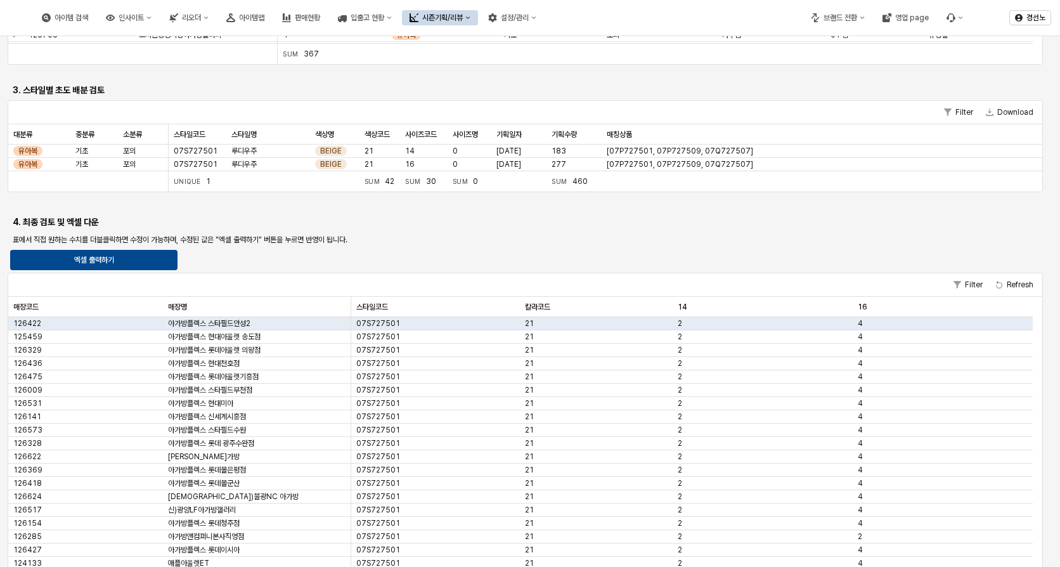
click at [470, 18] on icon "시즌기획/리뷰" at bounding box center [467, 17] width 5 height 5
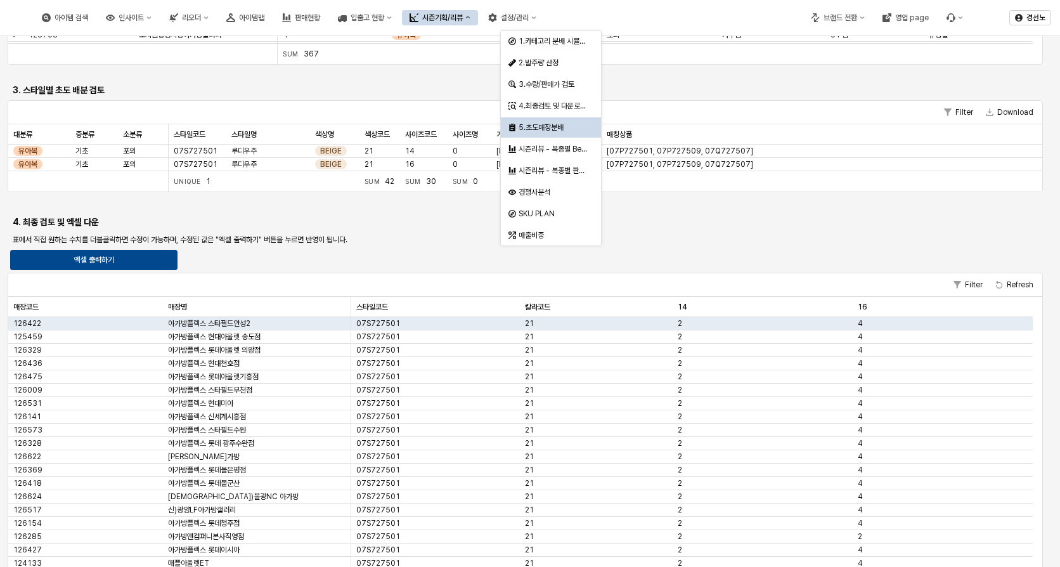
click at [551, 129] on div "5.초도매장분배" at bounding box center [552, 127] width 67 height 10
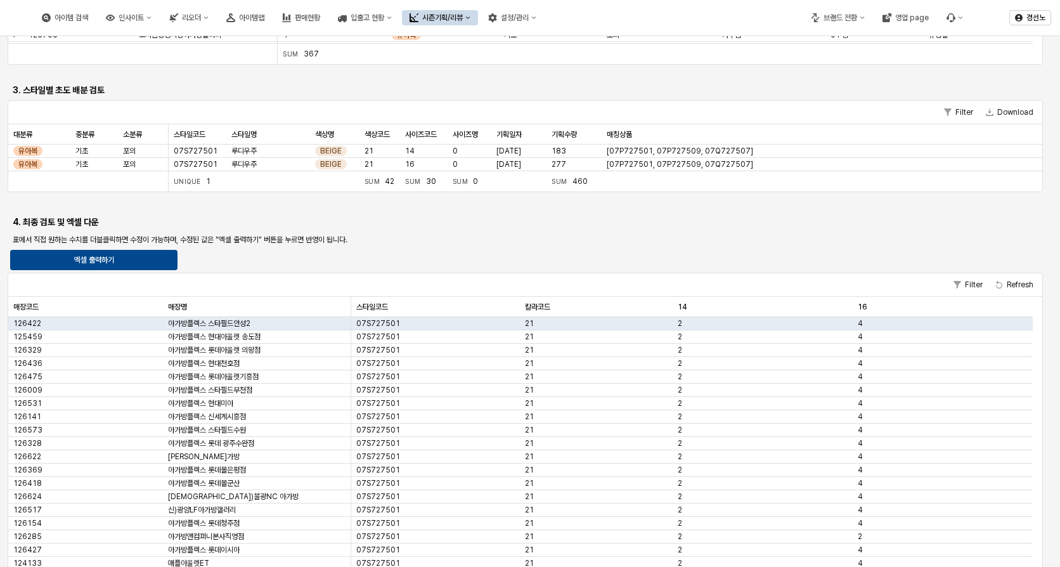
click at [470, 18] on icon "시즌기획/리뷰" at bounding box center [467, 17] width 5 height 5
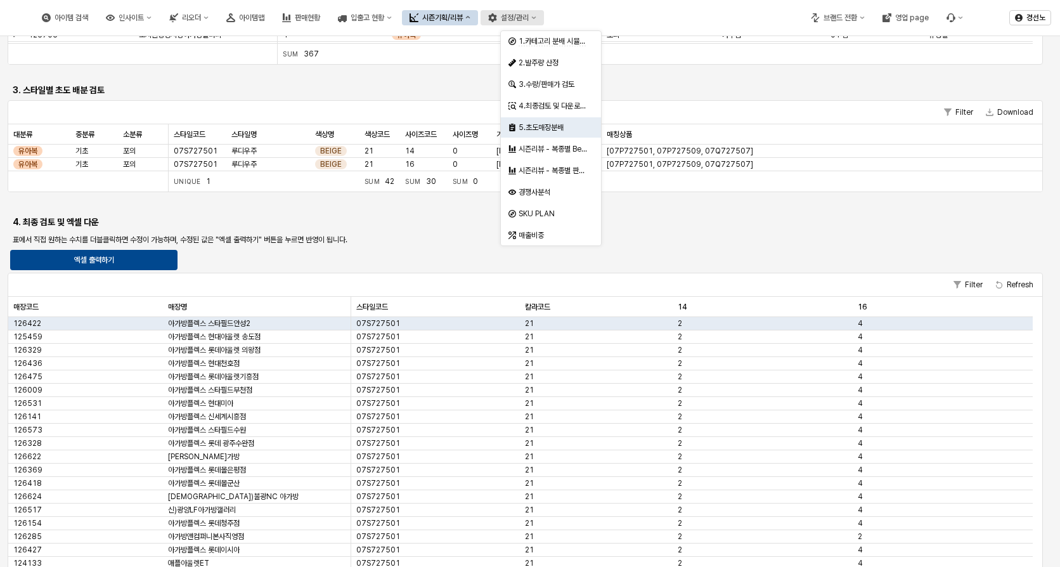
click at [536, 19] on icon "설정/관리" at bounding box center [533, 17] width 5 height 5
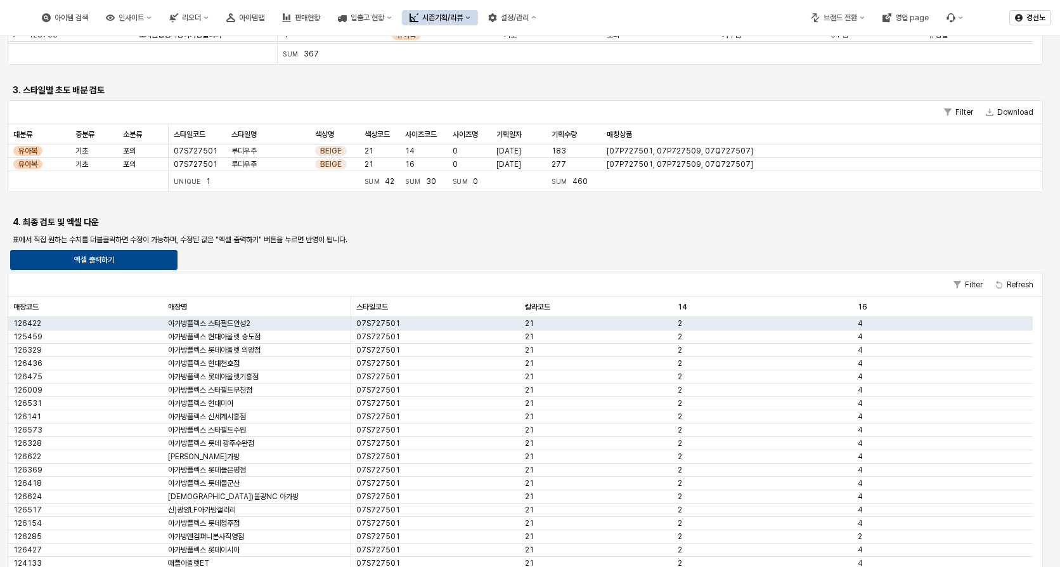
click at [478, 17] on button "시즌기획/리뷰" at bounding box center [440, 17] width 76 height 15
click at [921, 17] on div "영업 page" at bounding box center [912, 17] width 34 height 9
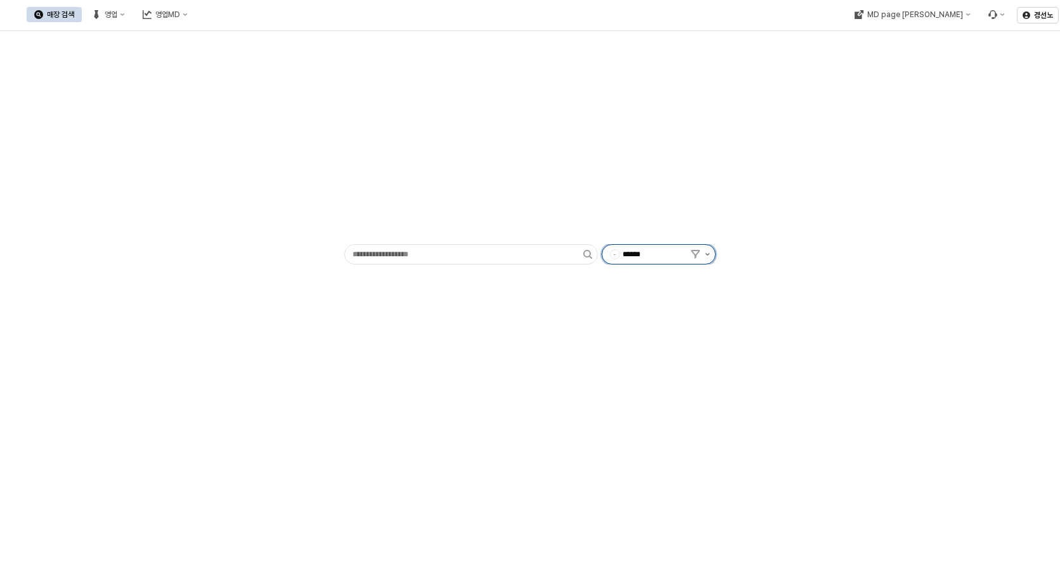
click at [706, 254] on icon "제안 사항 표시" at bounding box center [707, 254] width 4 height 3
click at [650, 341] on div "에뜨와사업부" at bounding box center [660, 345] width 77 height 10
type input "******"
click at [959, 17] on button "MD page [PERSON_NAME]" at bounding box center [911, 14] width 131 height 15
click at [912, 41] on div "에뜨와" at bounding box center [932, 38] width 77 height 10
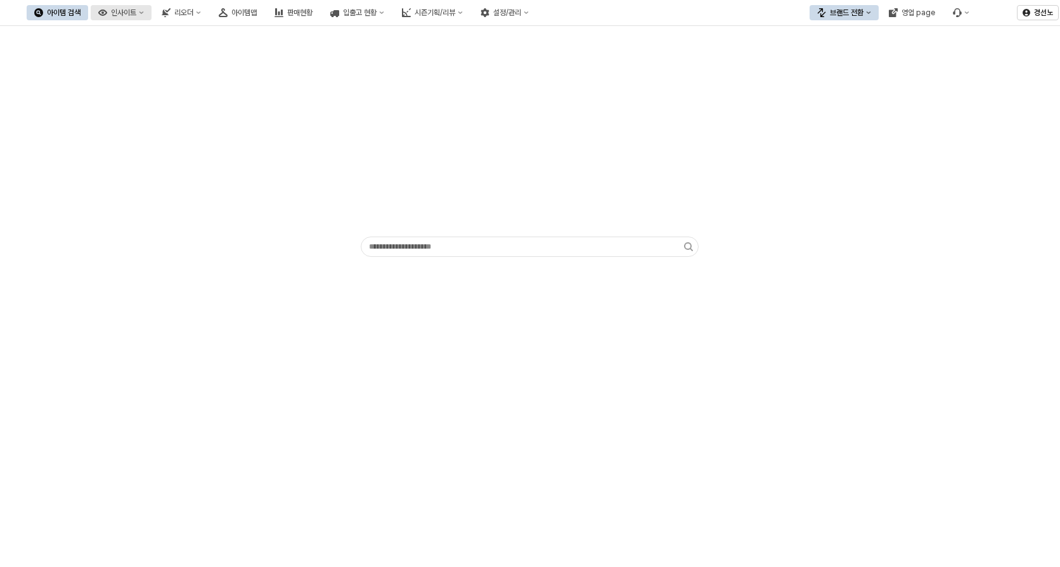
click at [151, 17] on button "인사이트" at bounding box center [121, 12] width 61 height 15
click at [201, 15] on icon "리오더" at bounding box center [198, 12] width 5 height 5
click at [392, 14] on button "입출고 현황" at bounding box center [357, 12] width 69 height 15
click at [536, 22] on div "아이템 검색 인사이트 리오더 아이템맵 판매현황 입출고 현황 시즌기획/리뷰 설정/관리" at bounding box center [282, 12] width 510 height 27
click at [470, 18] on button "시즌기획/리뷰" at bounding box center [432, 12] width 76 height 15
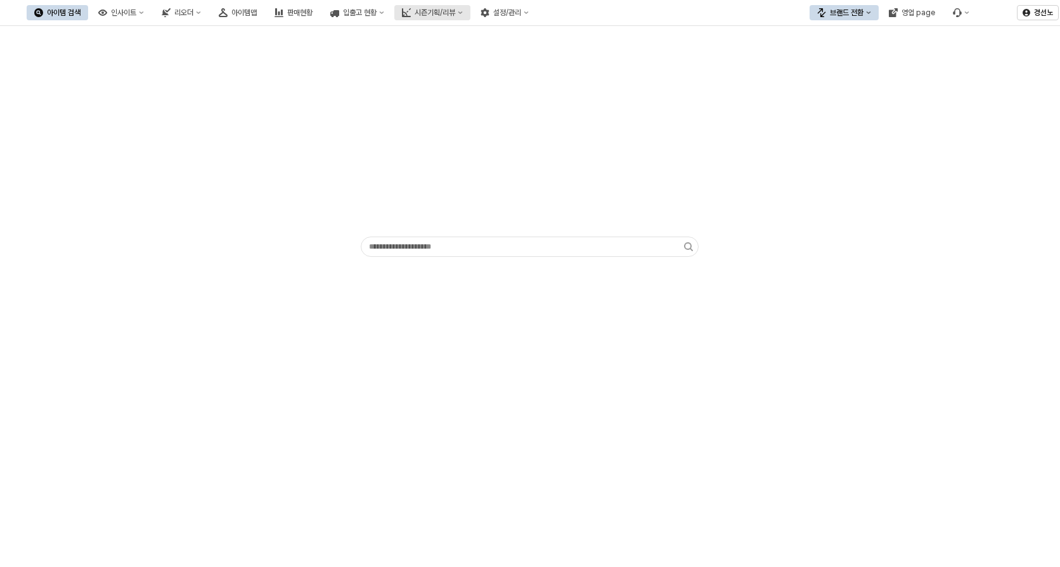
click at [455, 13] on div "시즌기획/리뷰" at bounding box center [435, 12] width 41 height 9
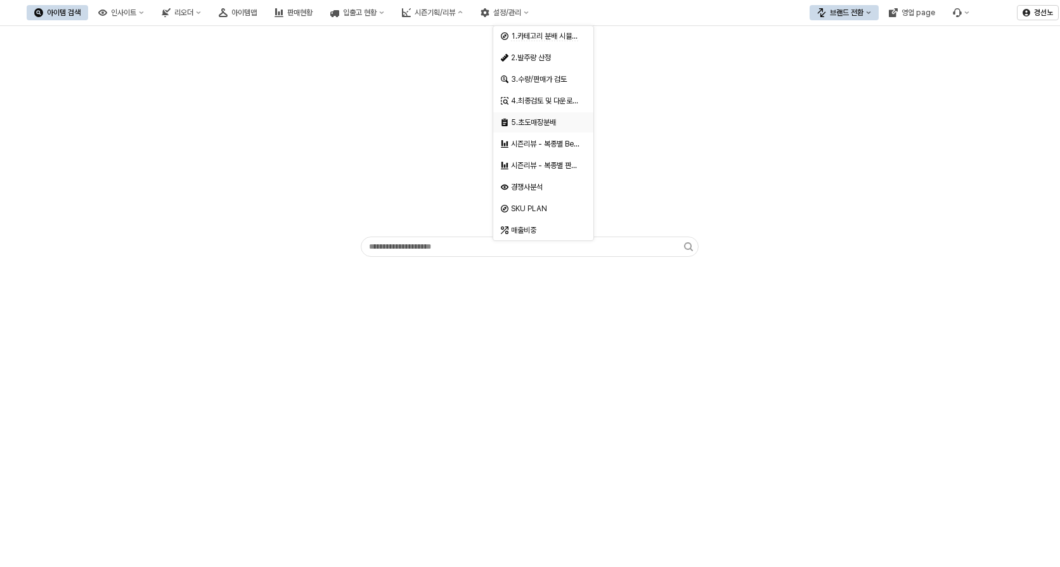
click at [560, 125] on div "5.초도매장분배" at bounding box center [544, 122] width 67 height 10
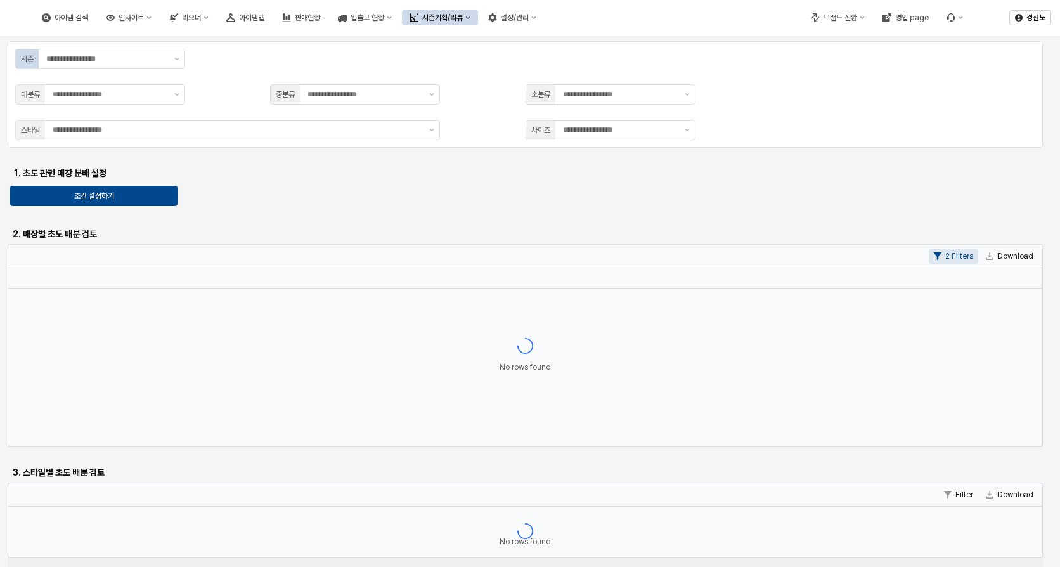
type input "**"
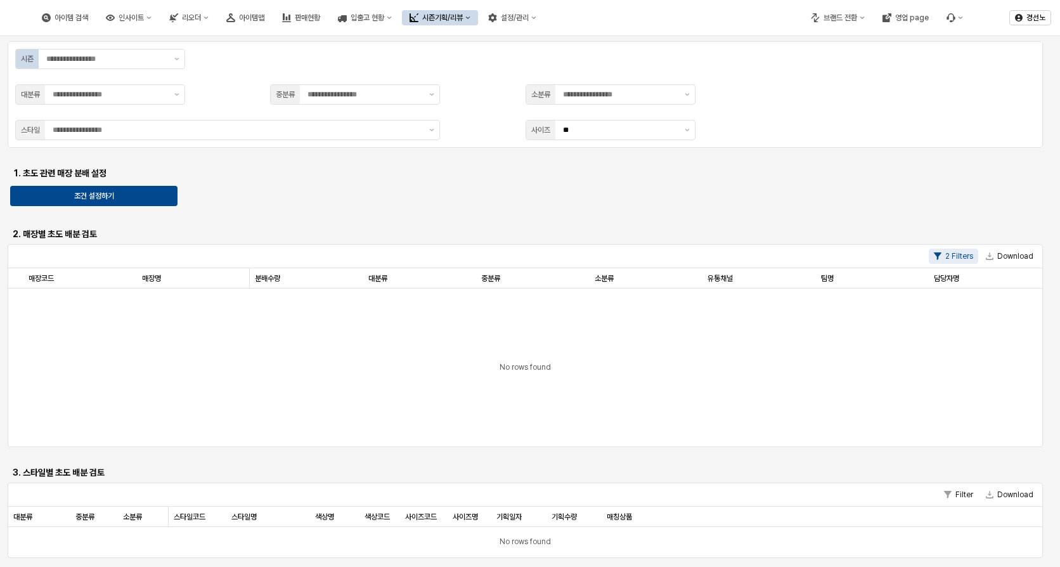
click at [463, 17] on div "시즌기획/리뷰" at bounding box center [442, 17] width 41 height 9
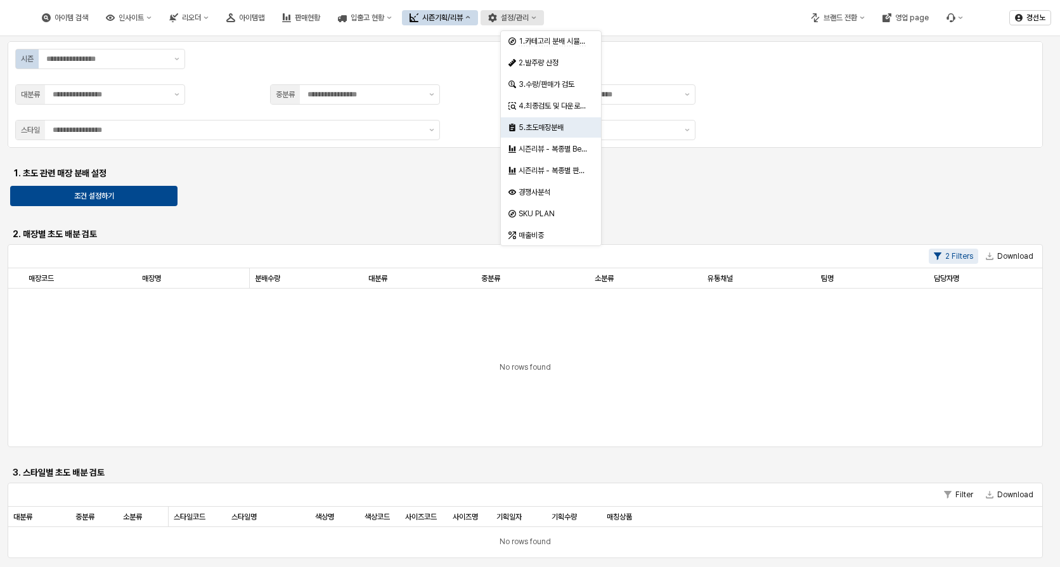
click at [536, 16] on icon "설정/관리" at bounding box center [533, 17] width 5 height 5
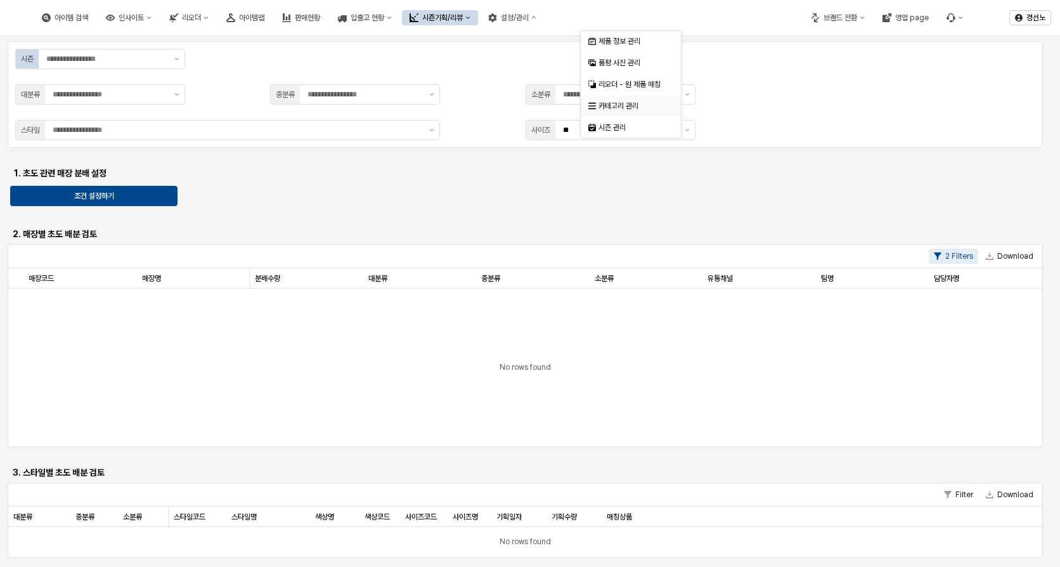
click at [598, 105] on div "카테고리 관리" at bounding box center [631, 106] width 67 height 10
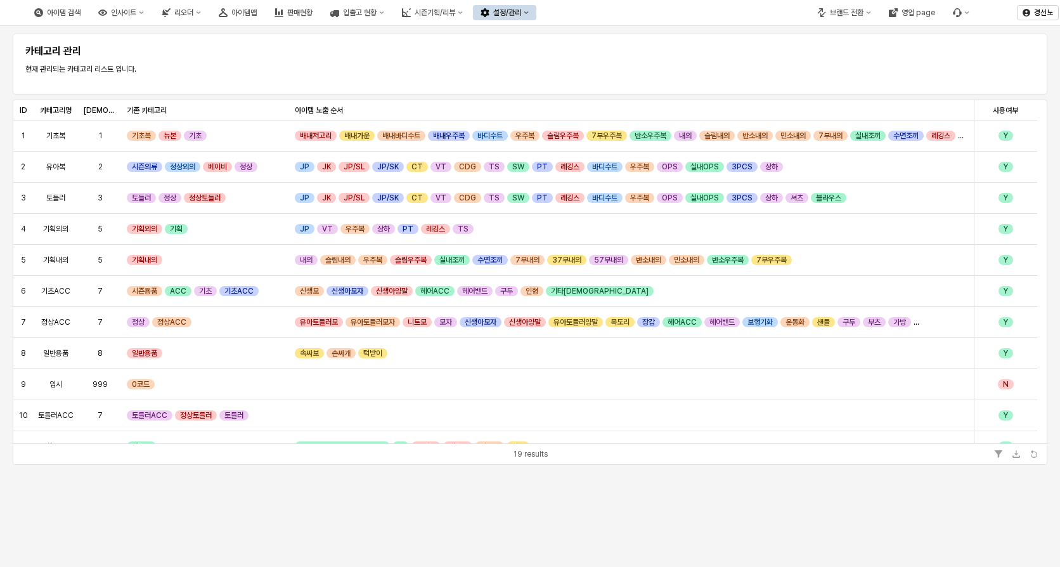
click at [536, 12] on button "설정/관리" at bounding box center [504, 12] width 63 height 15
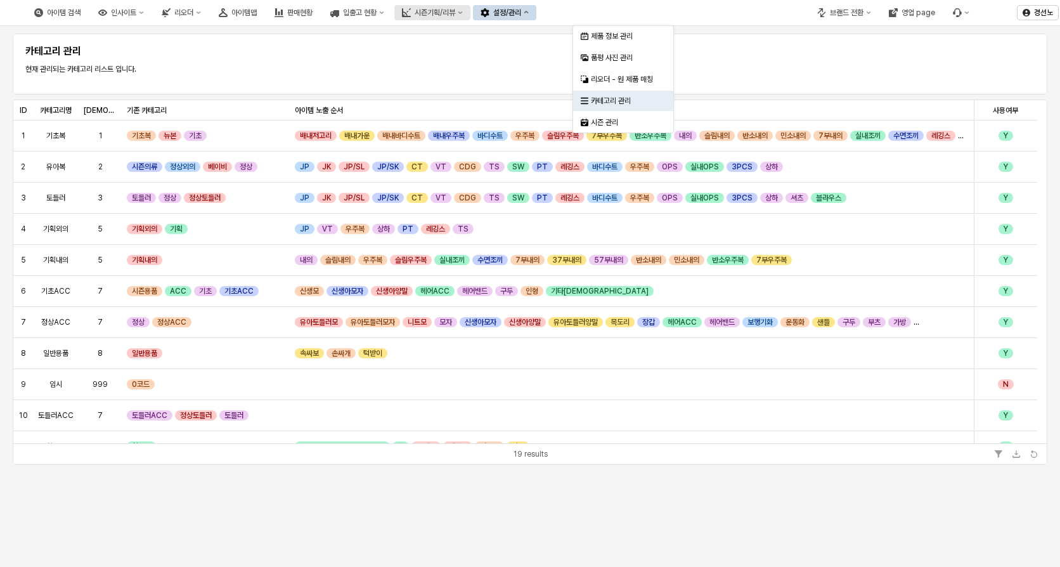
click at [463, 14] on icon "시즌기획/리뷰" at bounding box center [460, 12] width 5 height 5
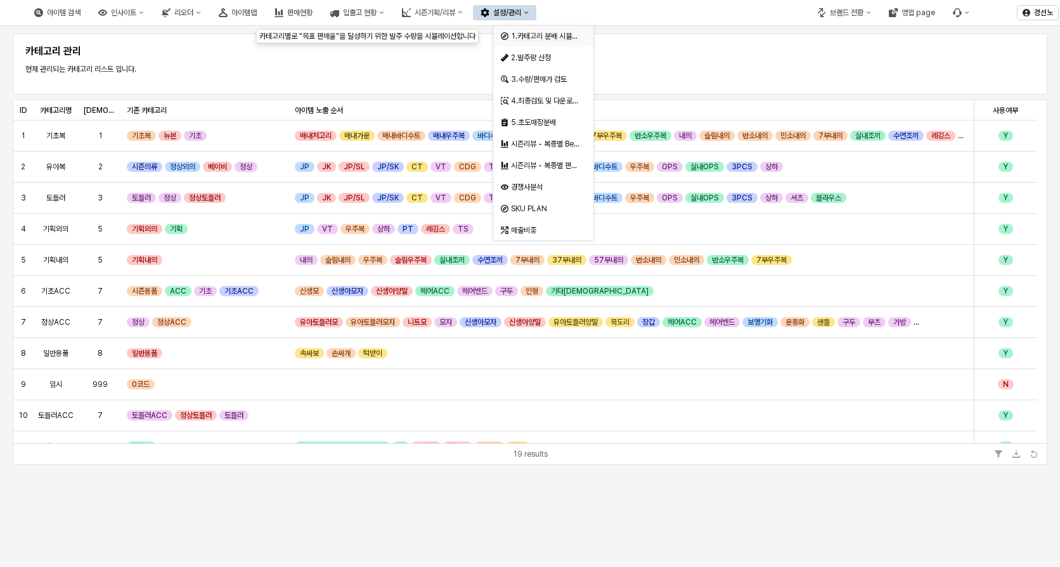
click at [535, 37] on span "1.카테고리 분배 시뮬레이션" at bounding box center [551, 37] width 80 height 10
